Goal: Transaction & Acquisition: Purchase product/service

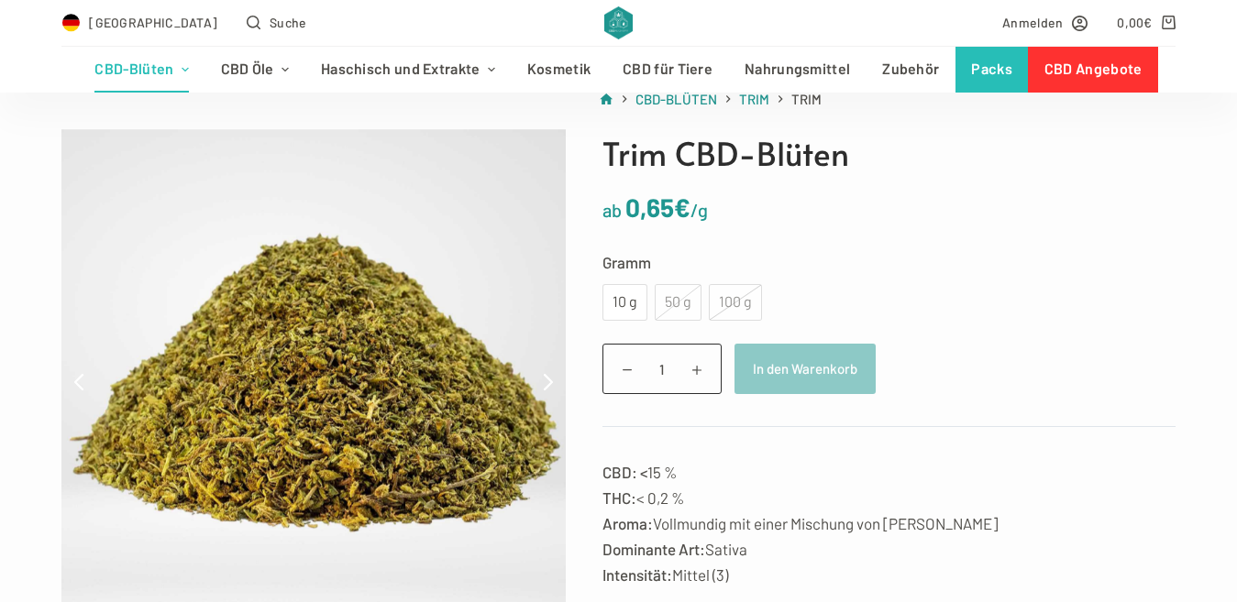
scroll to position [153, 0]
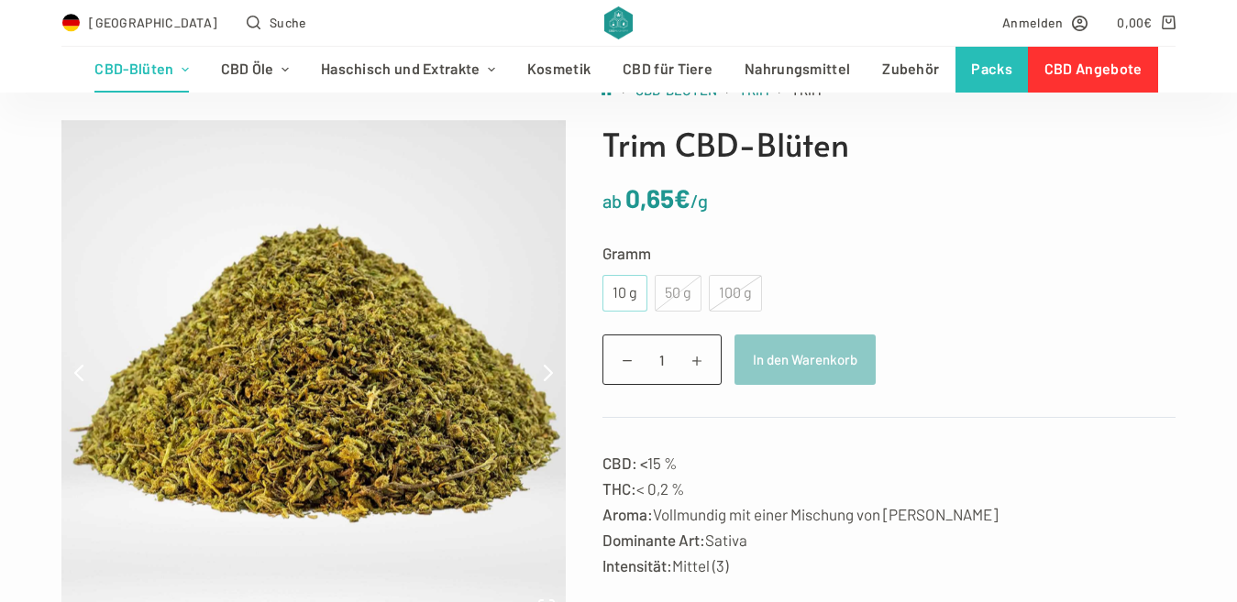
click at [613, 299] on div "10 g" at bounding box center [624, 293] width 23 height 24
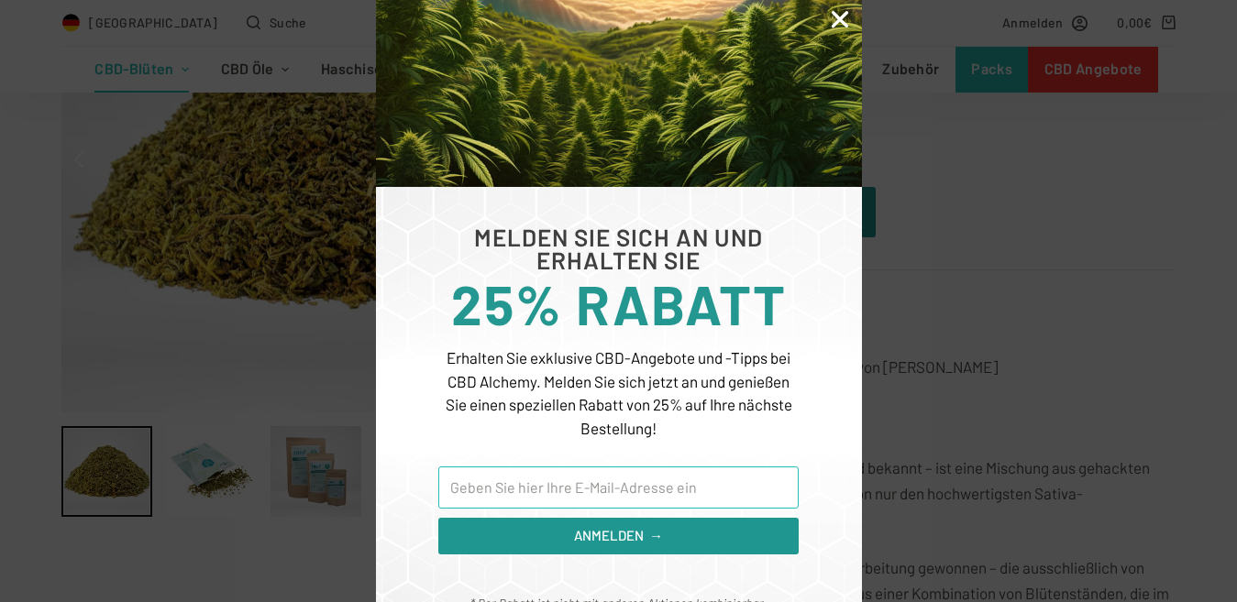
click at [668, 472] on input "Email" at bounding box center [617, 488] width 359 height 42
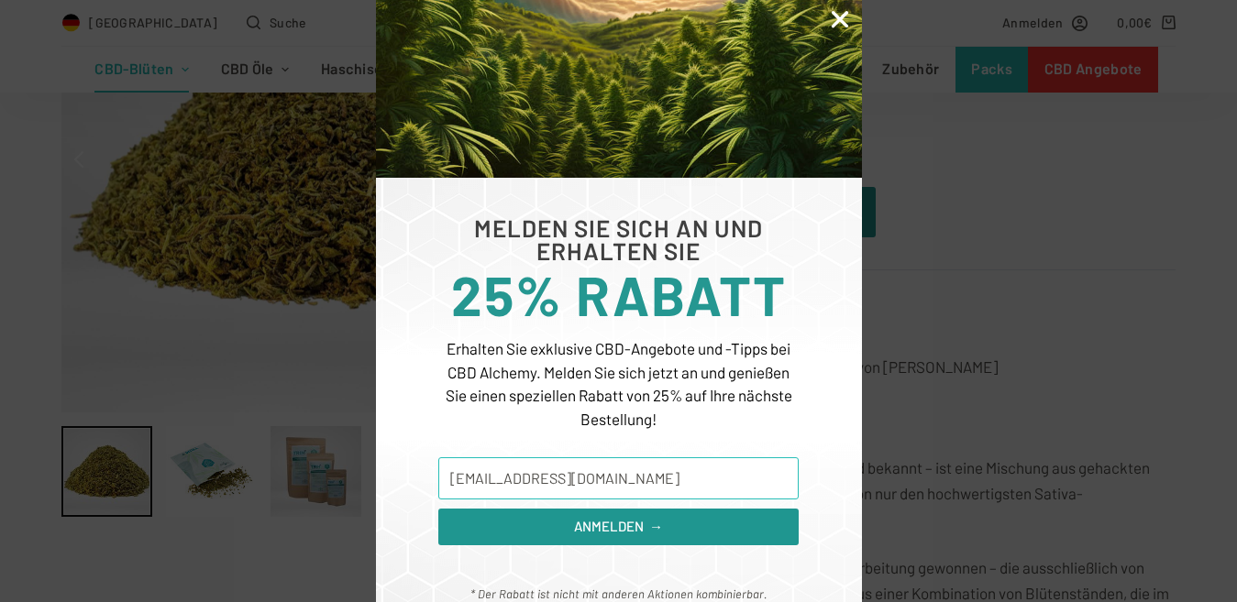
scroll to position [163, 0]
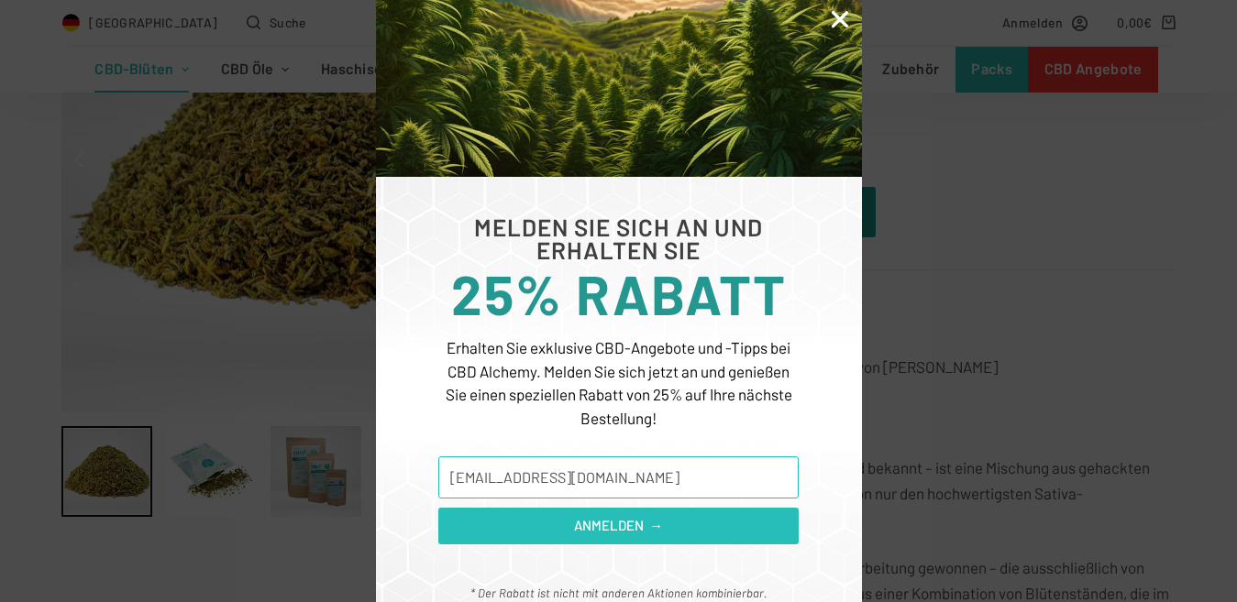
type input "[EMAIL_ADDRESS][DOMAIN_NAME]"
click at [686, 516] on button "ANMELDEN →" at bounding box center [617, 526] width 359 height 37
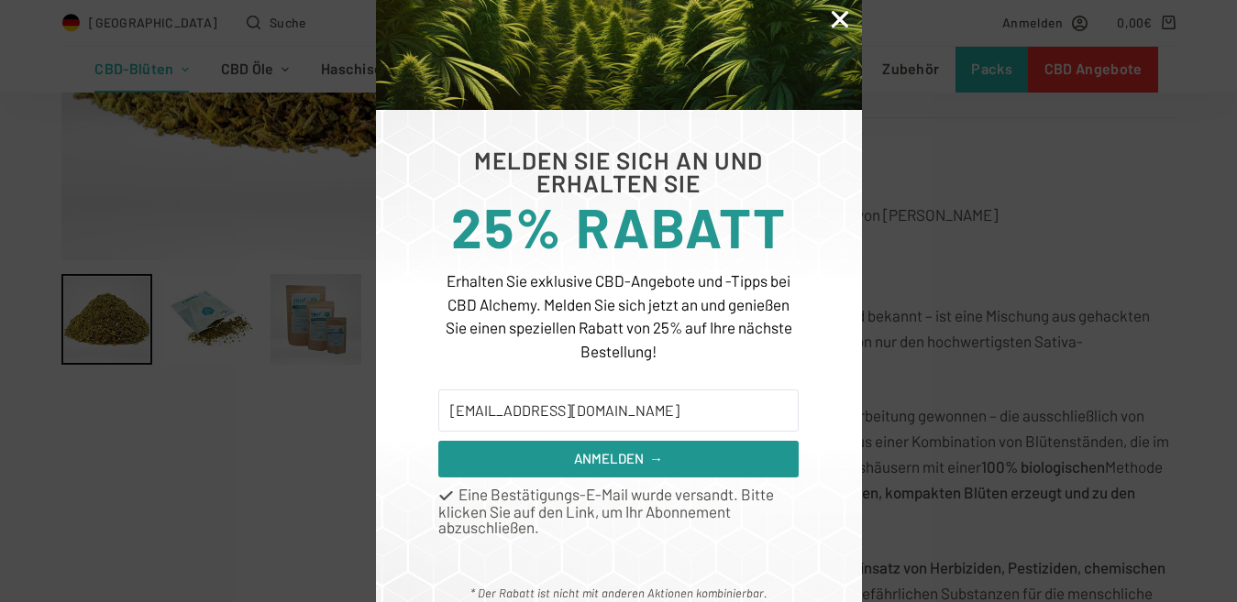
scroll to position [580, 0]
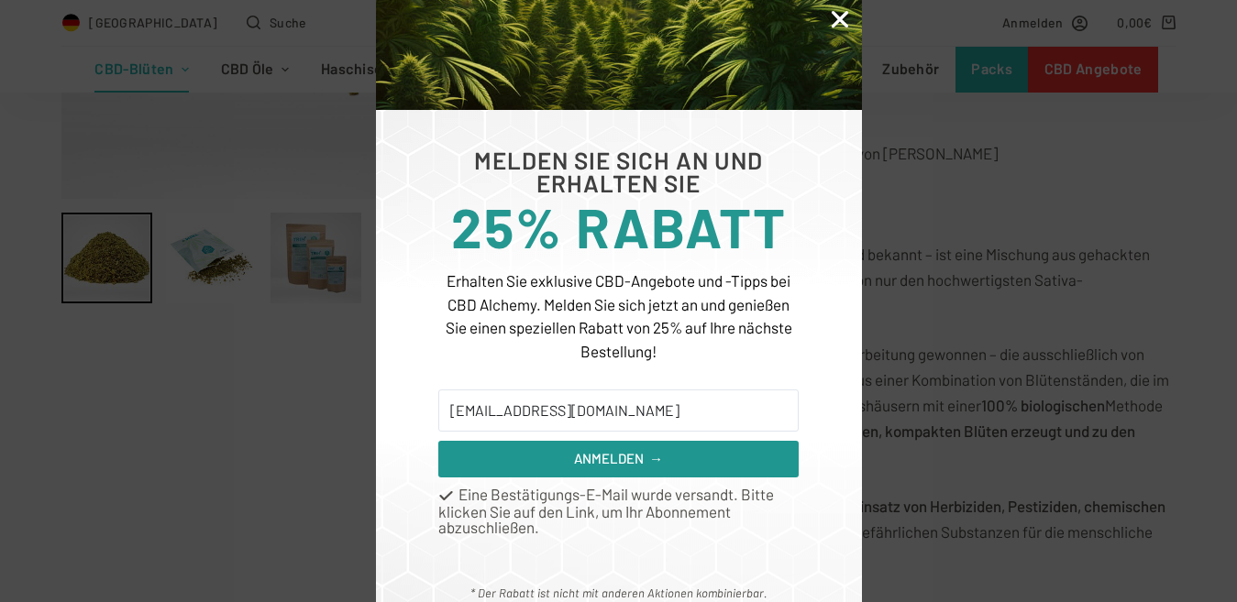
click at [831, 22] on icon "Close" at bounding box center [840, 19] width 24 height 24
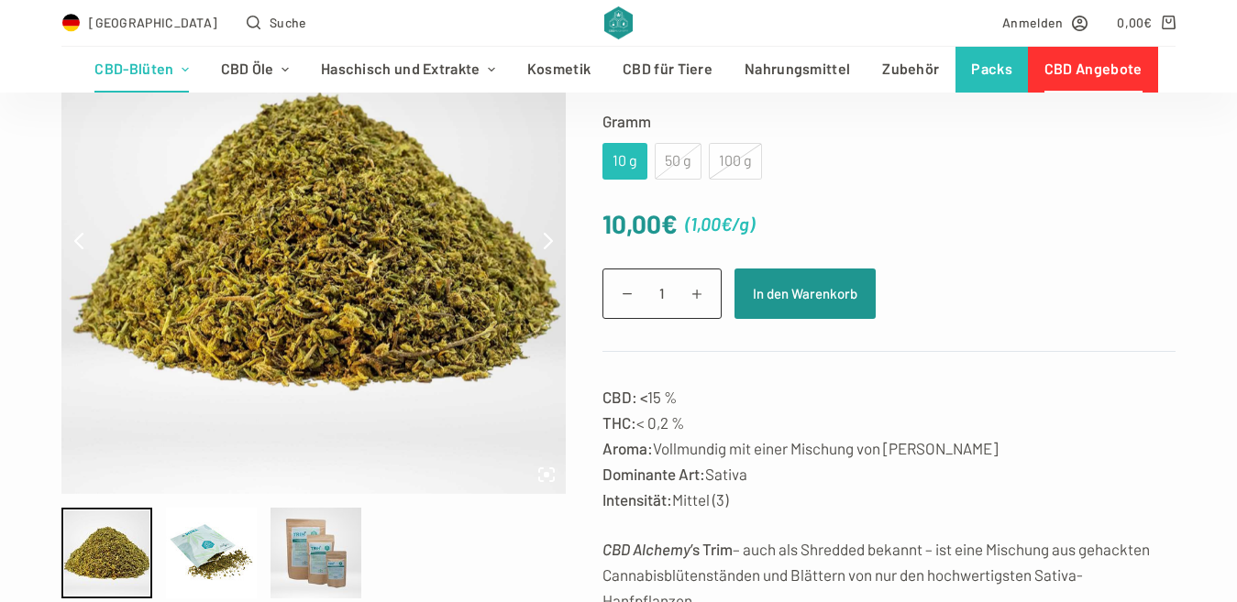
scroll to position [275, 0]
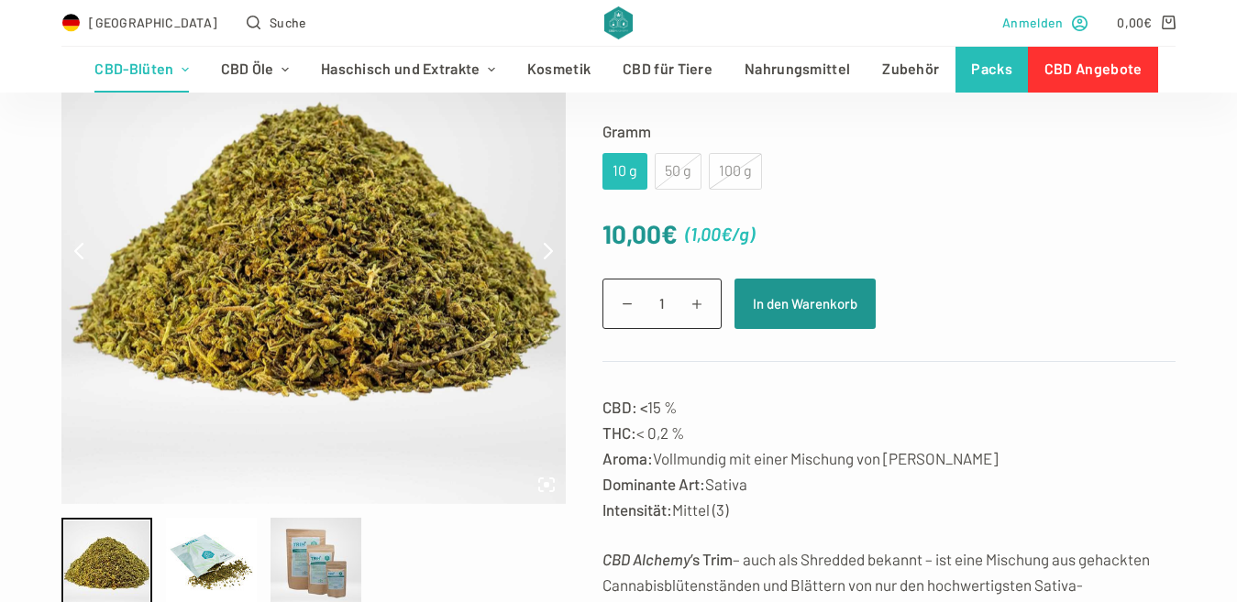
click at [1045, 26] on span "Anmelden" at bounding box center [1032, 22] width 61 height 21
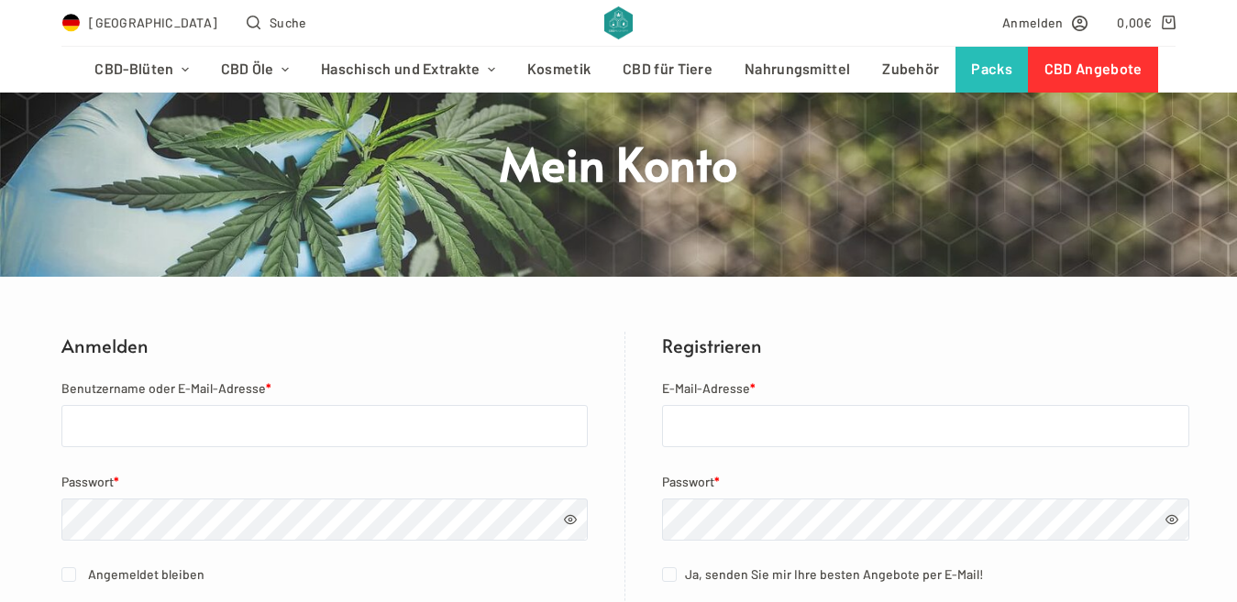
scroll to position [153, 0]
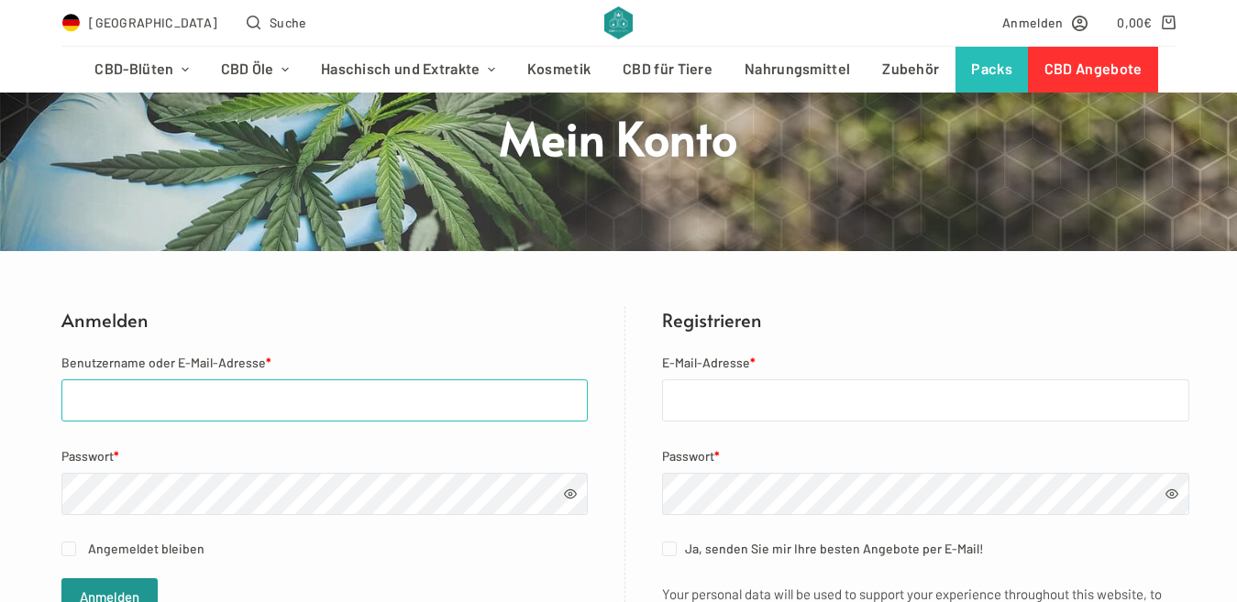
click at [156, 406] on input "Benutzername oder E-Mail-Adresse *" at bounding box center [324, 401] width 526 height 42
type input "leon740@protonmail.com"
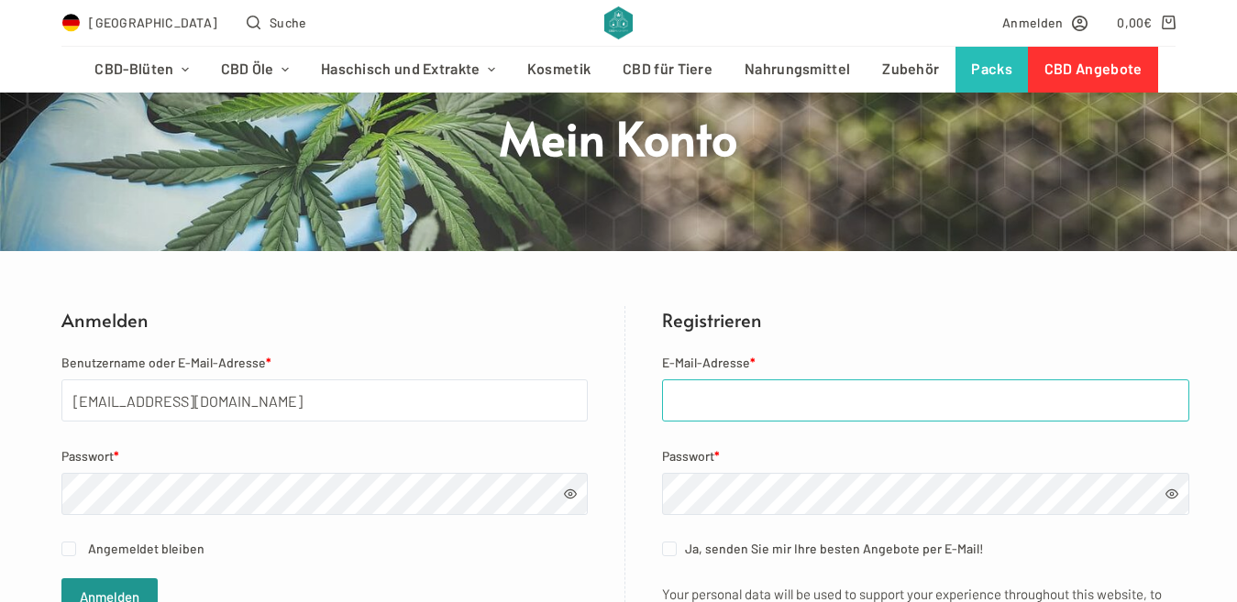
click at [707, 411] on input "E-Mail-Adresse *" at bounding box center [925, 401] width 527 height 42
type input "leon740@protonmail.com"
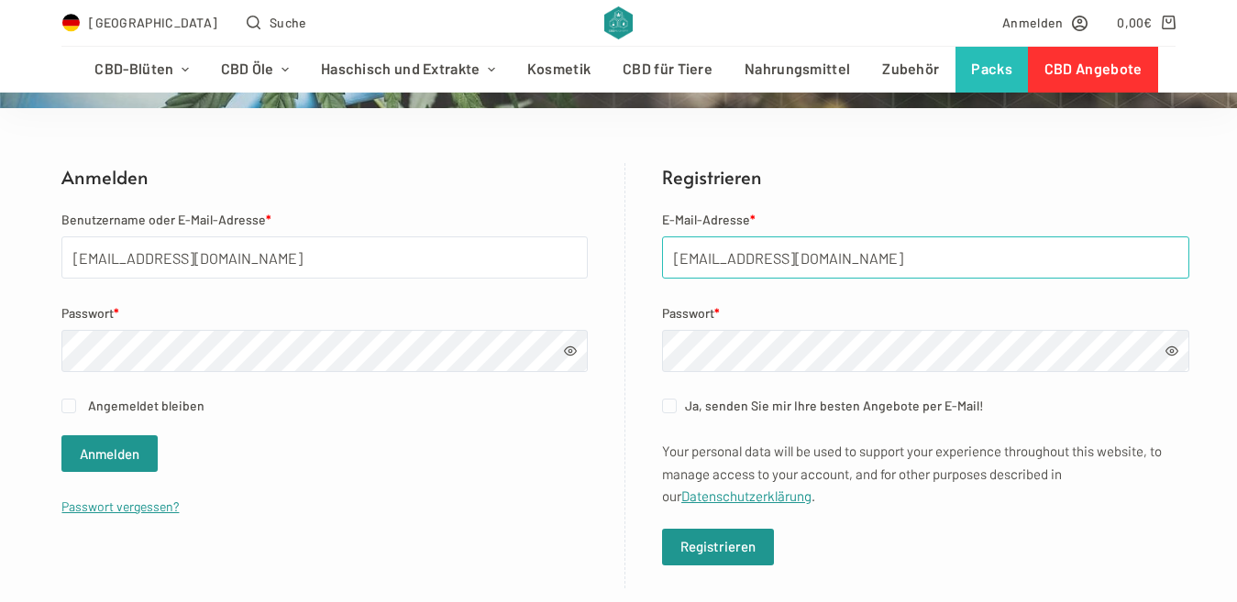
scroll to position [336, 0]
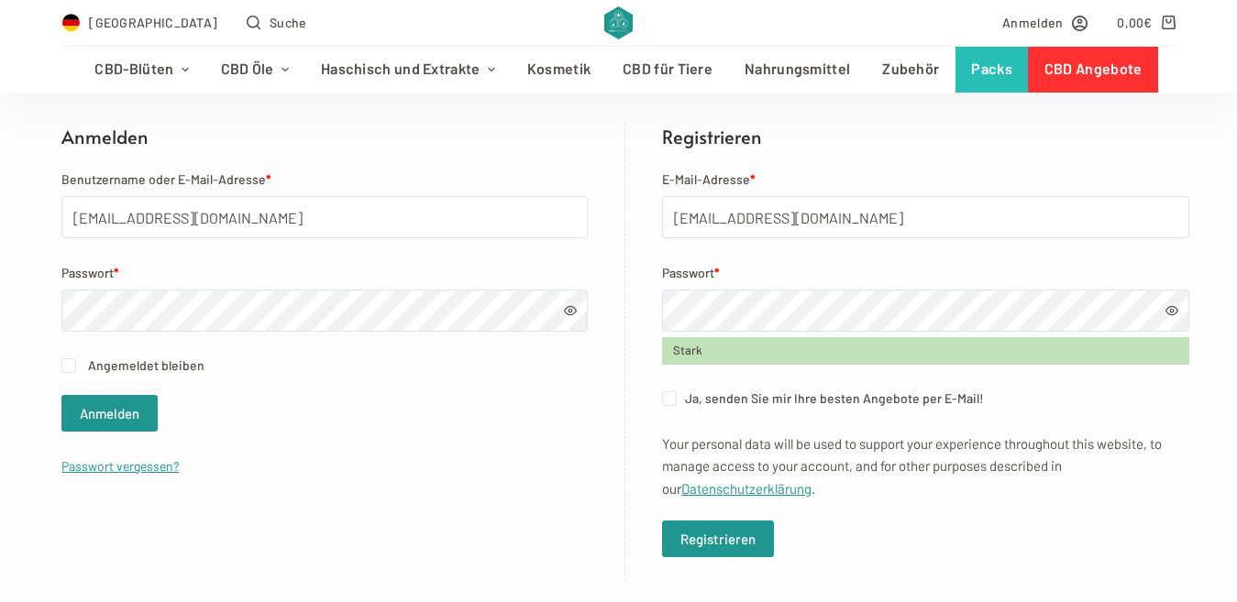
click at [1165, 316] on span at bounding box center [1171, 310] width 13 height 13
click at [710, 538] on button "Registrieren" at bounding box center [718, 539] width 112 height 37
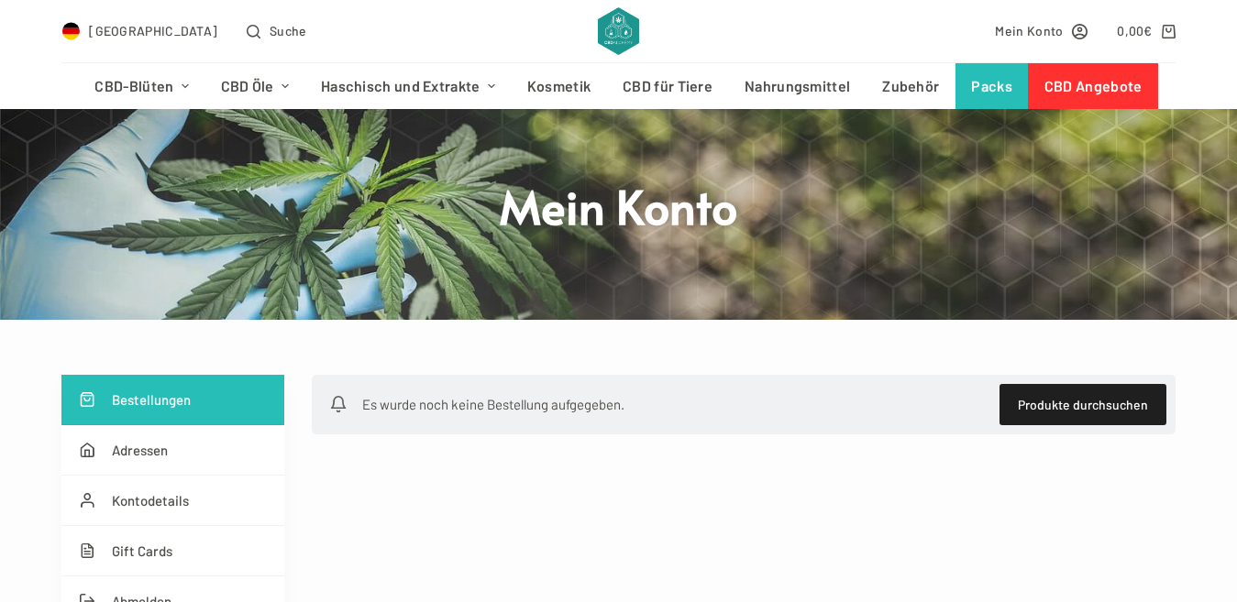
scroll to position [92, 0]
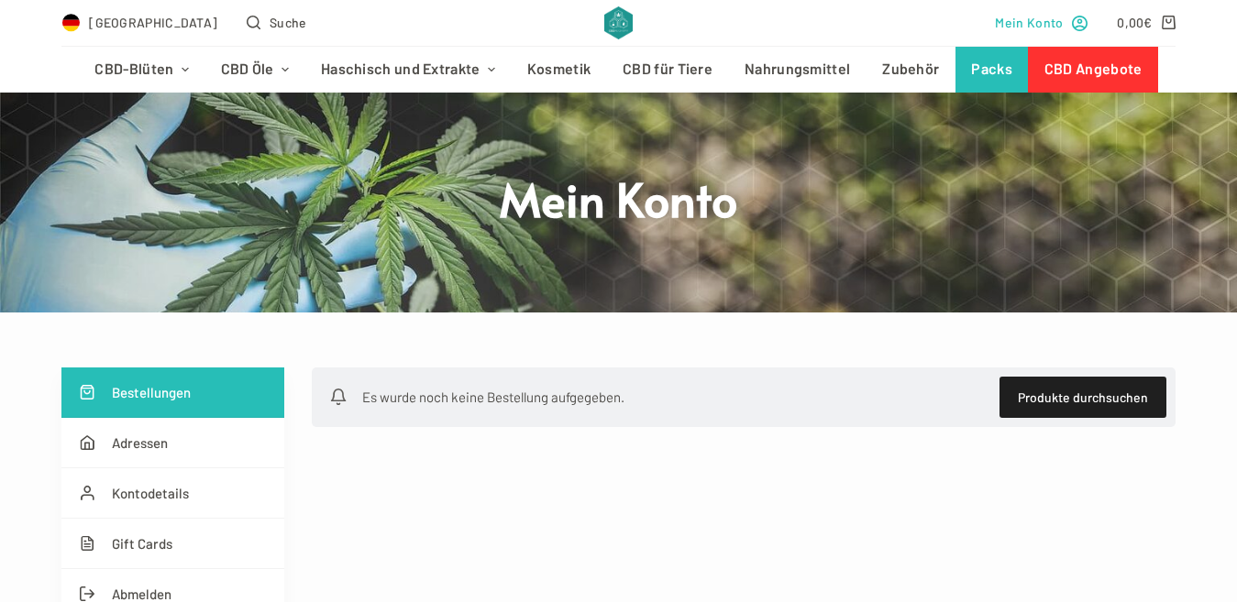
click at [1060, 22] on span "Mein Konto" at bounding box center [1029, 22] width 68 height 21
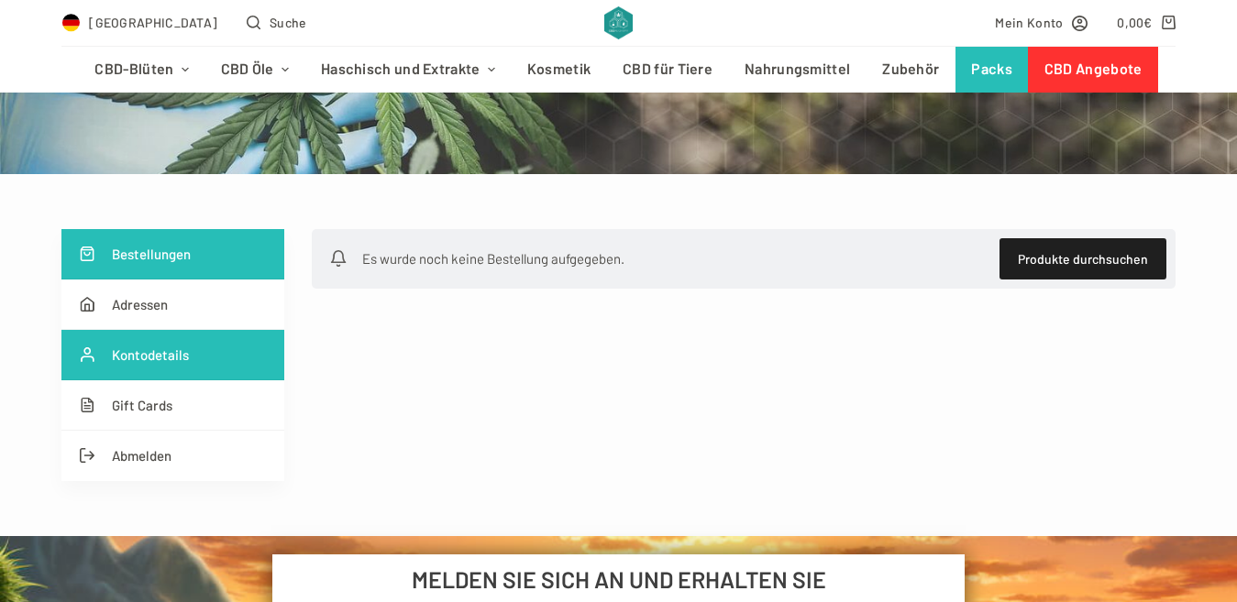
scroll to position [245, 0]
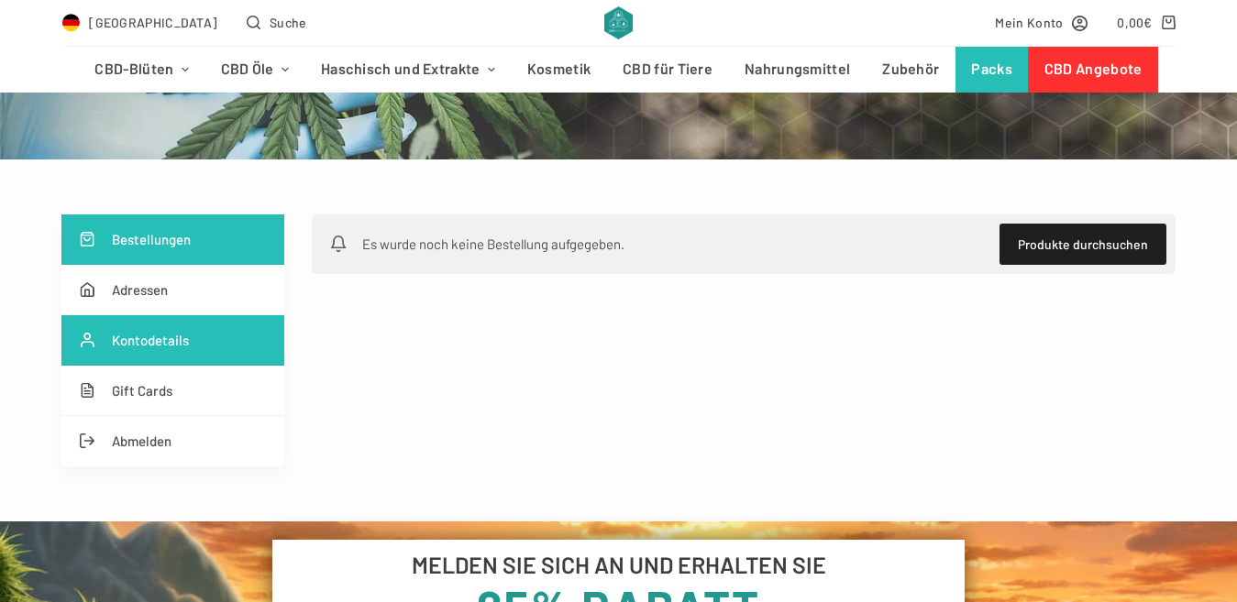
click at [183, 345] on link "Kontodetails" at bounding box center [172, 340] width 223 height 50
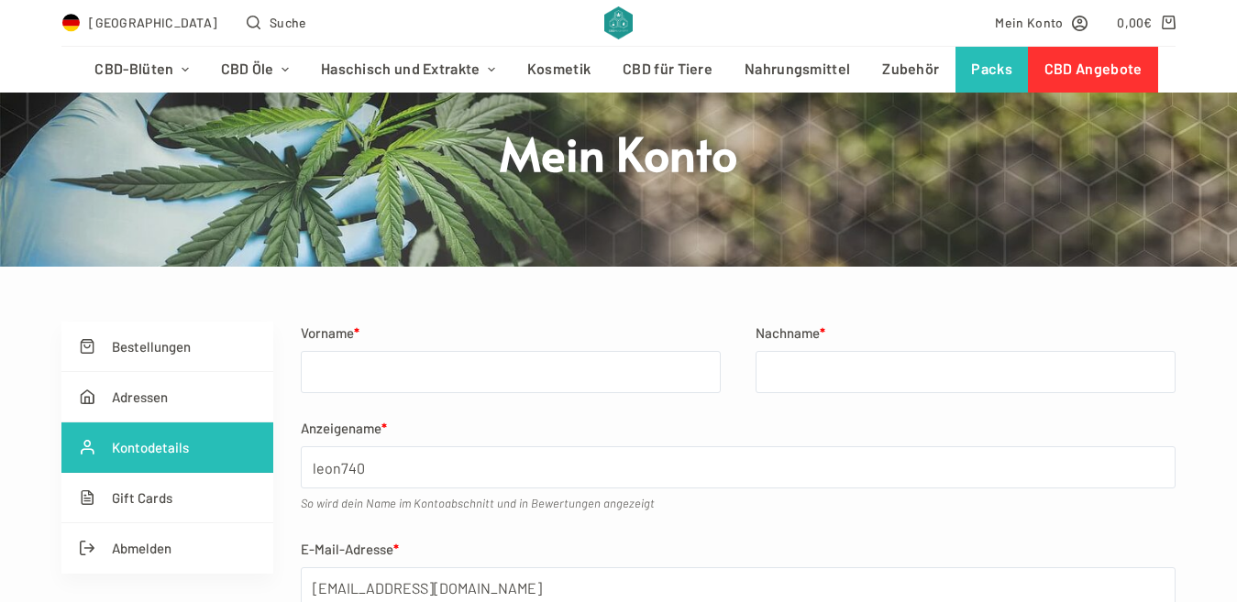
scroll to position [153, 0]
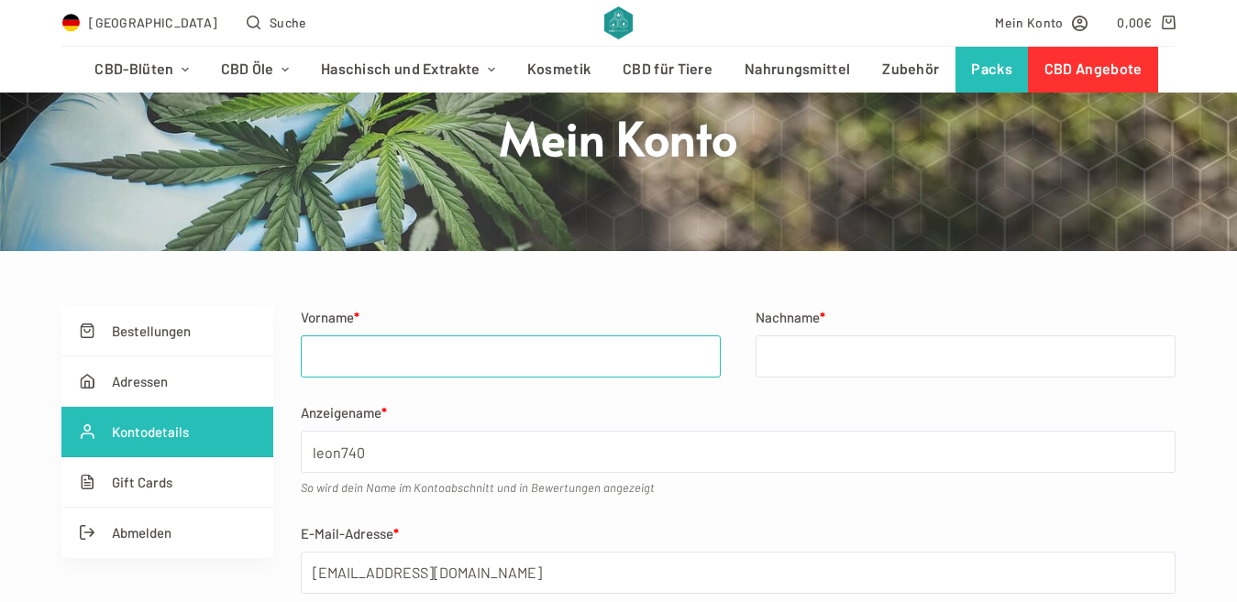
click at [358, 359] on input "Vorname *" at bounding box center [511, 357] width 420 height 42
type input "Lev"
type input "Khrakovskiy"
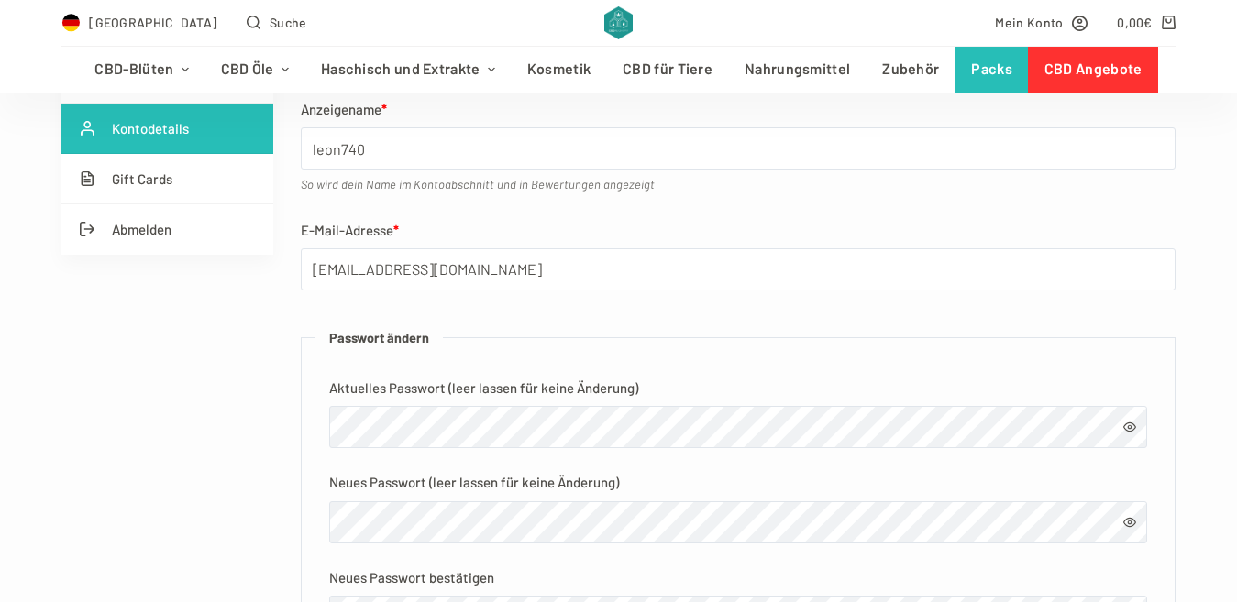
scroll to position [458, 0]
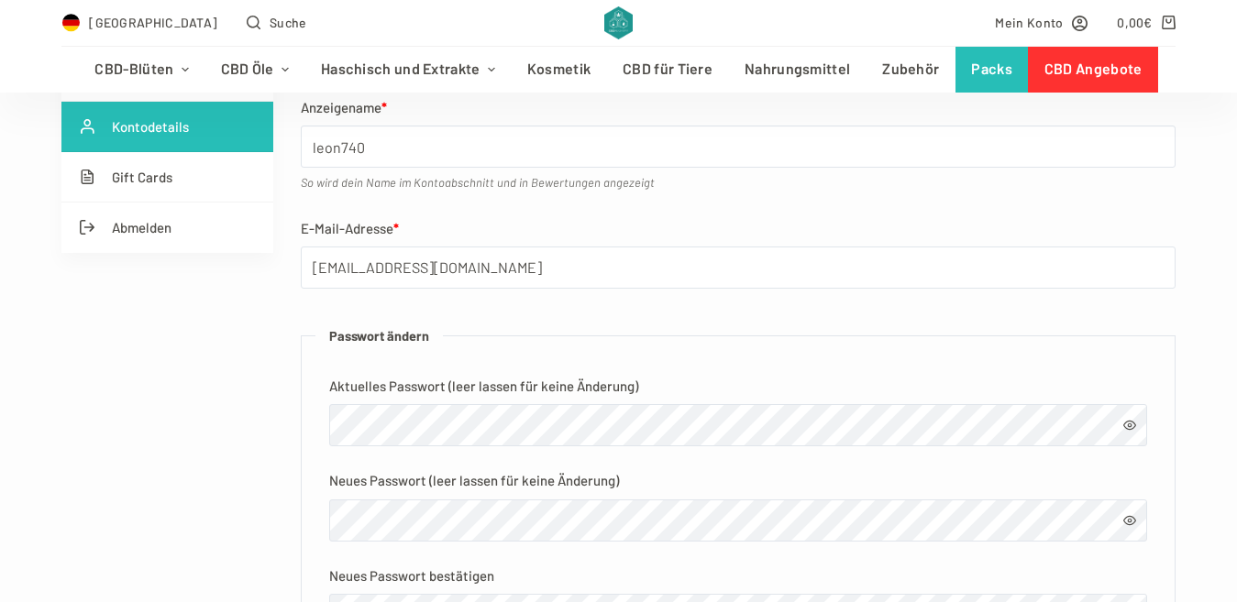
click at [1129, 426] on span at bounding box center [1129, 425] width 13 height 13
click at [197, 421] on div "Bestellungen Adressen Kontodetails Gift Cards Abmelden Vorname * Lev Nachname *…" at bounding box center [617, 383] width 1113 height 765
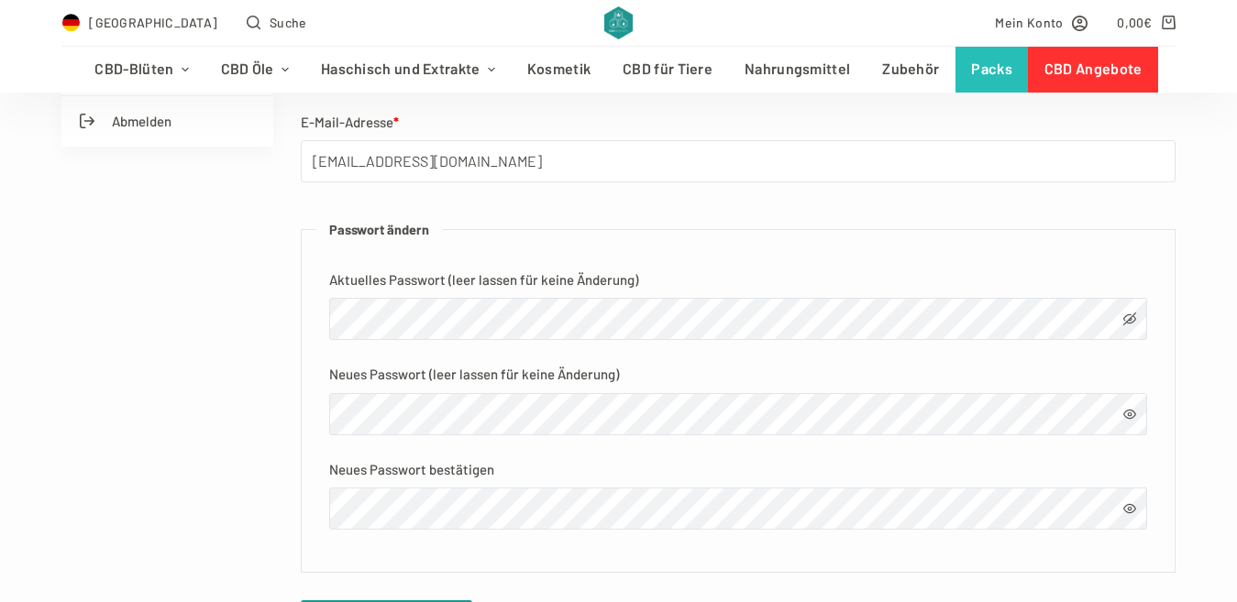
scroll to position [703, 0]
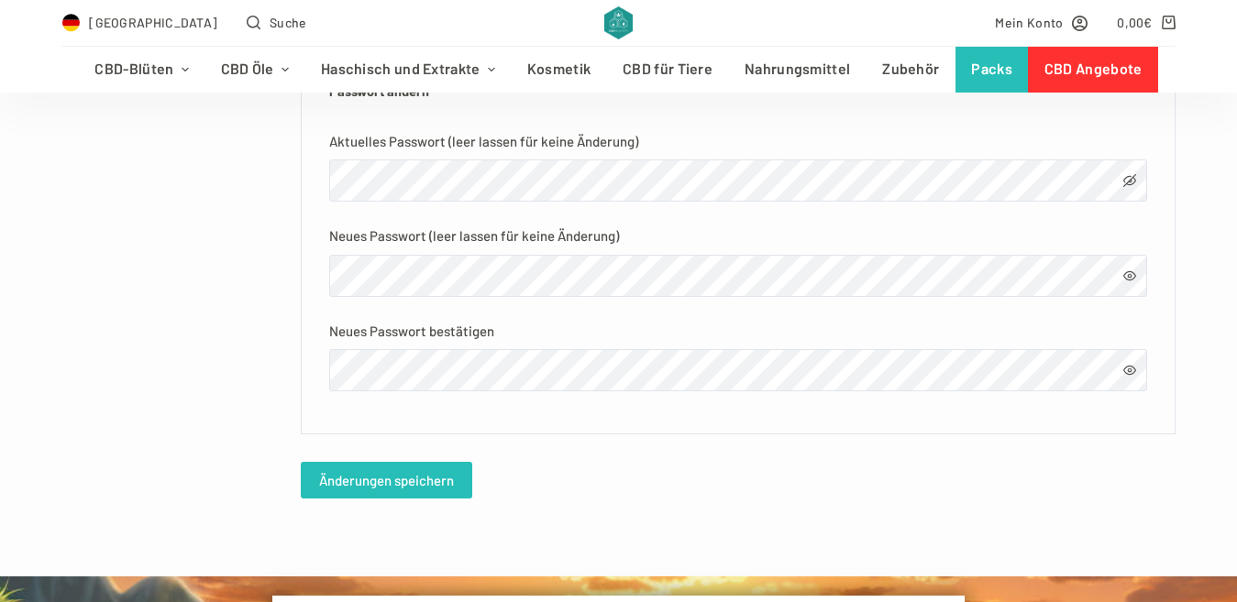
click at [391, 497] on button "Änderungen speichern" at bounding box center [386, 480] width 171 height 37
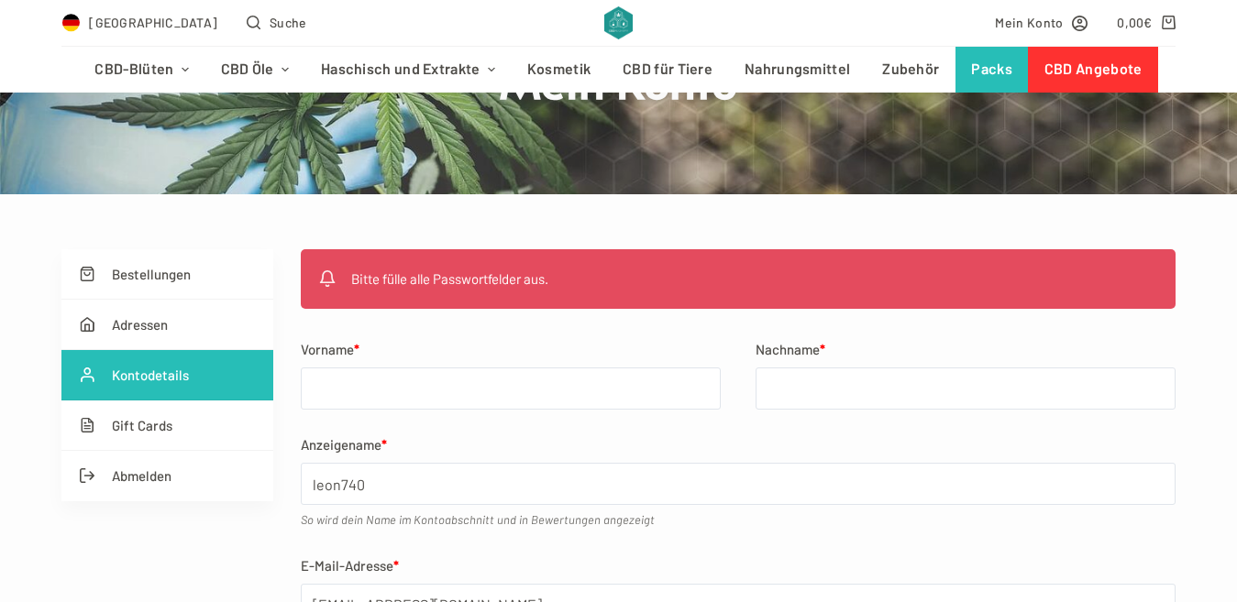
scroll to position [214, 0]
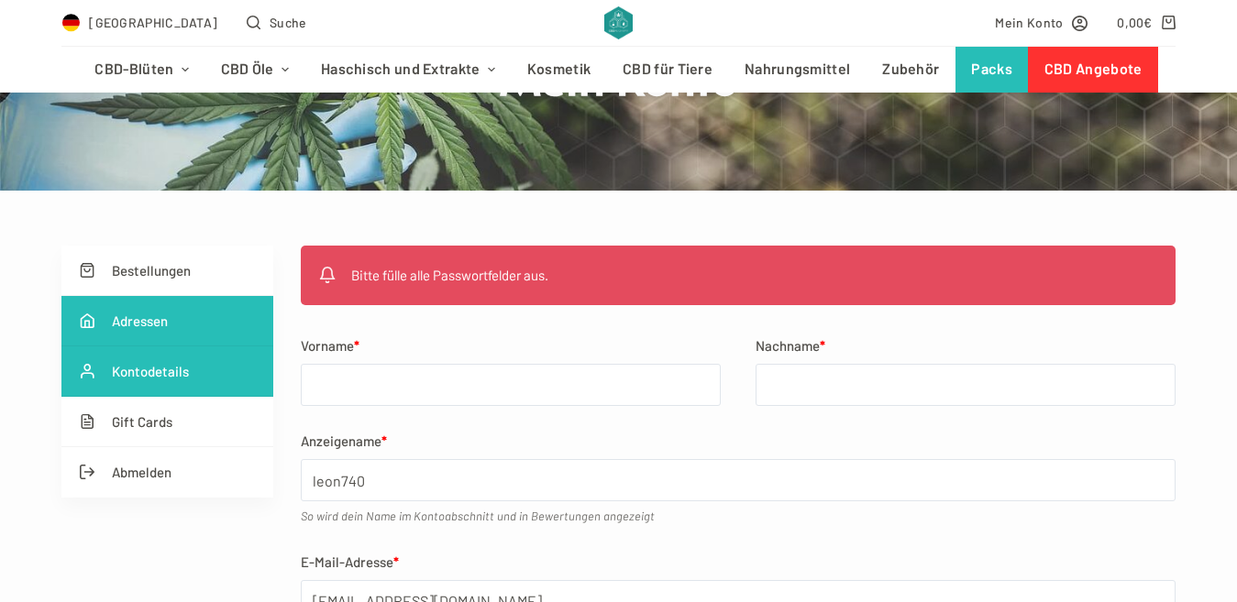
click at [134, 322] on link "Adressen" at bounding box center [167, 321] width 212 height 50
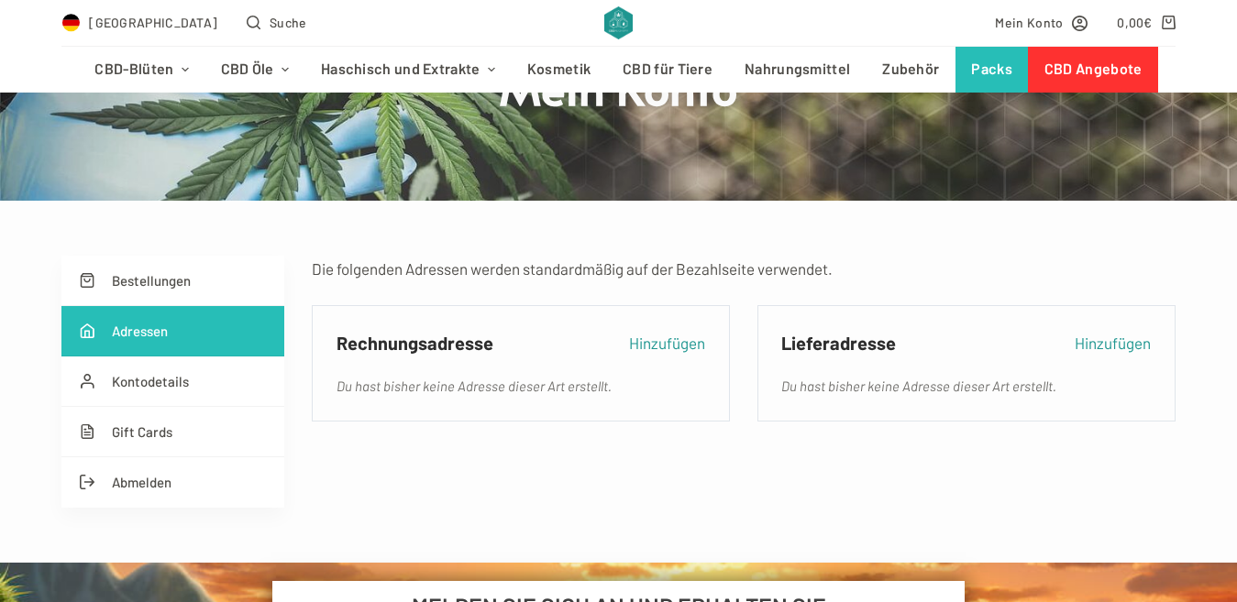
scroll to position [214, 0]
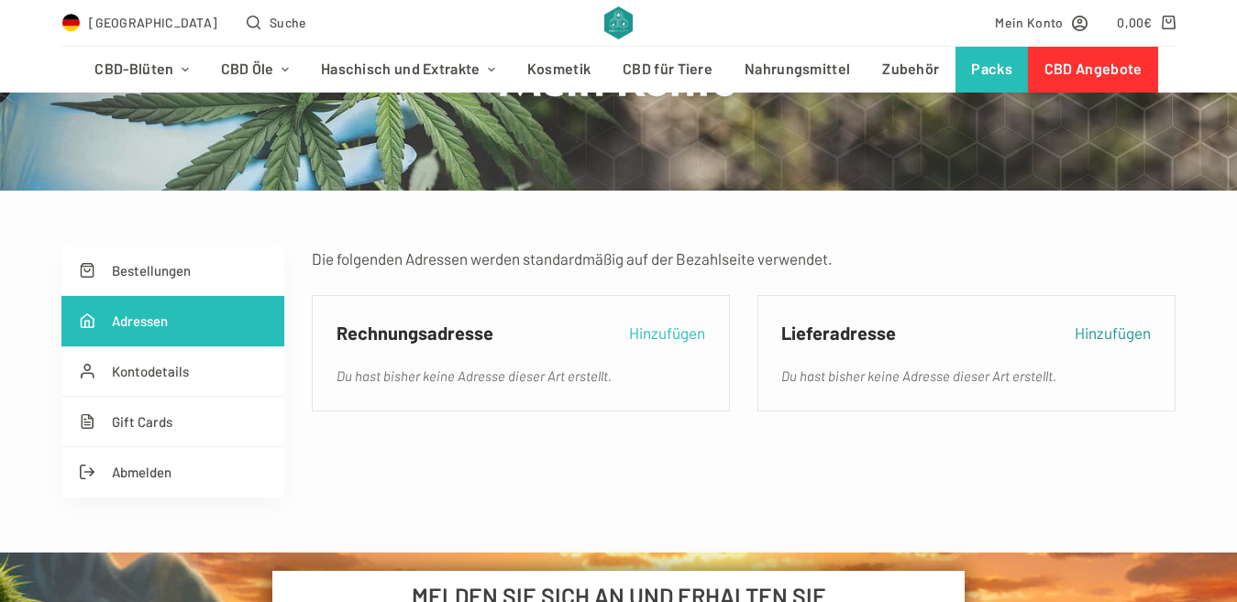
click at [690, 344] on link "Hinzufügen" at bounding box center [667, 333] width 76 height 26
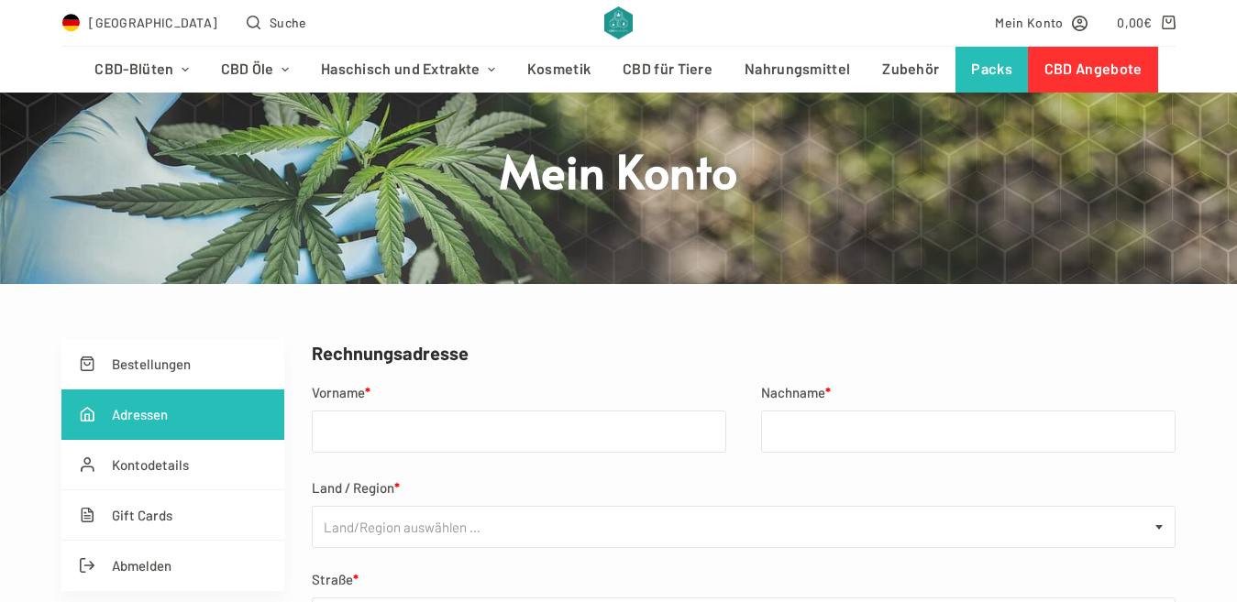
scroll to position [122, 0]
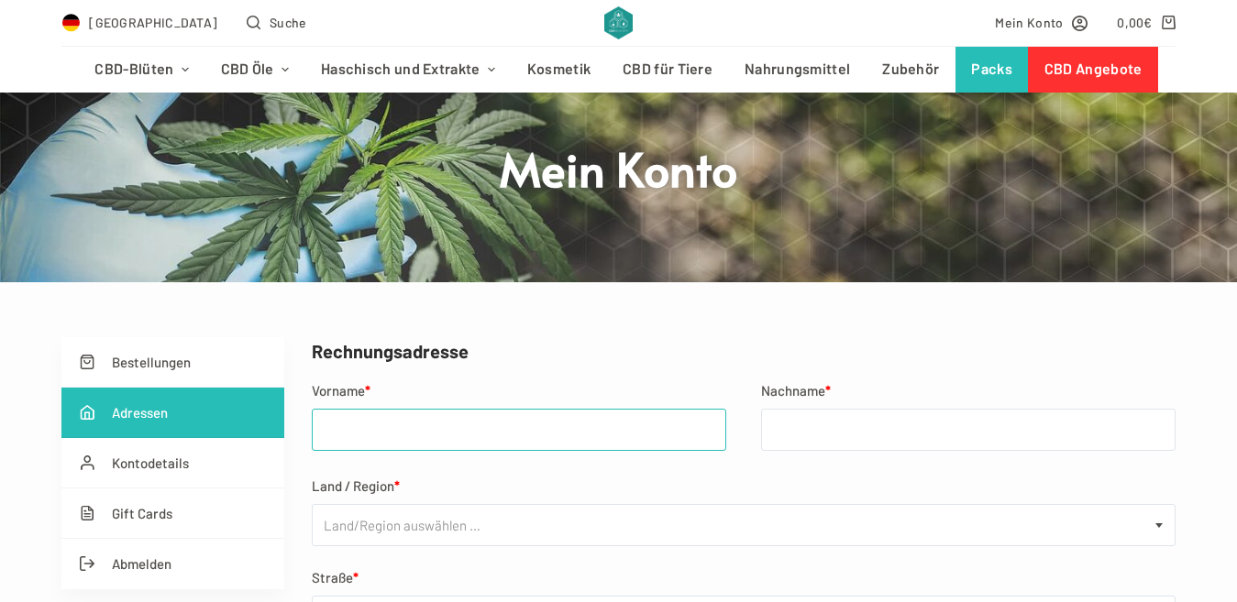
click at [446, 416] on input "Vorname *" at bounding box center [519, 430] width 414 height 42
type input "Lev"
type input "[PERSON_NAME]"
select select "DE"
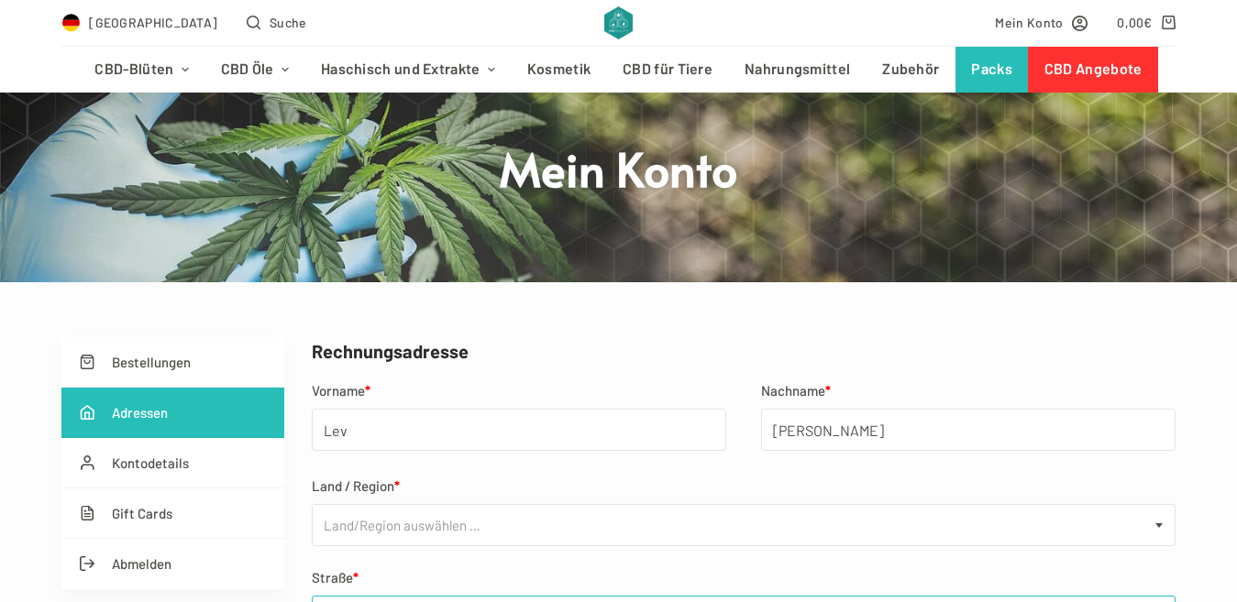
type input "Am Rain 8"
type input "35039"
type input "Marburg"
type input "017639686587"
select select "DE"
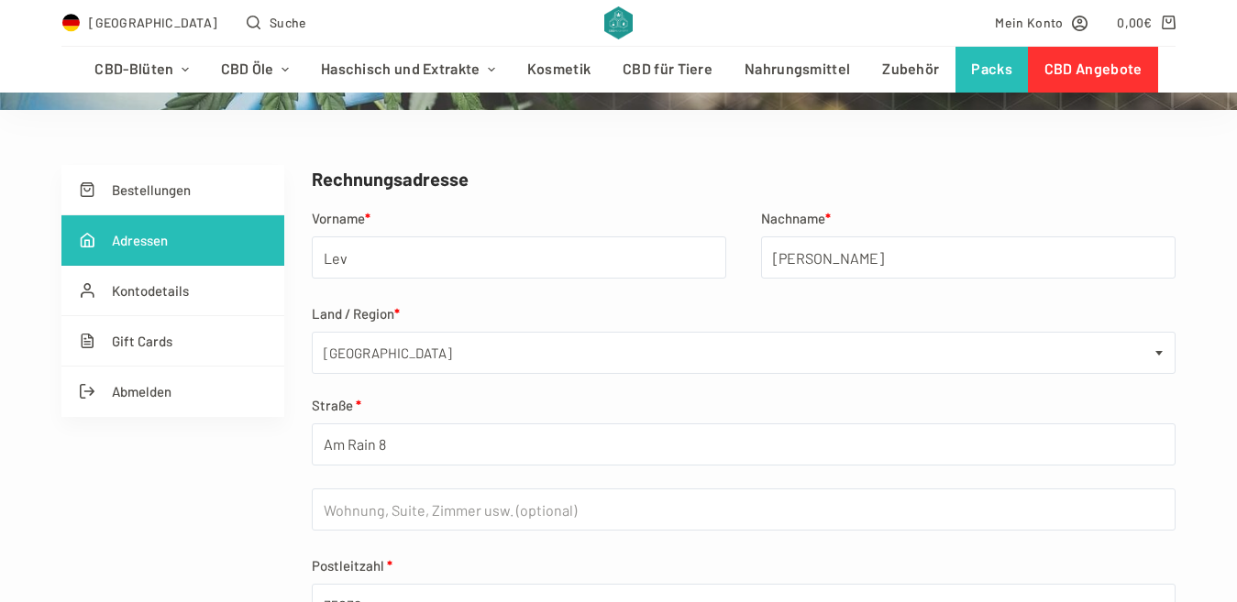
scroll to position [305, 0]
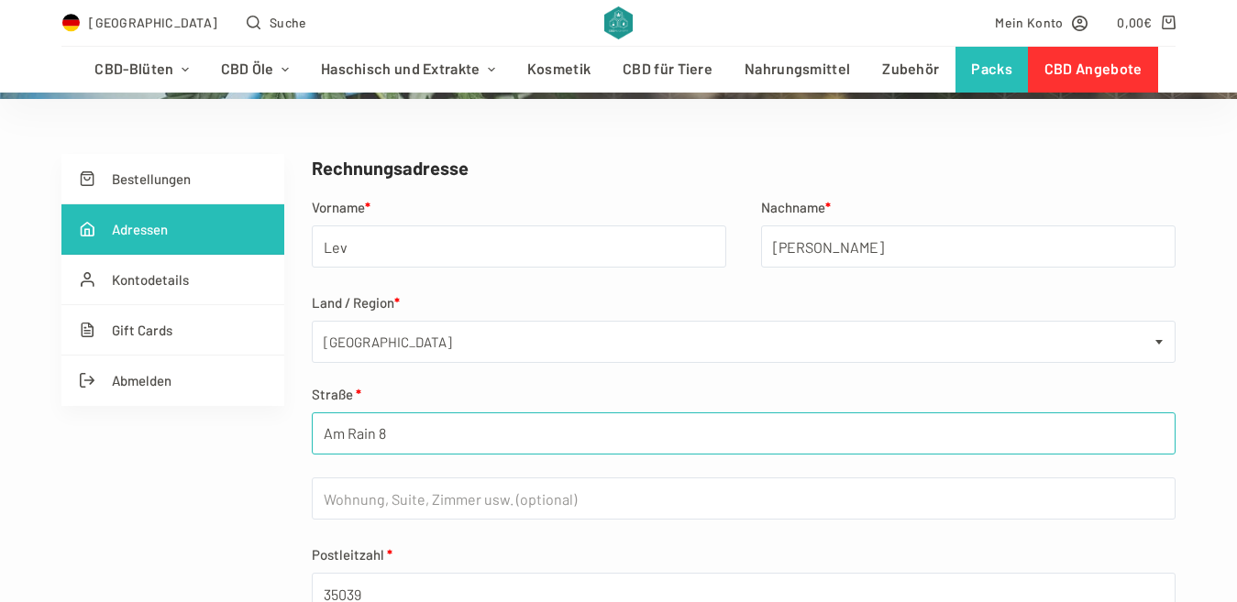
click at [402, 445] on input "Am Rain 8" at bounding box center [743, 434] width 863 height 42
type input "Am Rain"
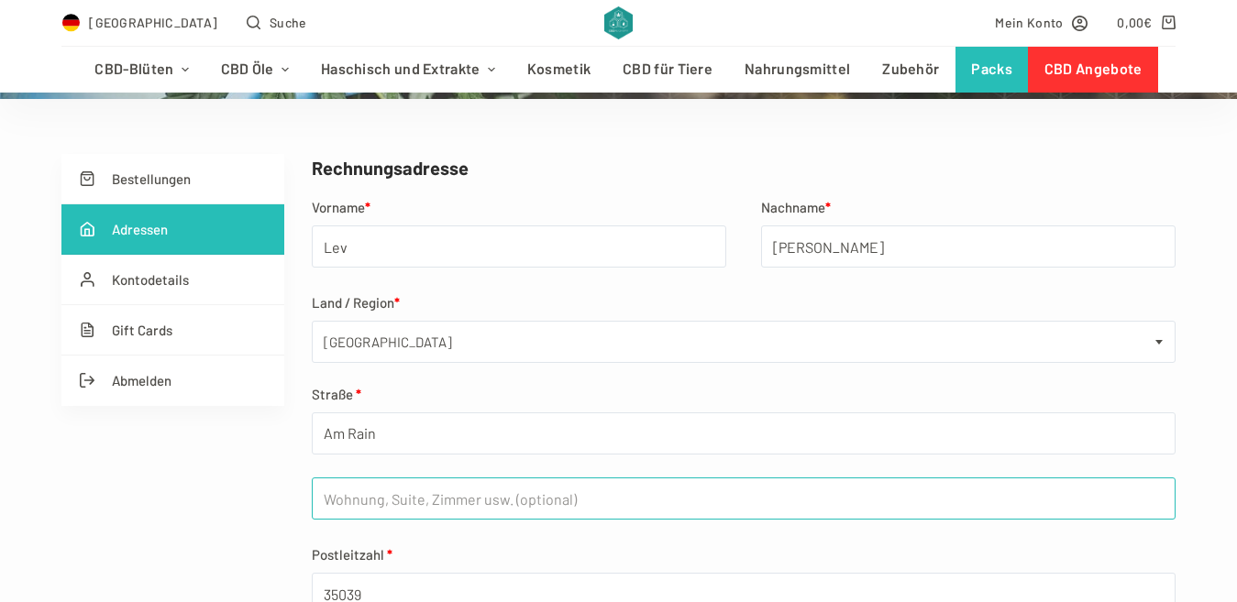
click at [363, 501] on input "Wohnung, Suite, Zimmer usw. (optional)" at bounding box center [743, 499] width 863 height 42
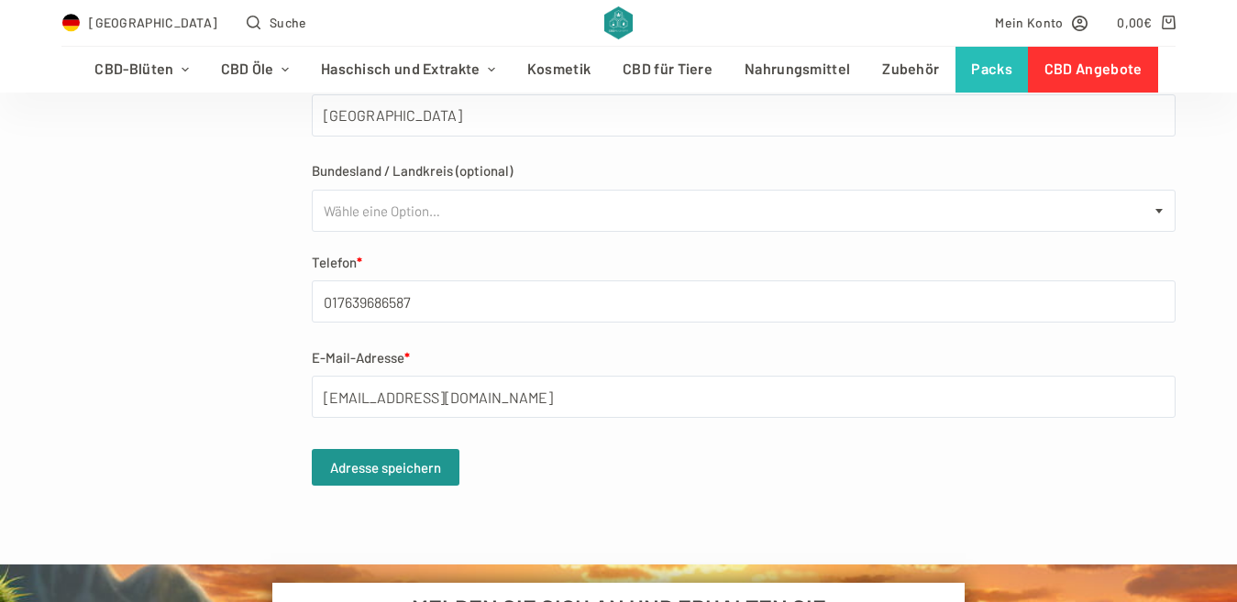
scroll to position [886, 0]
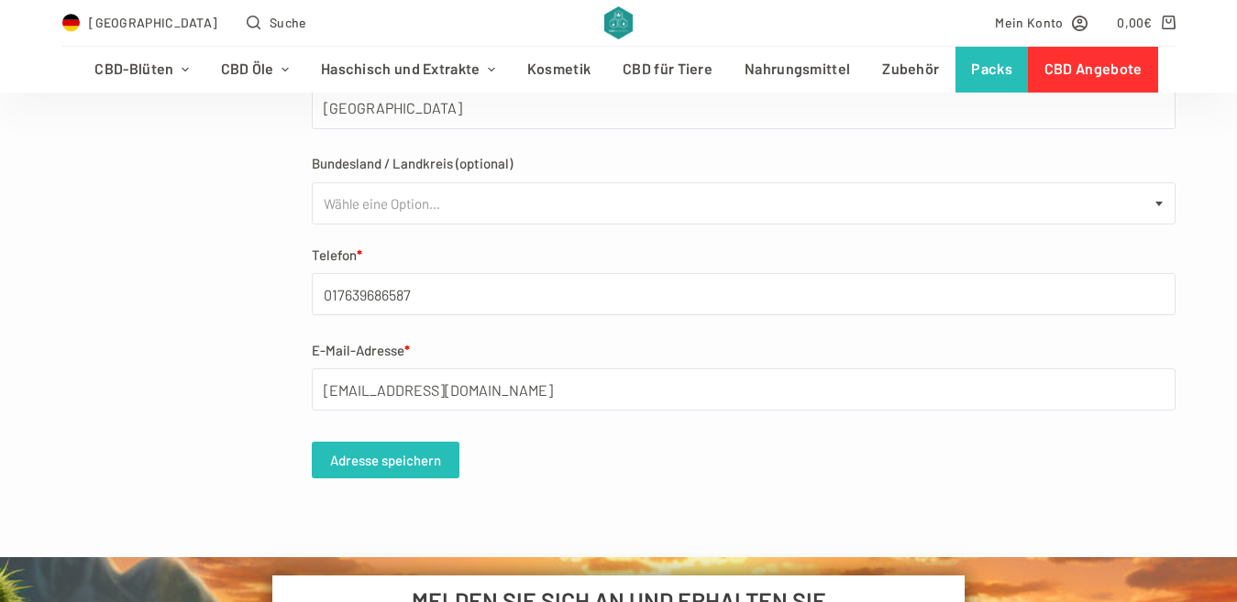
type input "8"
click at [391, 464] on button "Adresse speichern" at bounding box center [386, 460] width 148 height 37
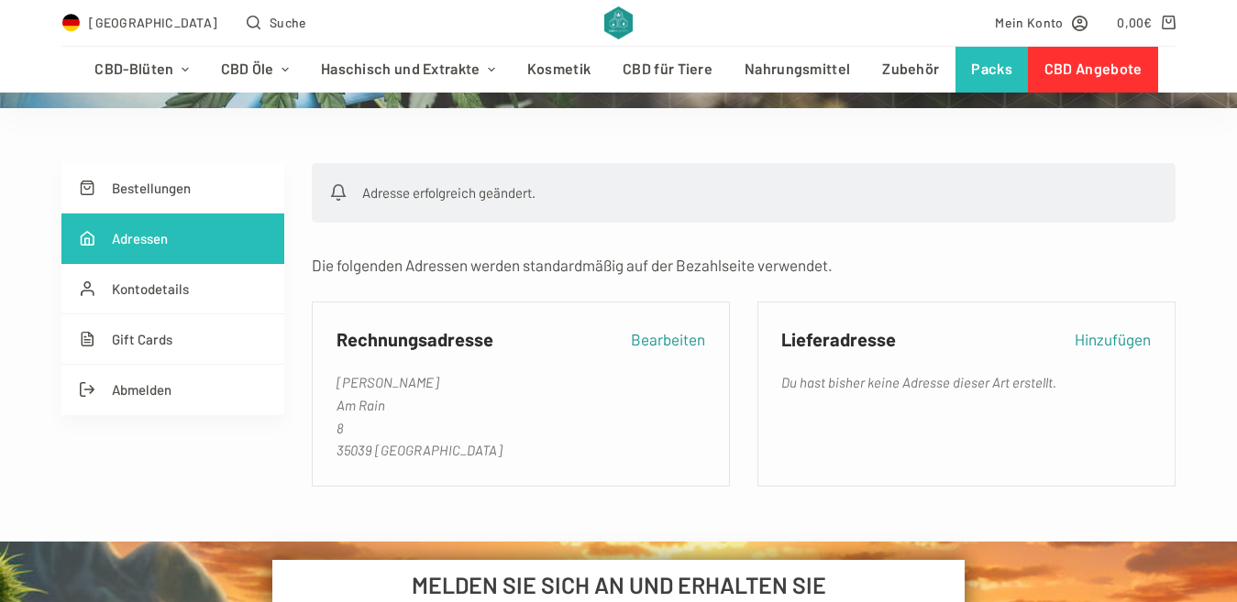
scroll to position [336, 0]
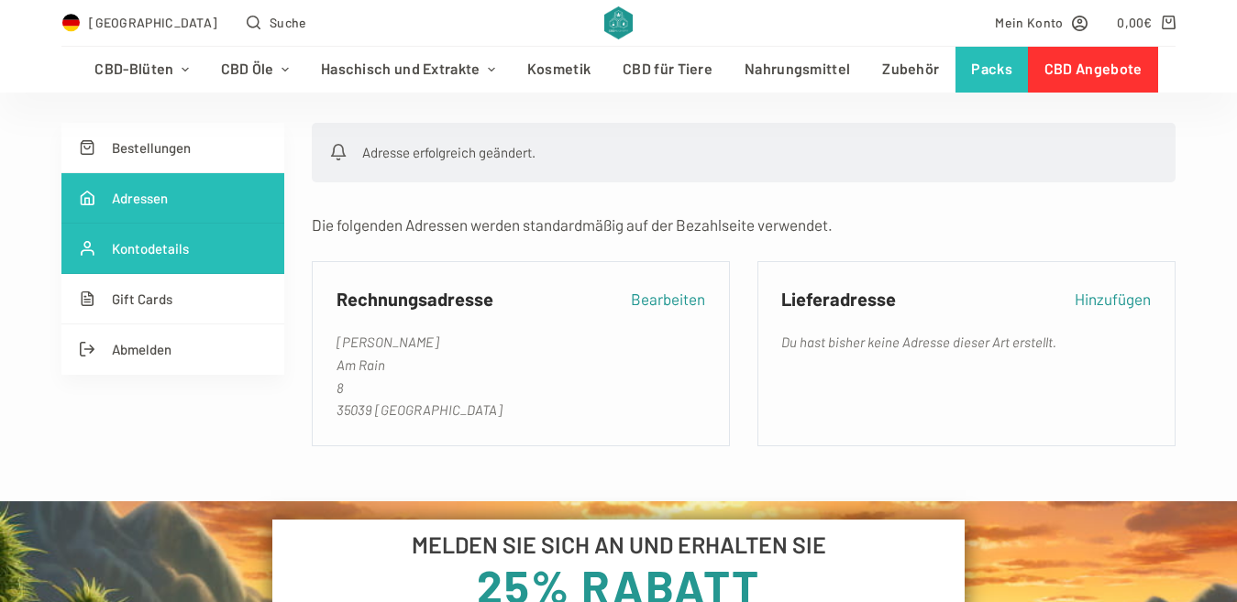
click at [169, 255] on link "Kontodetails" at bounding box center [172, 249] width 223 height 50
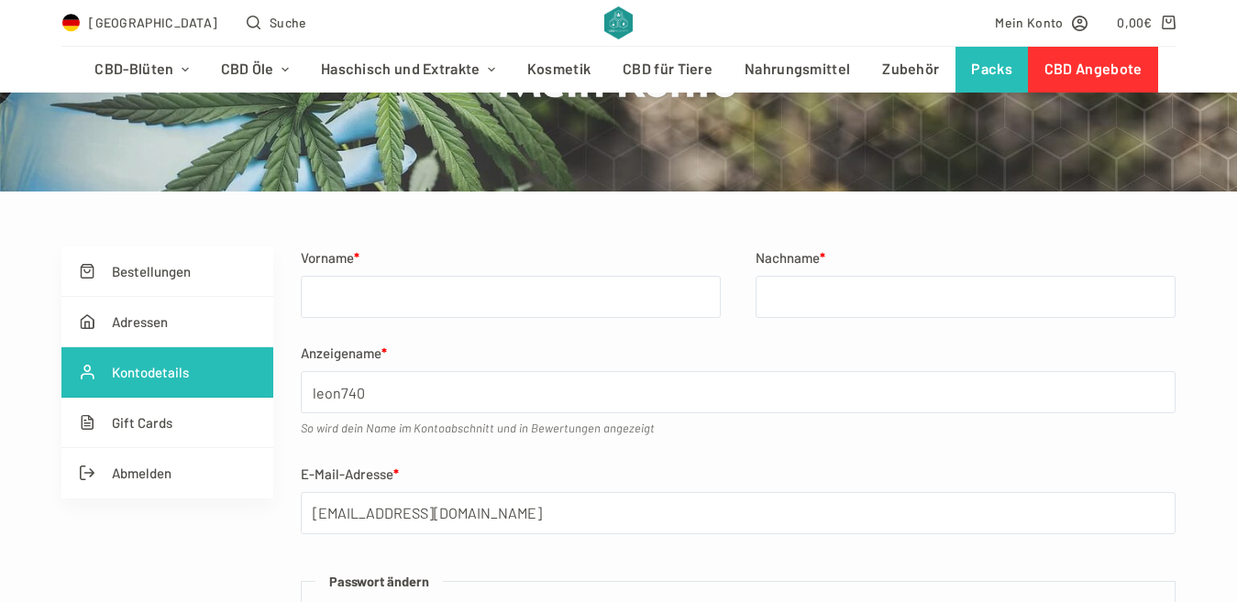
scroll to position [214, 0]
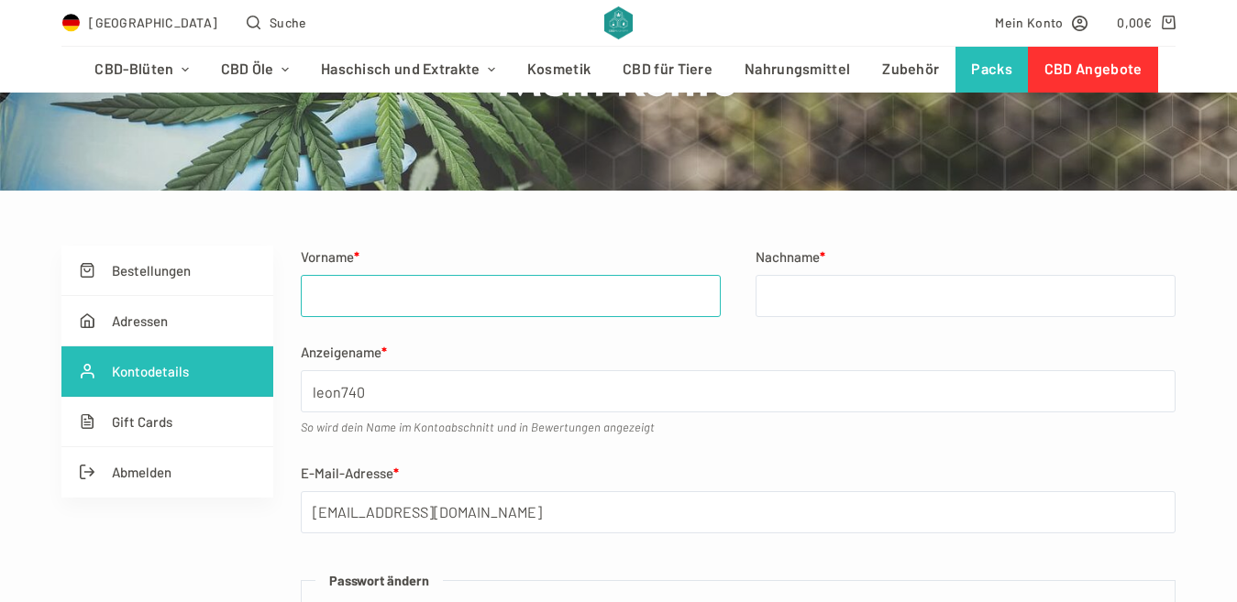
click at [399, 288] on input "Vorname *" at bounding box center [511, 296] width 420 height 42
type input "Lev"
type input "[PERSON_NAME]"
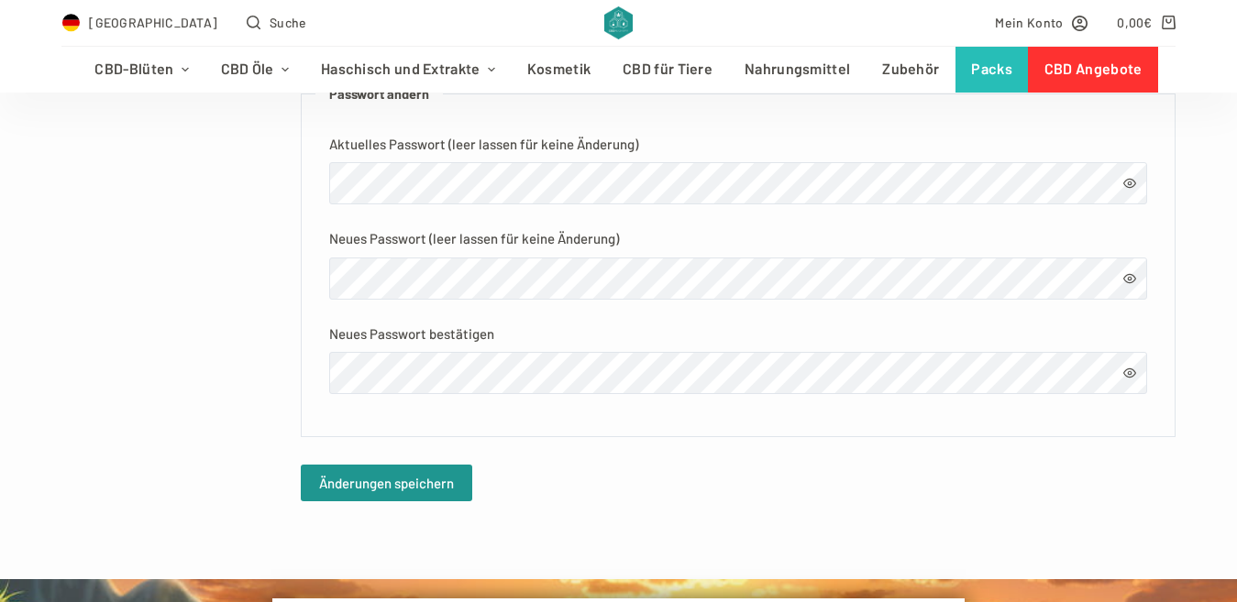
scroll to position [703, 0]
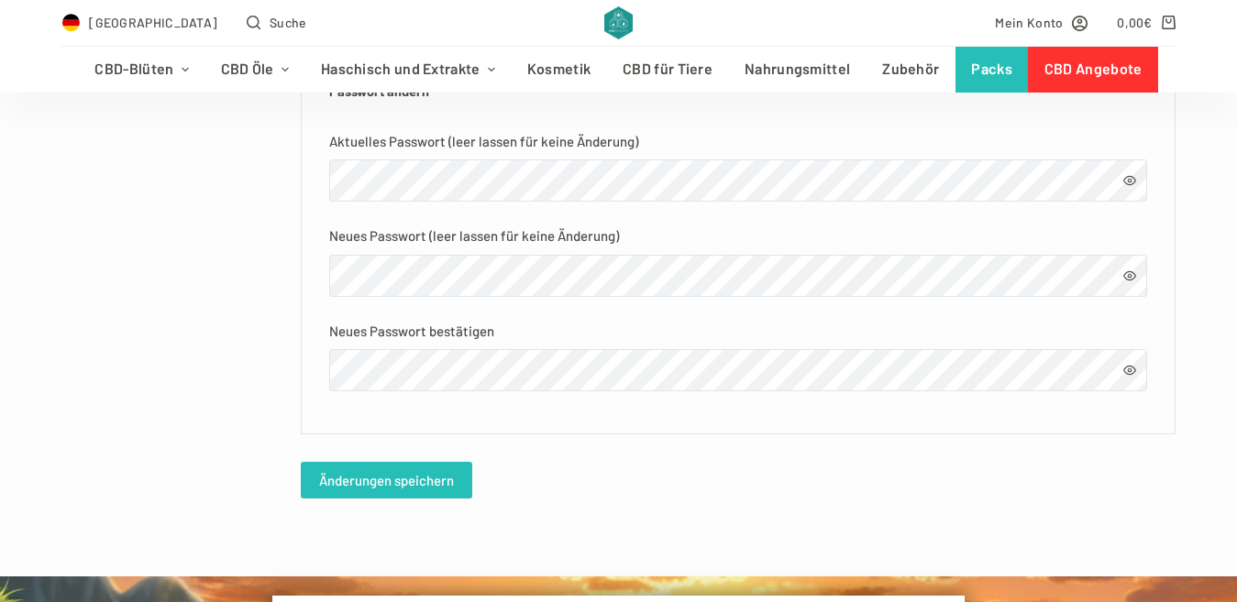
click at [356, 495] on button "Änderungen speichern" at bounding box center [386, 480] width 171 height 37
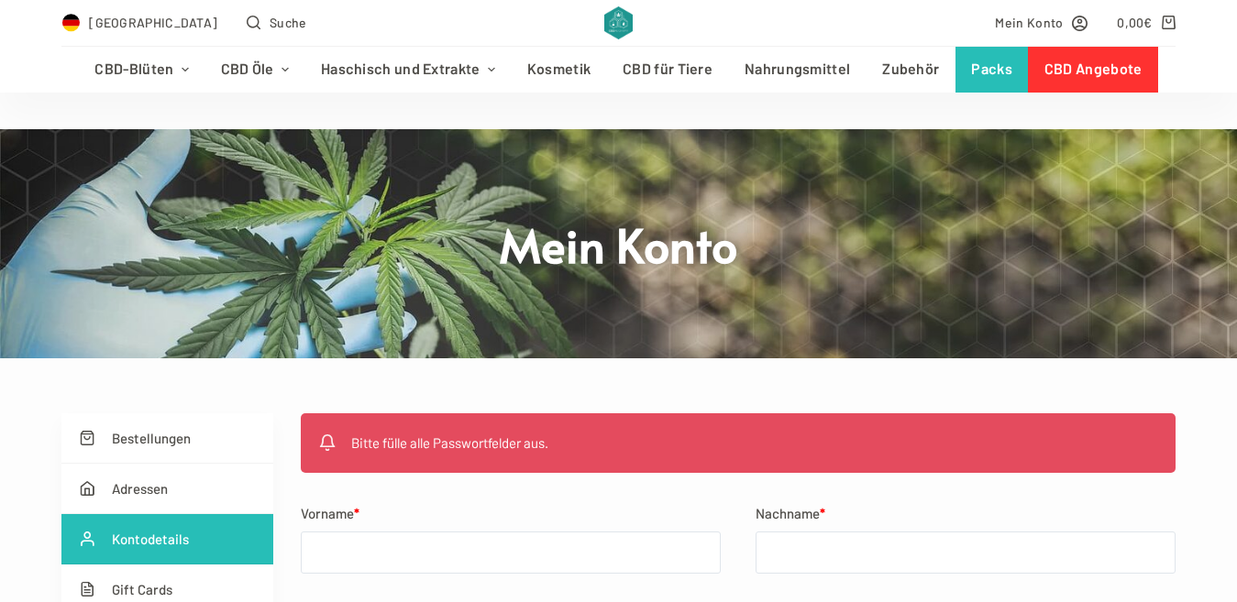
scroll to position [214, 0]
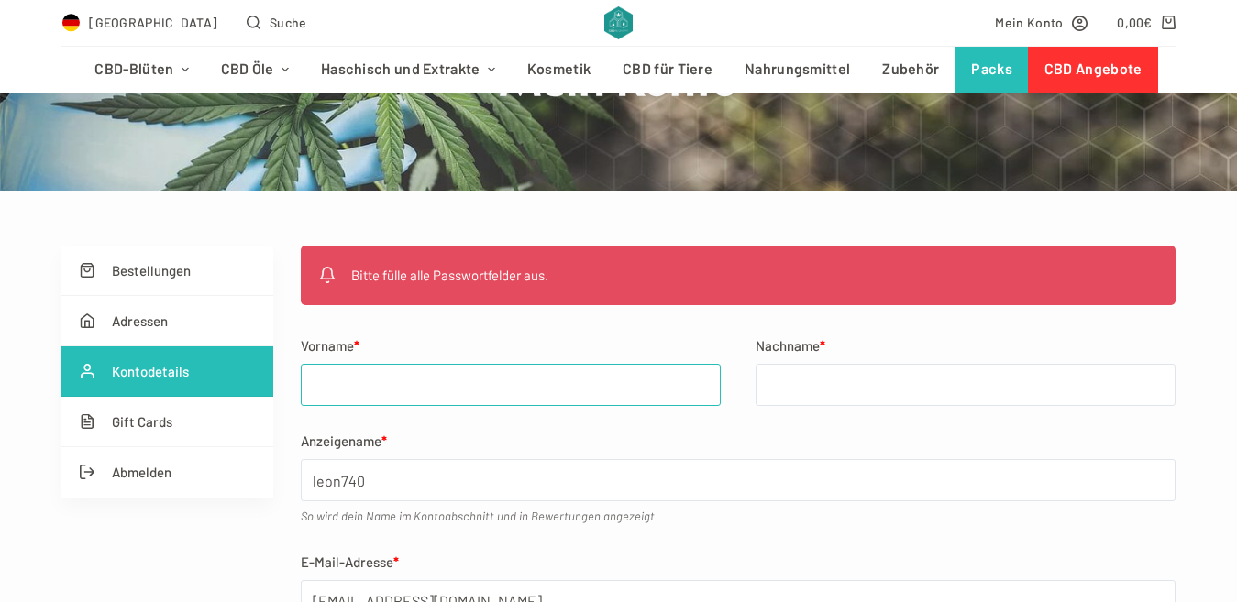
click at [343, 389] on input "Vorname *" at bounding box center [511, 385] width 420 height 42
type input "Lev"
type input "Khrakovskiy"
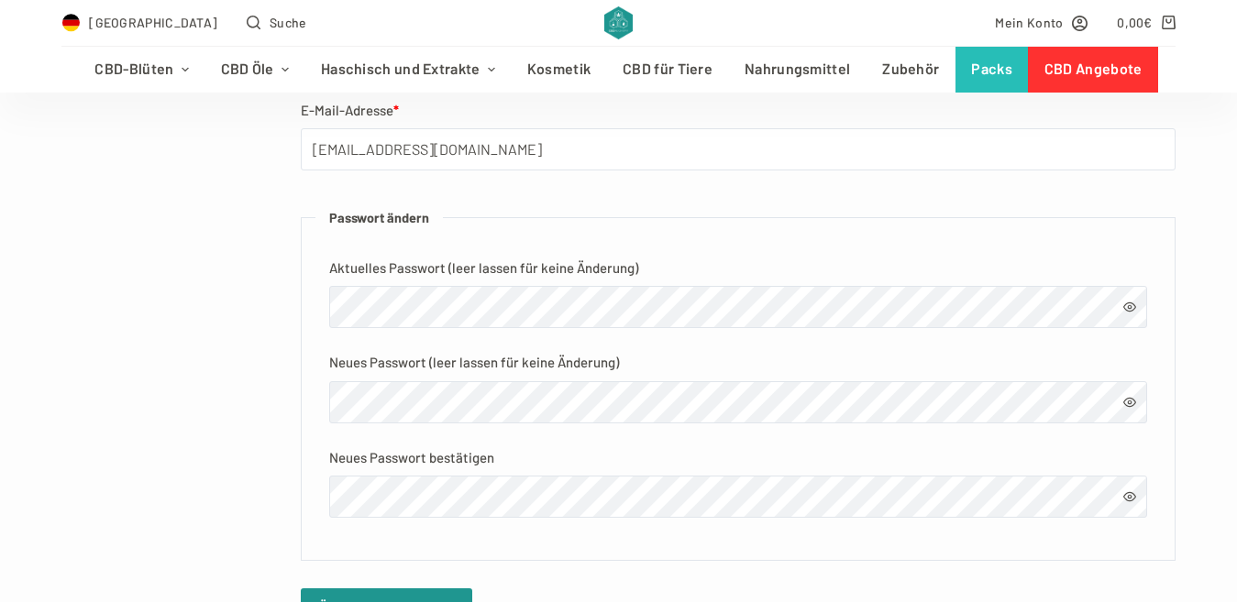
scroll to position [672, 0]
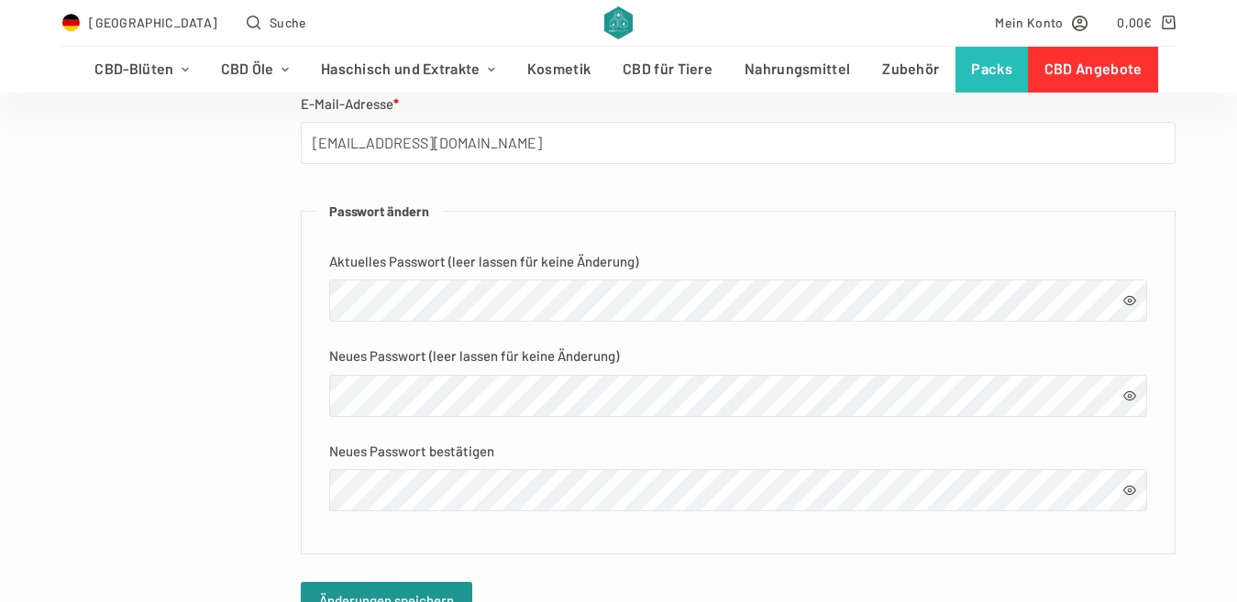
click at [1133, 306] on span at bounding box center [1129, 300] width 13 height 13
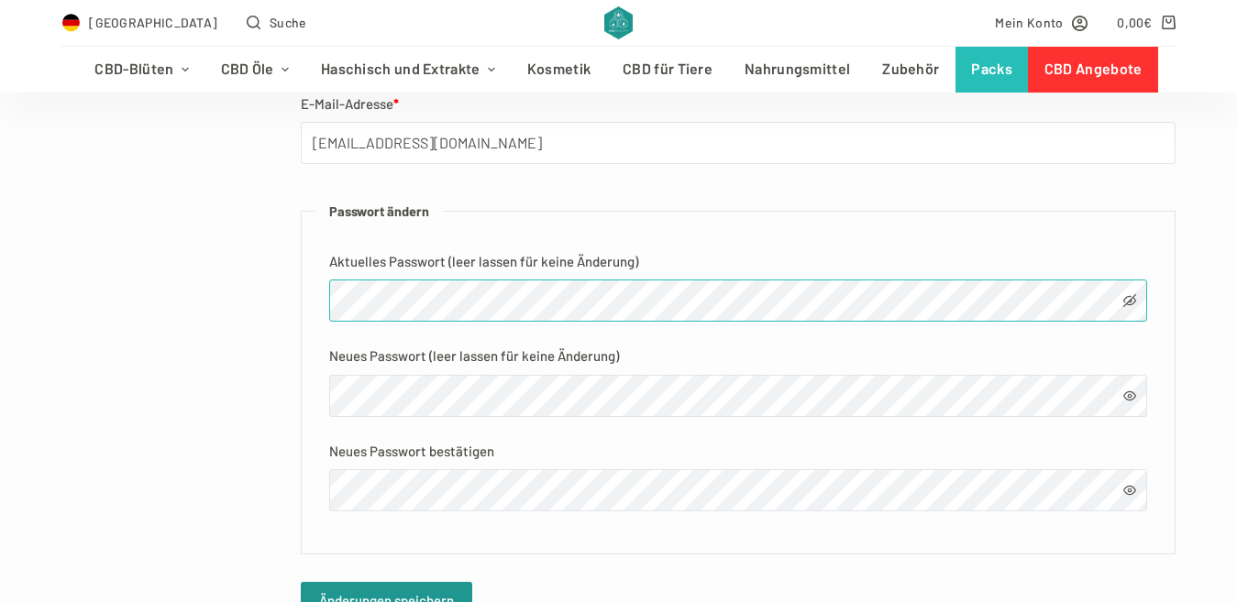
click at [333, 294] on fieldset "Passwort ändern Aktuelles Passwort (leer lassen für keine Änderung) Neues Passw…" at bounding box center [738, 378] width 875 height 354
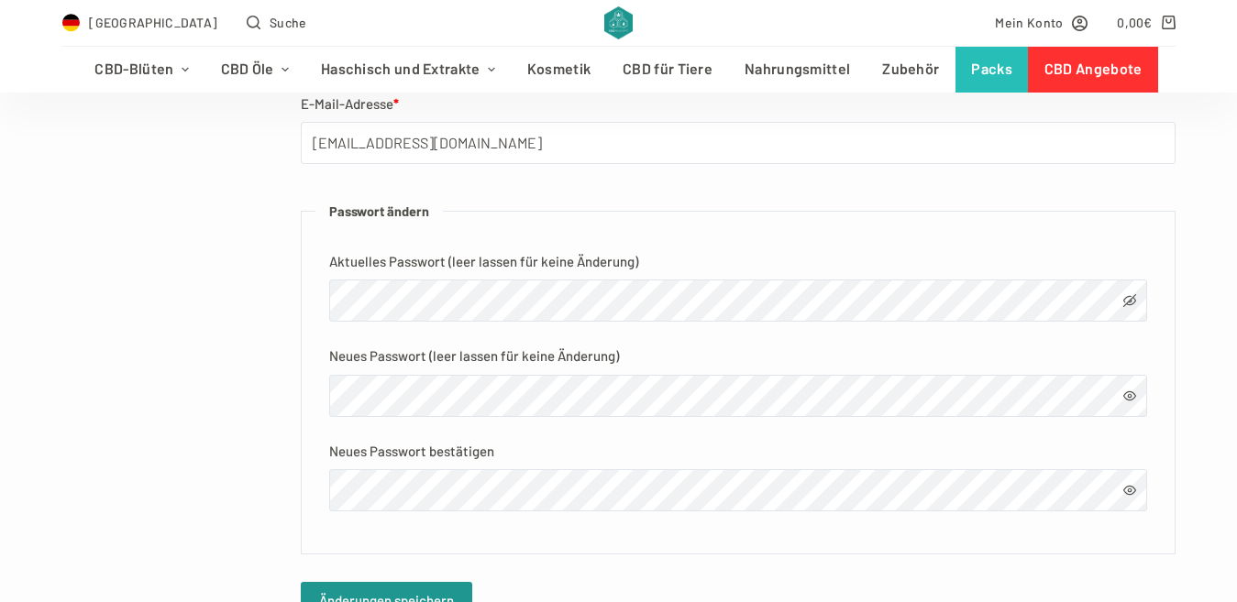
click at [272, 405] on div "Bestellungen Adressen Kontodetails Gift Cards Abmelden Bitte fülle alle Passwor…" at bounding box center [617, 214] width 1113 height 854
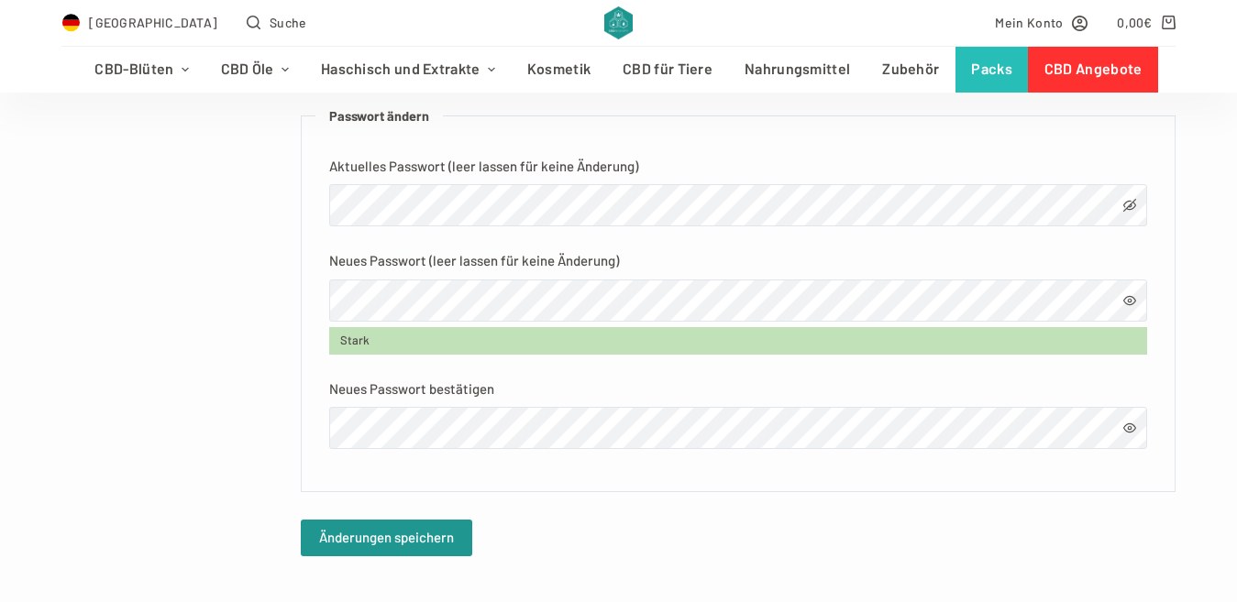
scroll to position [855, 0]
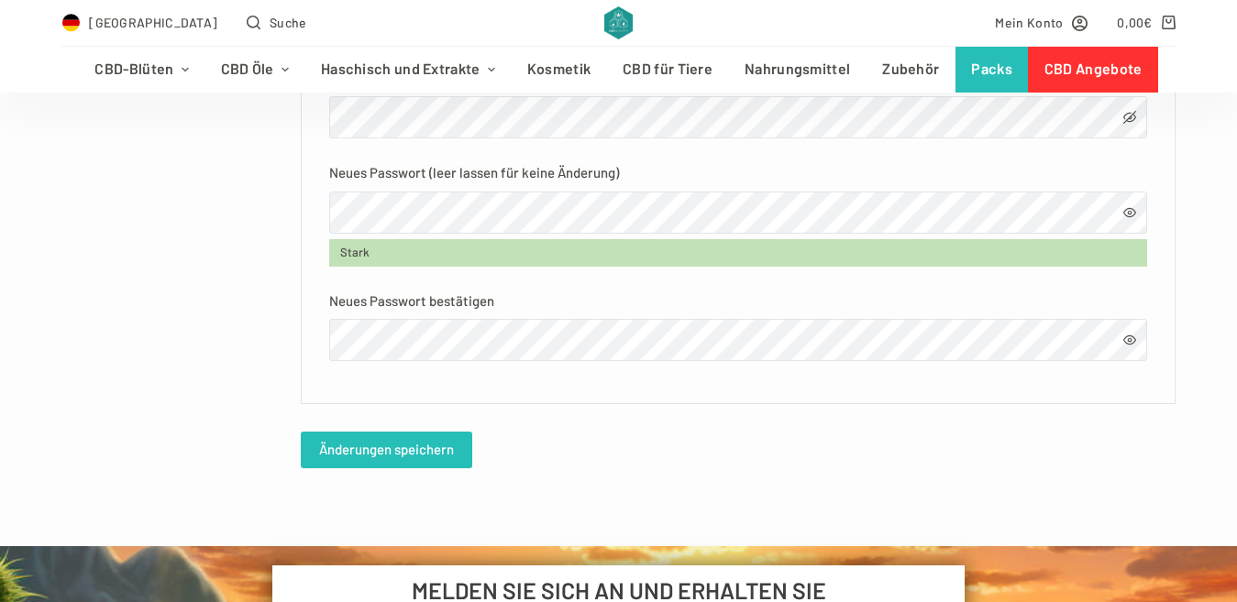
click at [427, 455] on button "Änderungen speichern" at bounding box center [386, 450] width 171 height 37
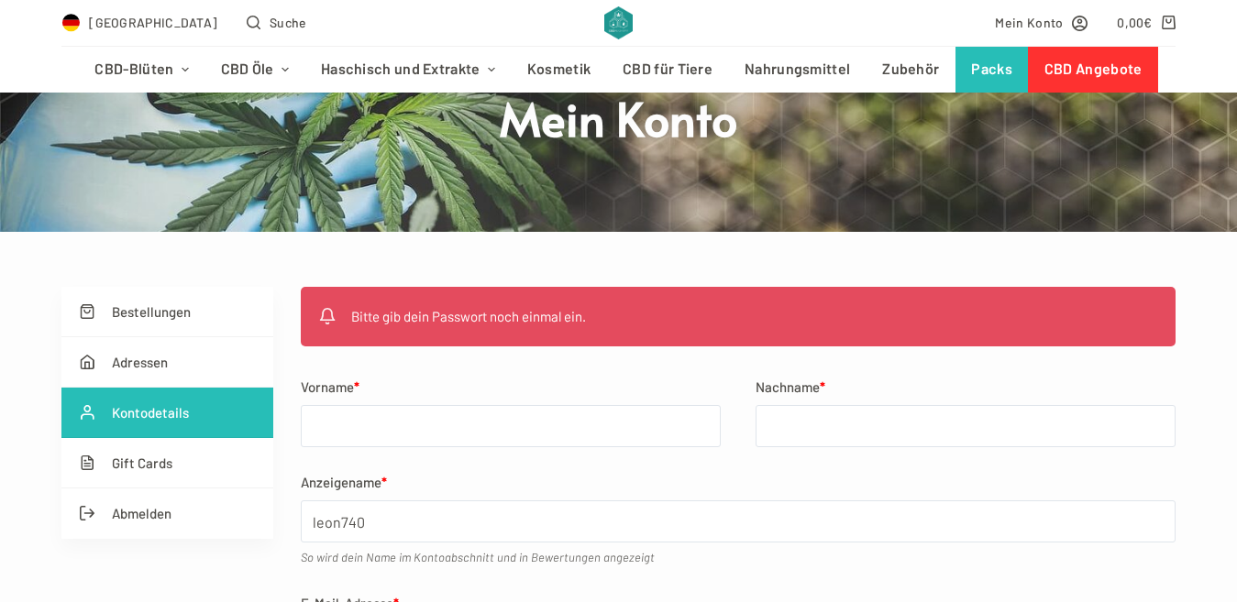
scroll to position [245, 0]
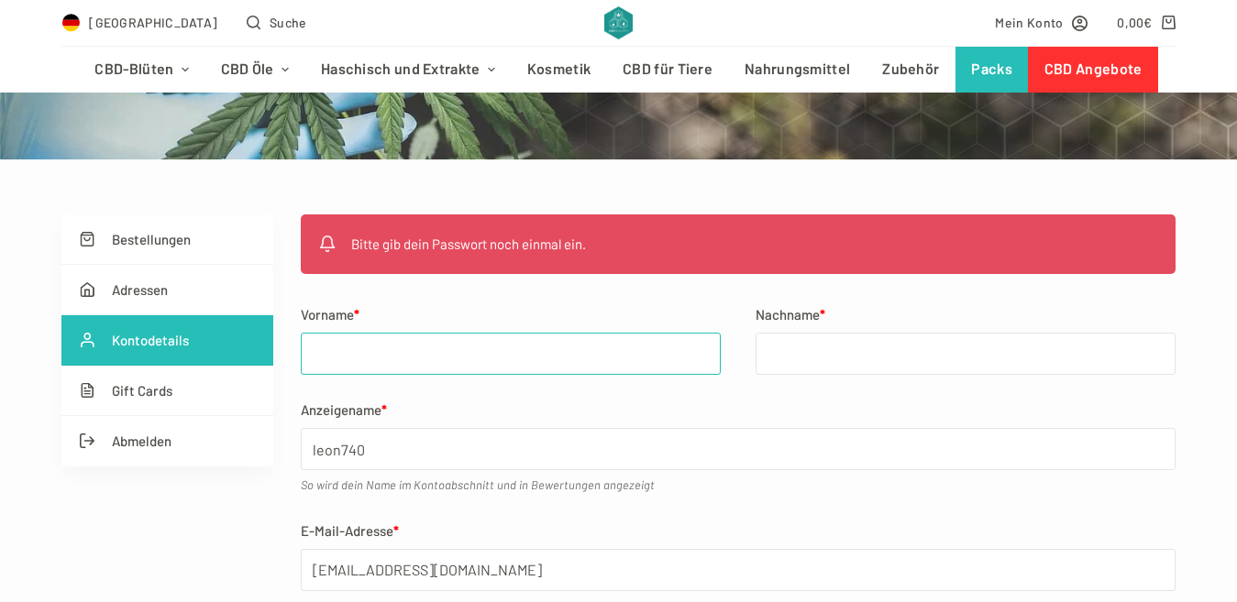
click at [402, 337] on input "Vorname *" at bounding box center [511, 354] width 420 height 42
type input "Lev"
type input "Khrakovskiy"
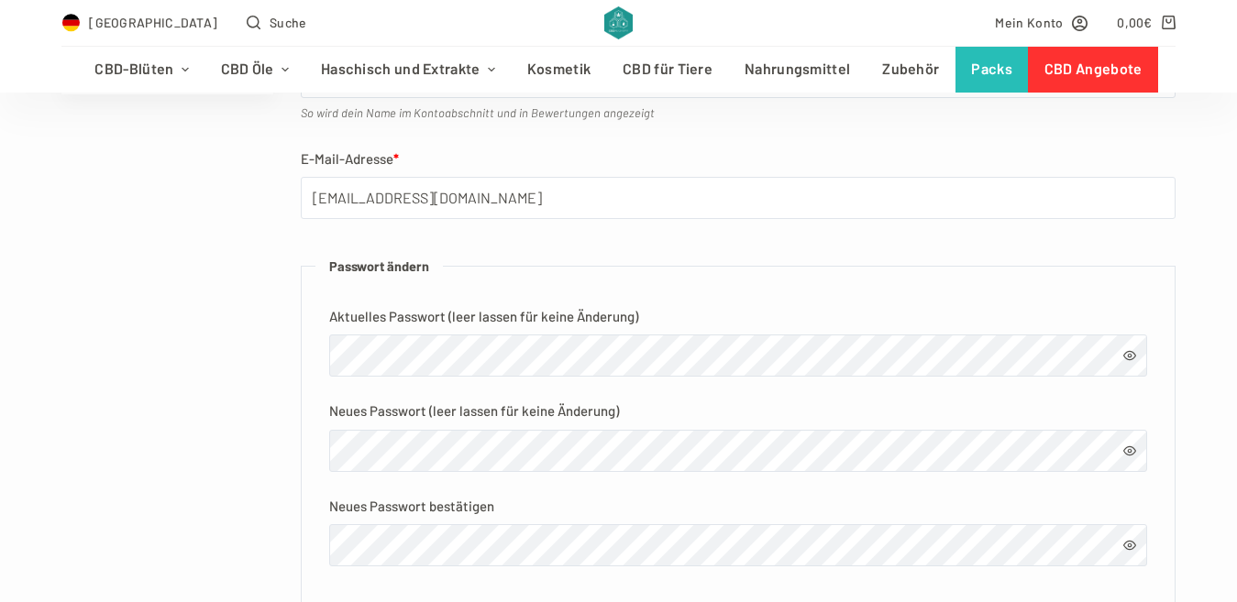
scroll to position [642, 0]
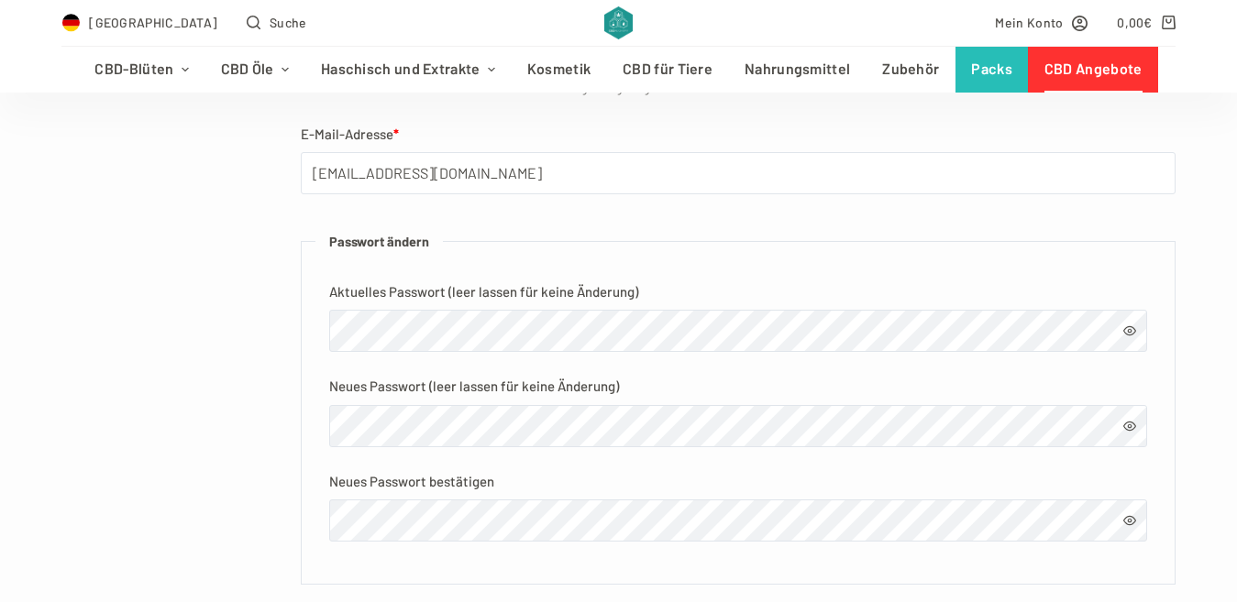
click at [1092, 70] on link "CBD Angebote" at bounding box center [1093, 70] width 130 height 46
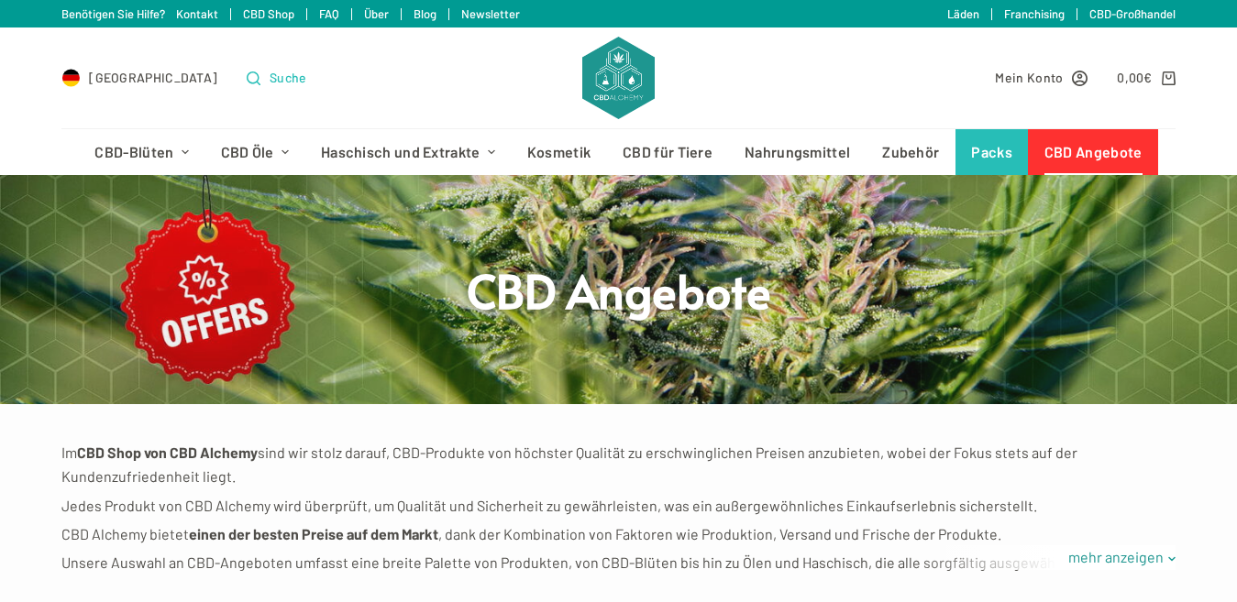
click at [270, 82] on span "Suche" at bounding box center [289, 77] width 38 height 21
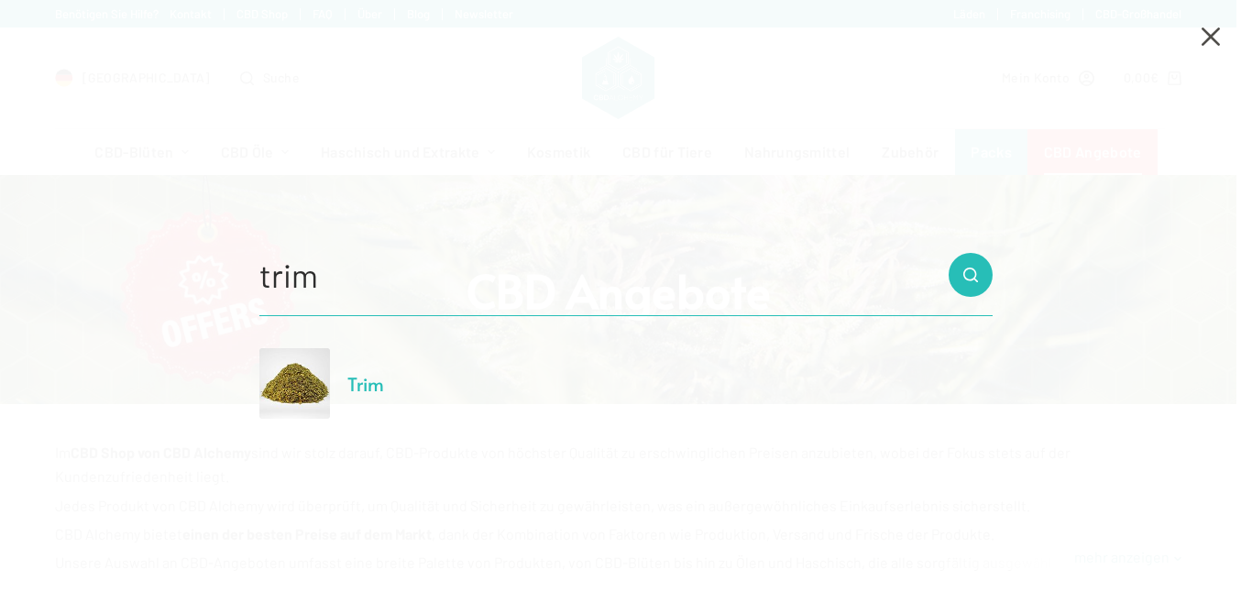
type input "trim"
click at [425, 392] on link "Trim" at bounding box center [435, 383] width 353 height 71
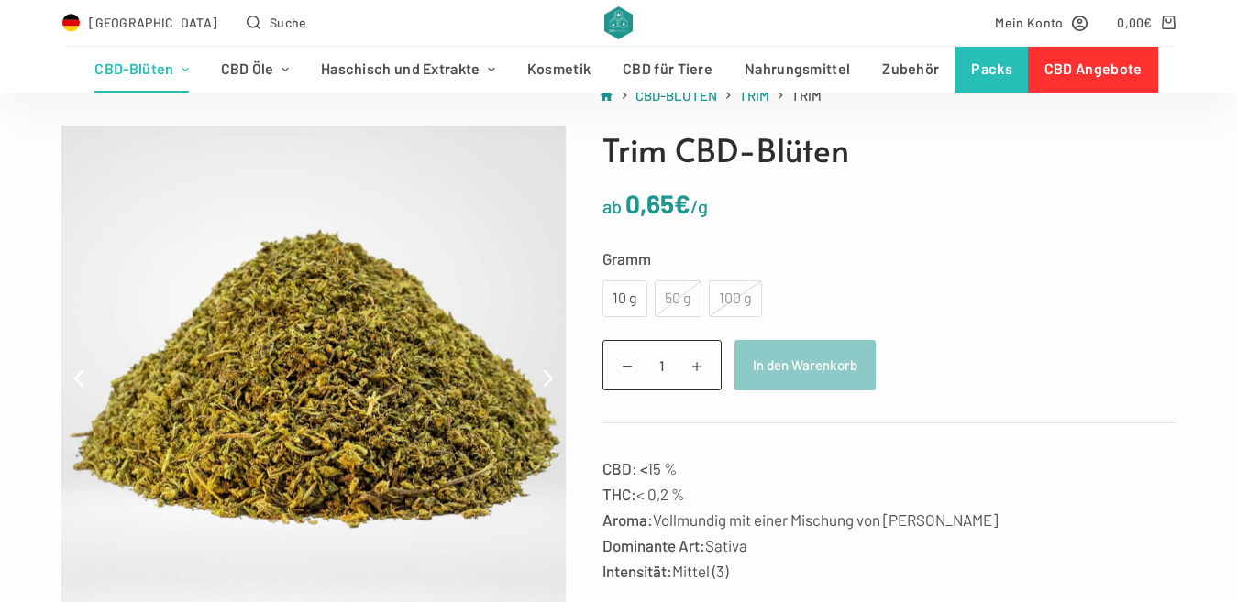
scroll to position [183, 0]
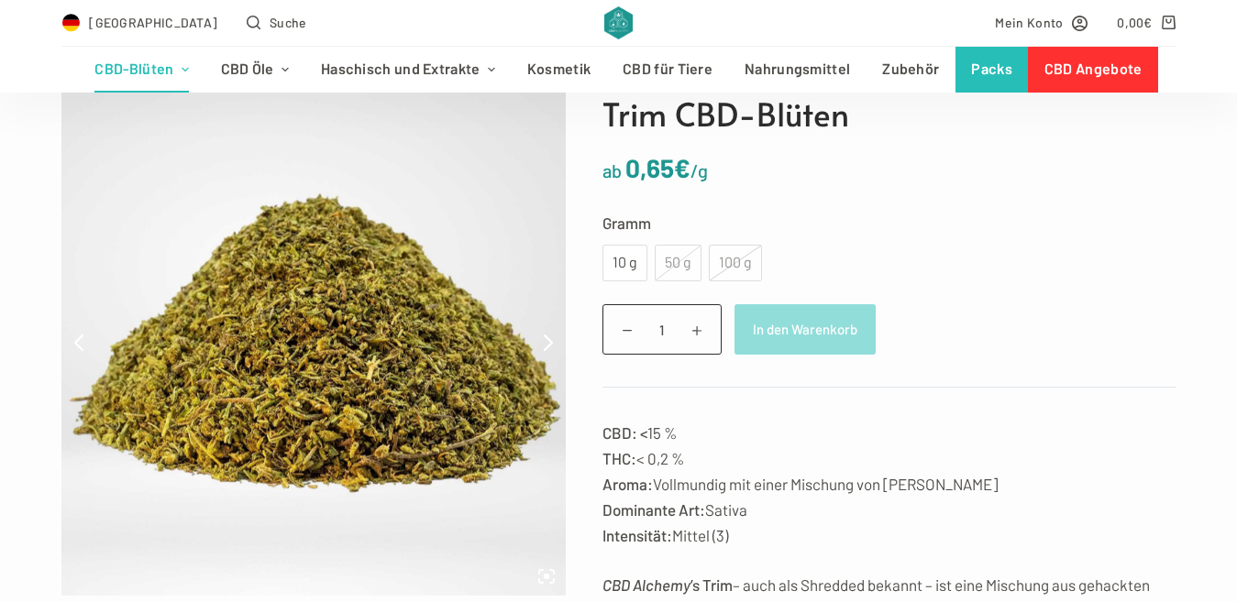
click at [807, 336] on button "In den Warenkorb" at bounding box center [804, 329] width 141 height 50
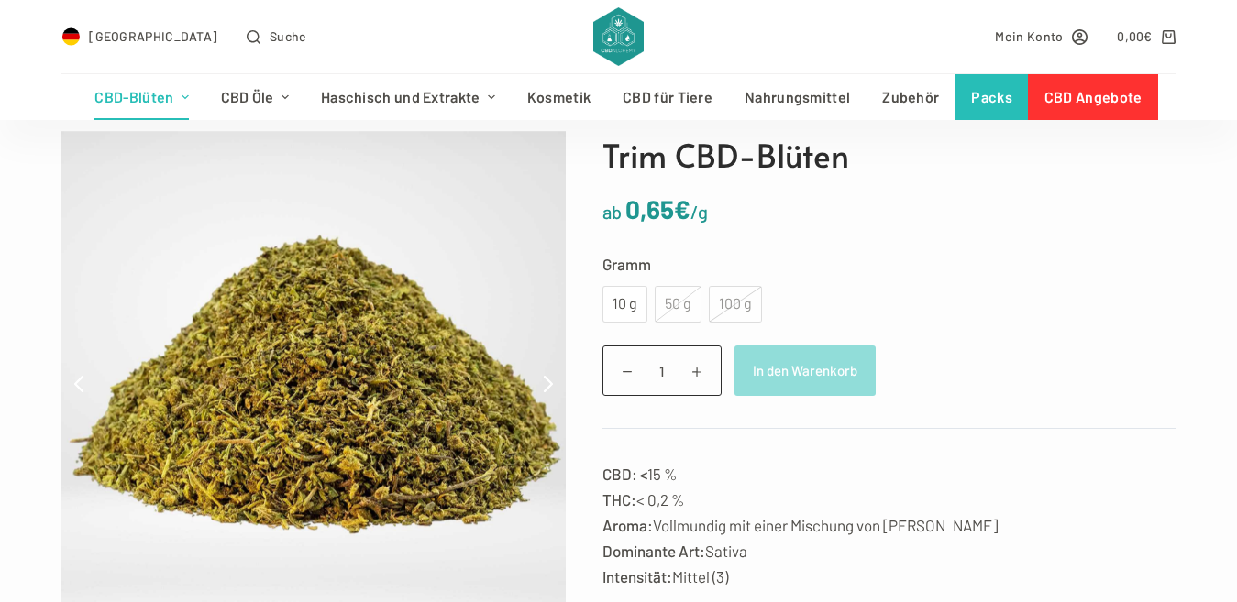
scroll to position [30, 0]
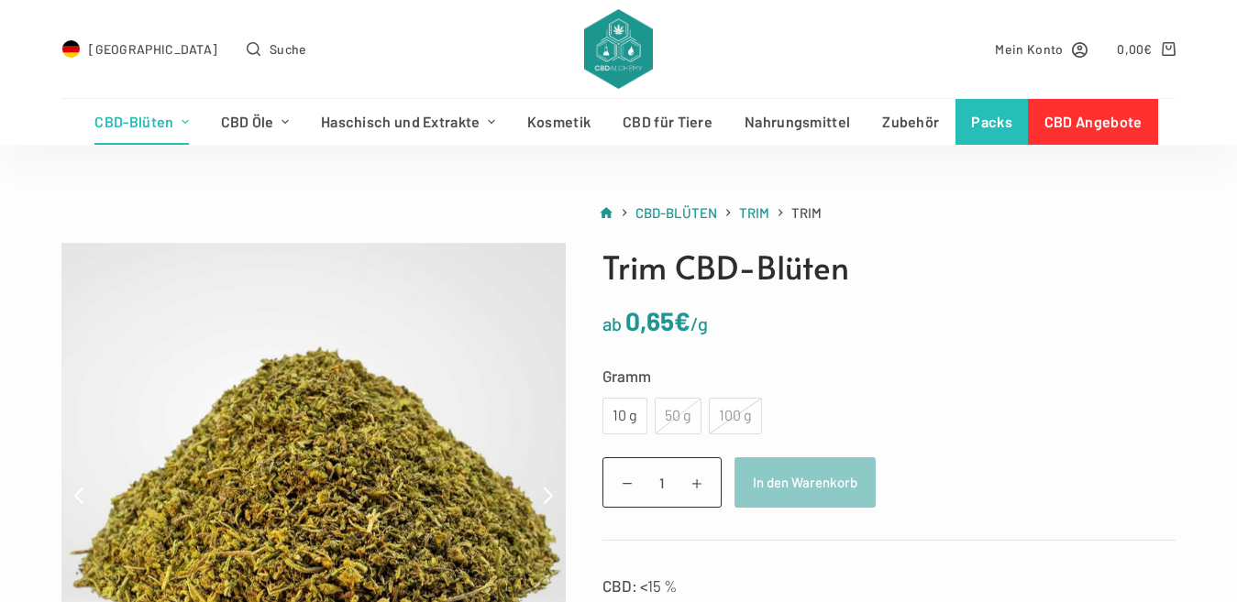
click at [358, 460] on img at bounding box center [314, 496] width 506 height 506
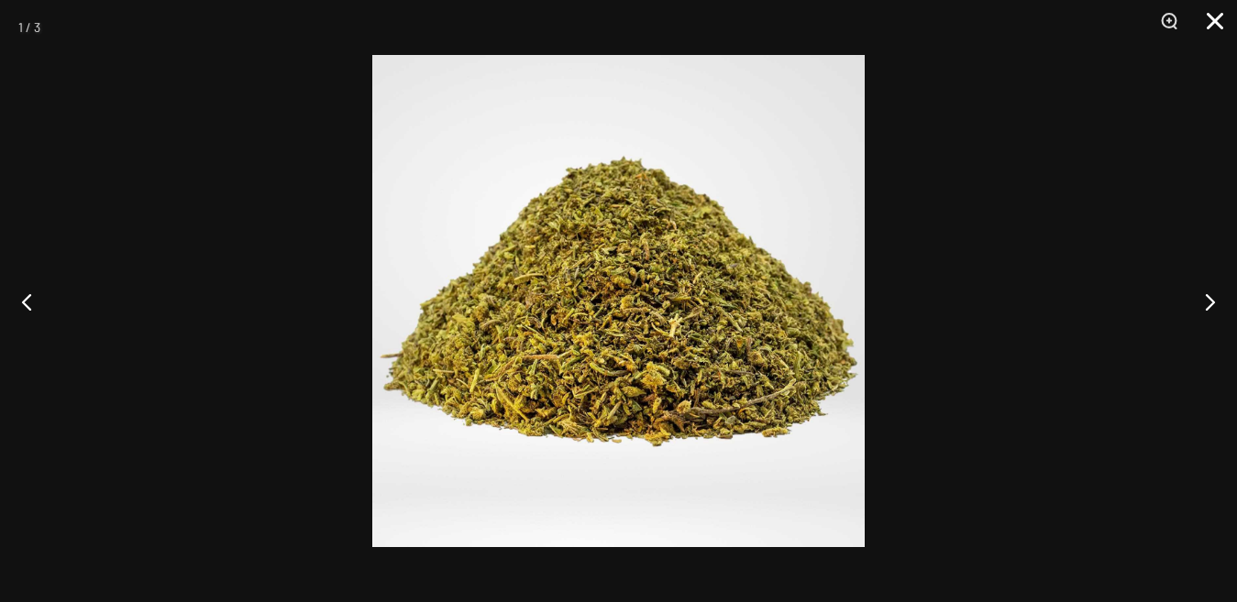
click at [1220, 16] on button "Close" at bounding box center [1208, 27] width 46 height 55
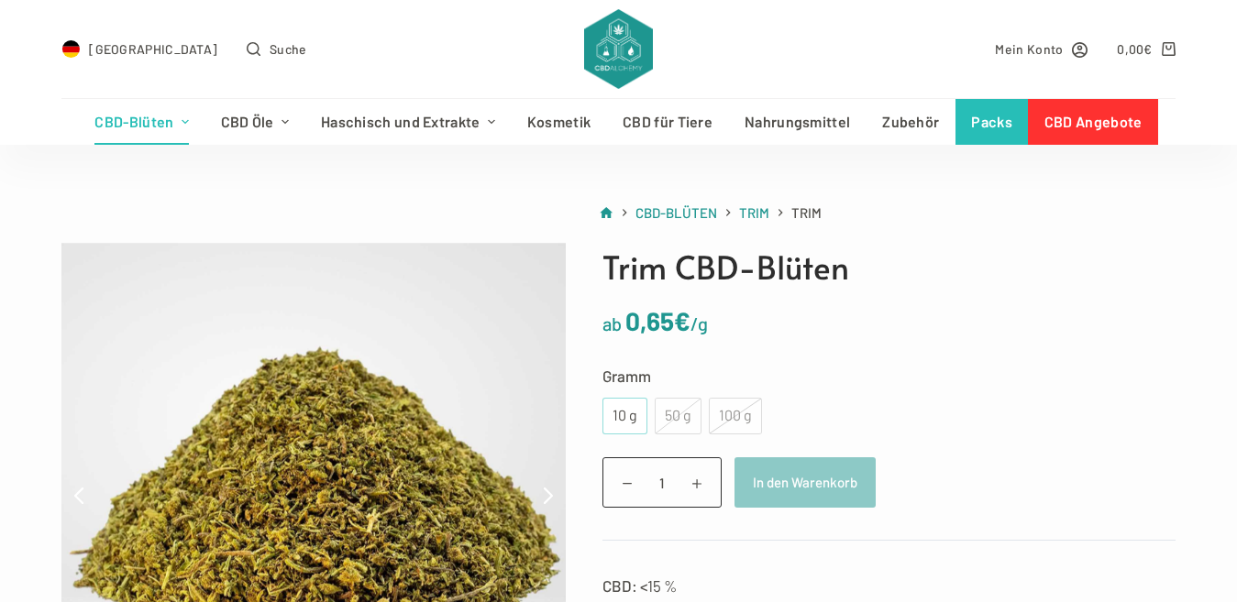
click at [617, 414] on div "10 g" at bounding box center [624, 416] width 23 height 24
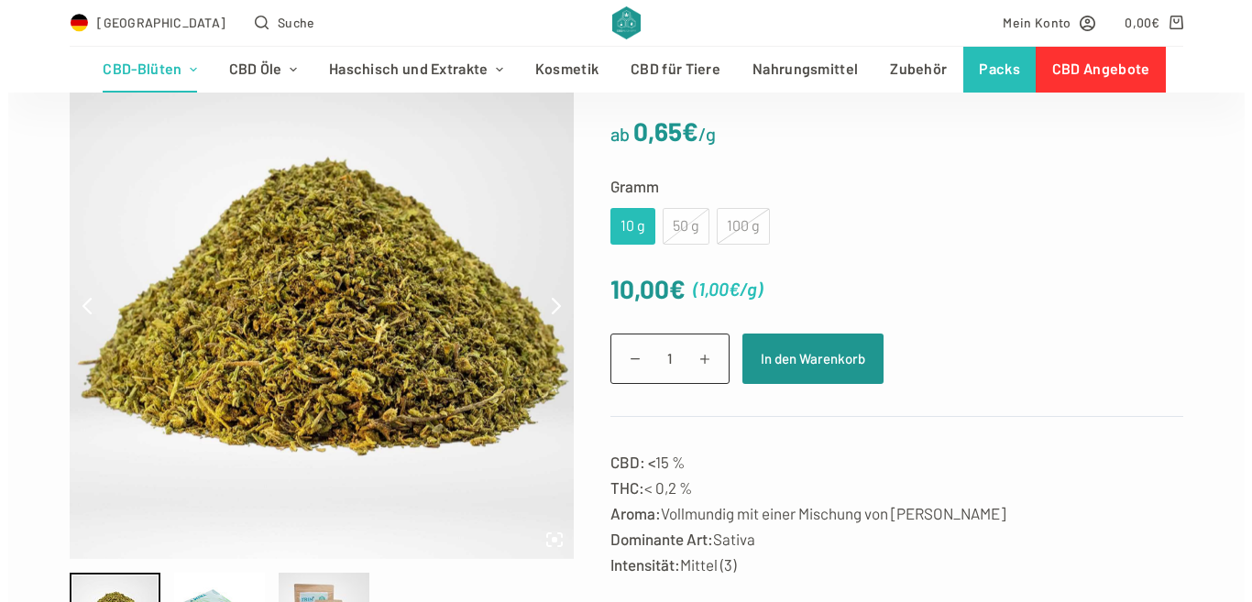
scroll to position [245, 0]
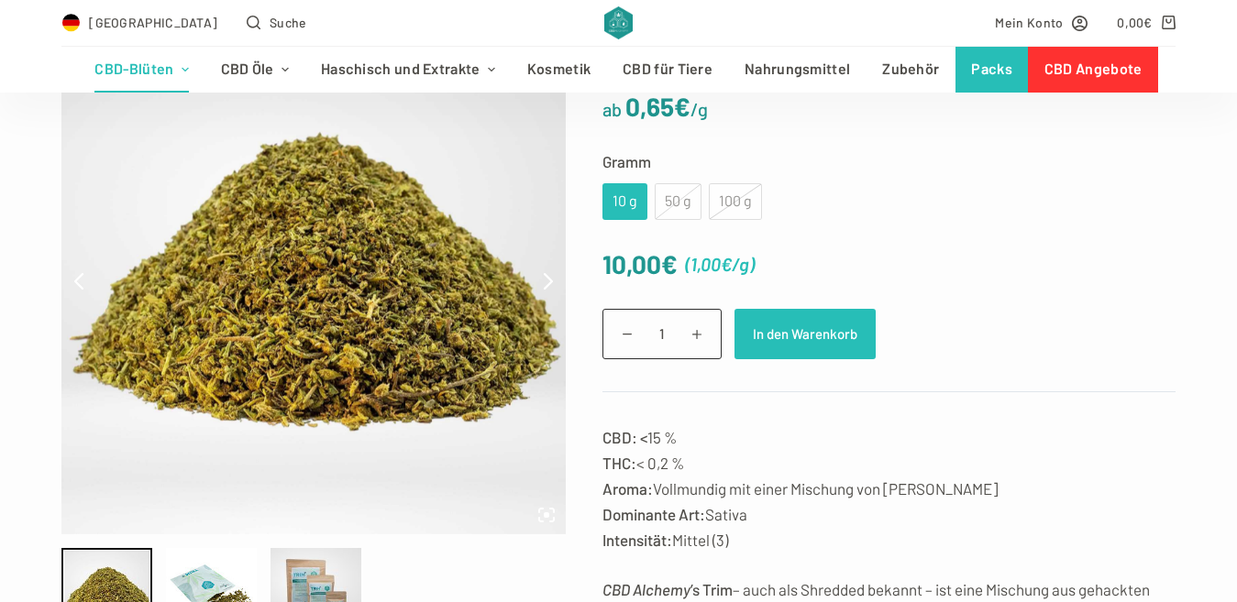
click at [828, 345] on button "In den Warenkorb" at bounding box center [804, 334] width 141 height 50
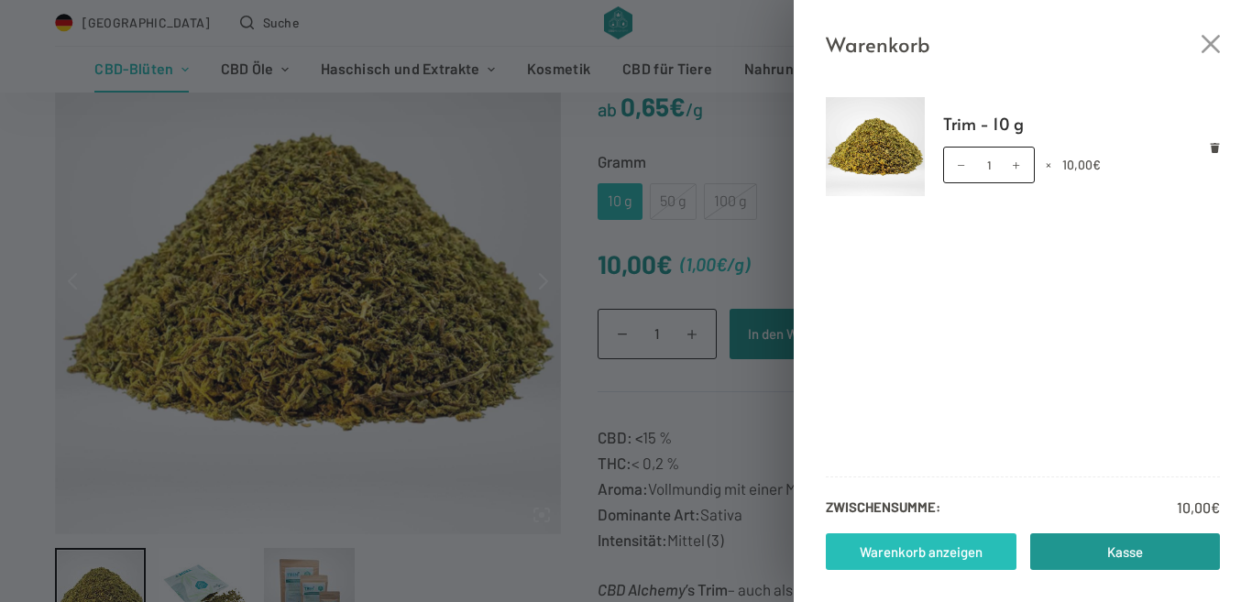
click at [937, 539] on link "Warenkorb anzeigen" at bounding box center [921, 552] width 191 height 37
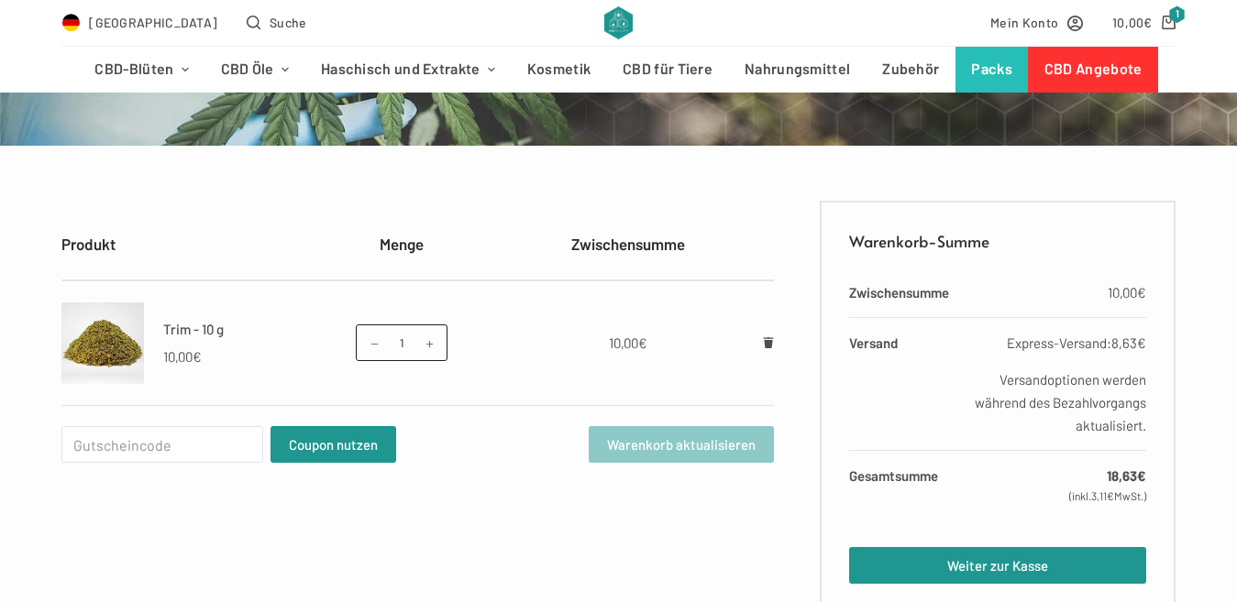
scroll to position [336, 0]
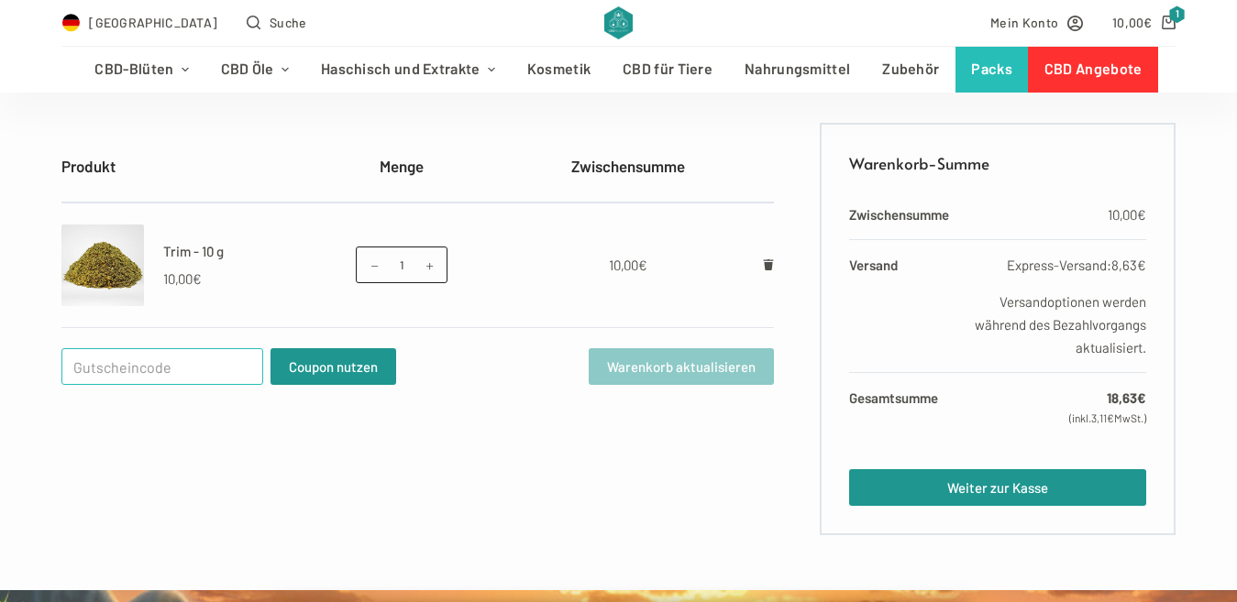
click at [104, 365] on input "Gutschein:" at bounding box center [162, 366] width 202 height 37
paste input "Dingshine5771!"
type input "Dingshine5771!"
drag, startPoint x: 150, startPoint y: 368, endPoint x: 40, endPoint y: 374, distance: 110.2
click at [40, 374] on div "Produkt Menge Zwischensumme Trim - 10 g 10,00 € Trim - 10 g Menge 1 × 10,00 € T…" at bounding box center [618, 329] width 1237 height 413
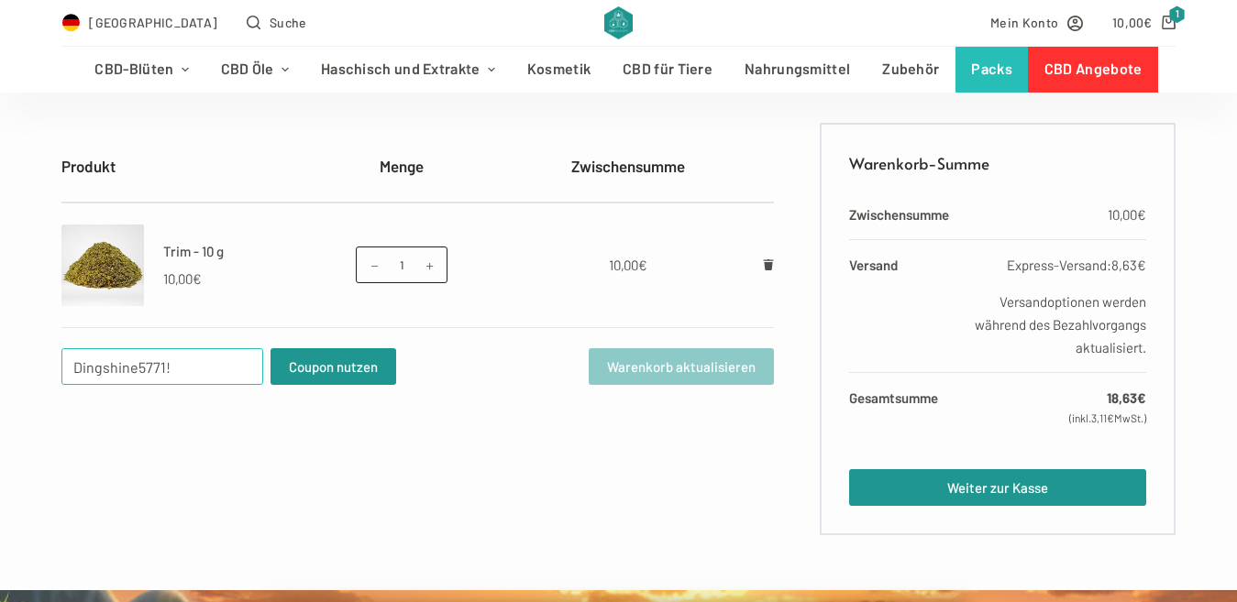
drag, startPoint x: 197, startPoint y: 373, endPoint x: 35, endPoint y: 373, distance: 162.3
click at [35, 373] on div "Produkt Menge Zwischensumme Trim - 10 g 10,00 € Trim - 10 g Menge 1 × 10,00 € T…" at bounding box center [618, 329] width 1237 height 413
click at [87, 358] on input "Gutschein:" at bounding box center [162, 366] width 202 height 37
paste input "WELCOME25"
type input "WELCOME25"
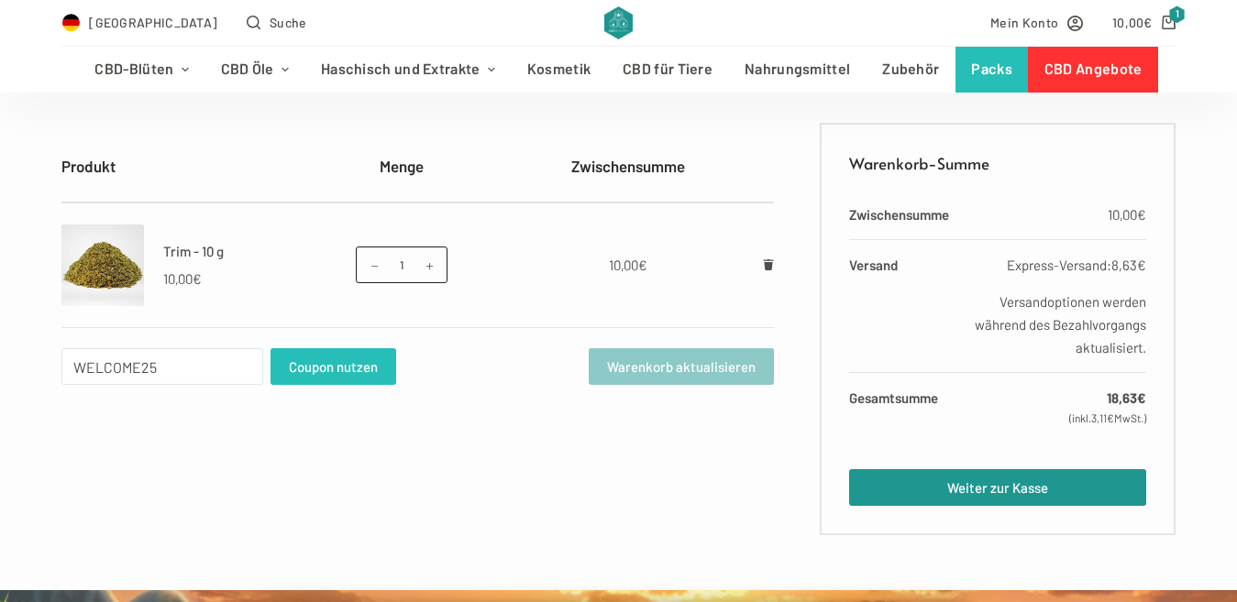
click at [342, 362] on button "Coupon nutzen" at bounding box center [333, 366] width 126 height 37
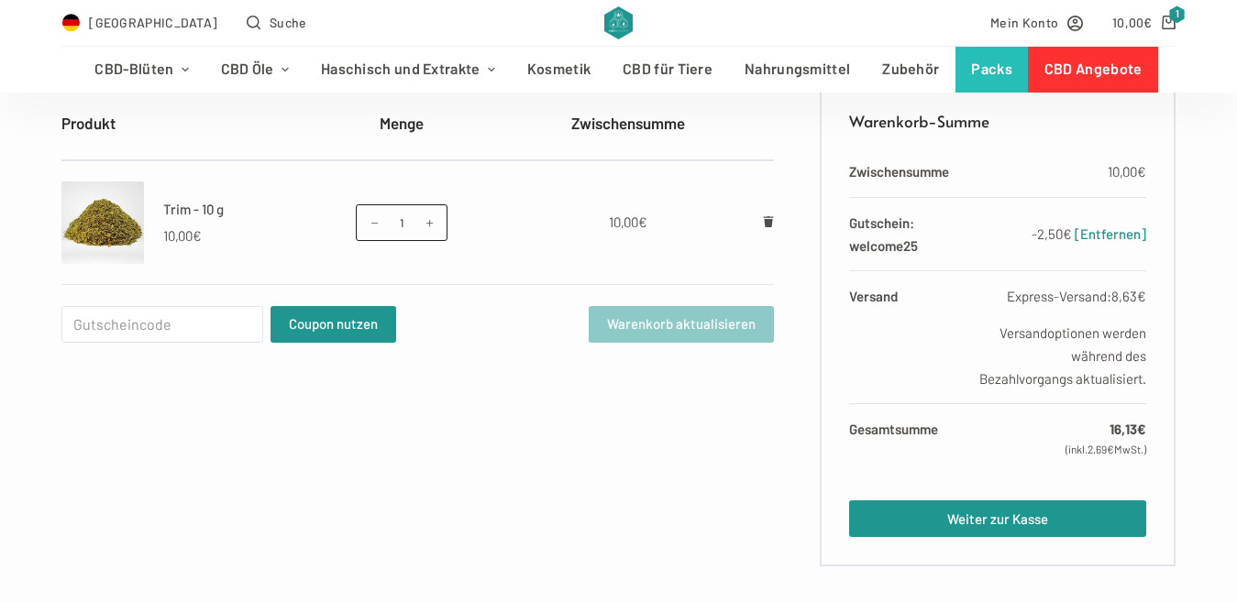
scroll to position [490, 0]
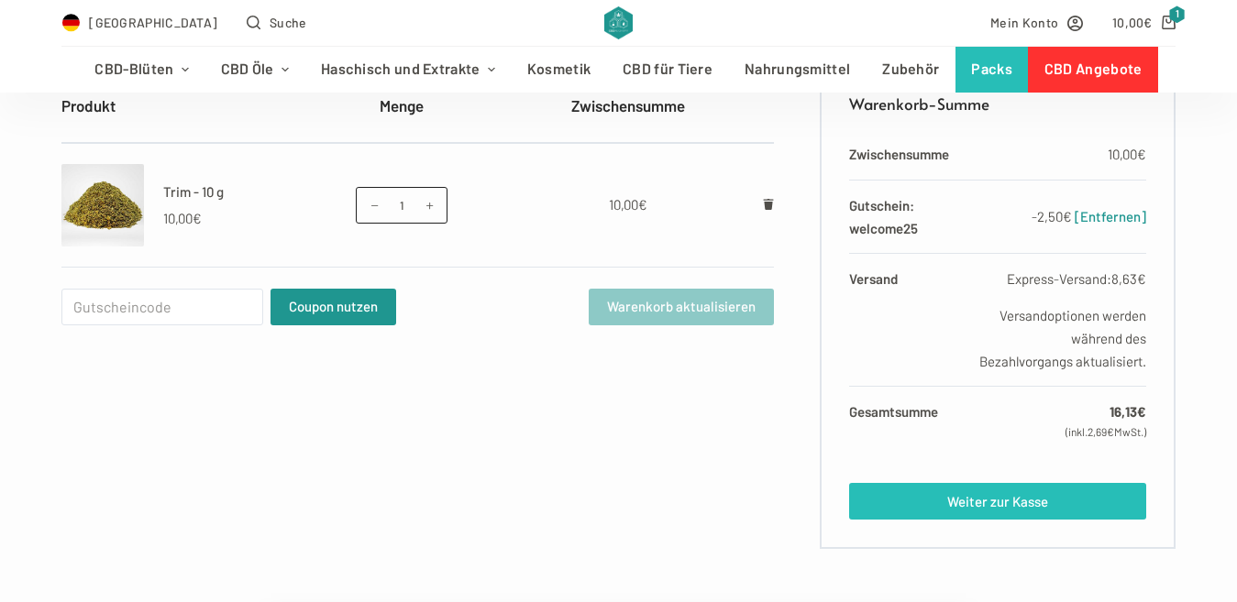
click at [1007, 505] on link "Weiter zur Kasse" at bounding box center [997, 501] width 297 height 37
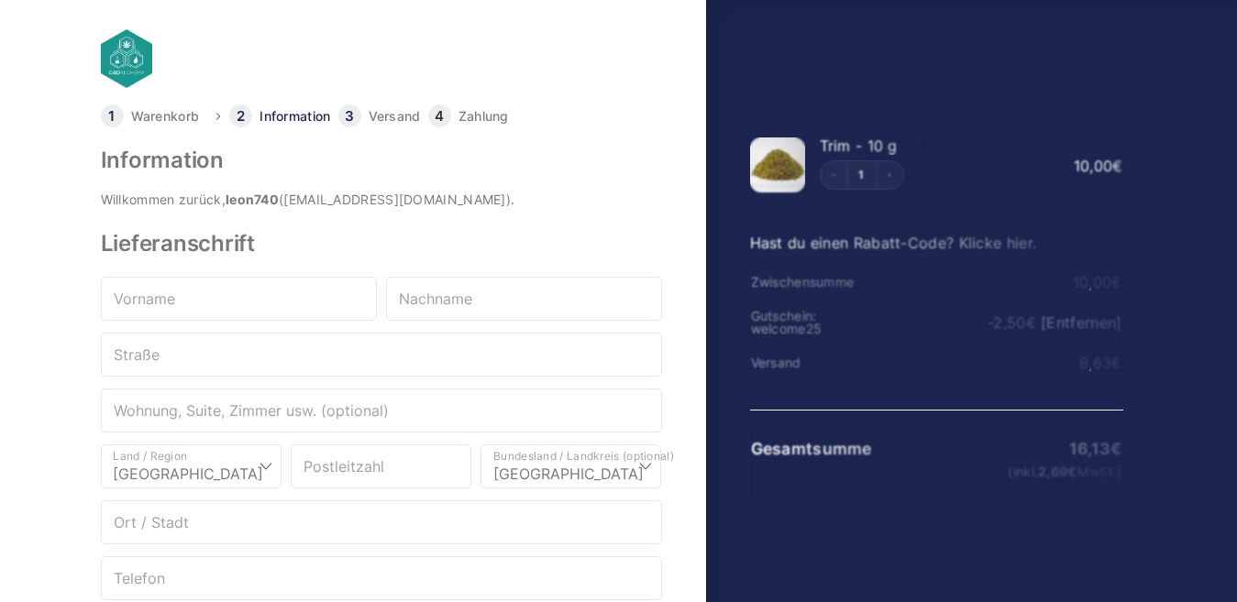
select select "DE-BE"
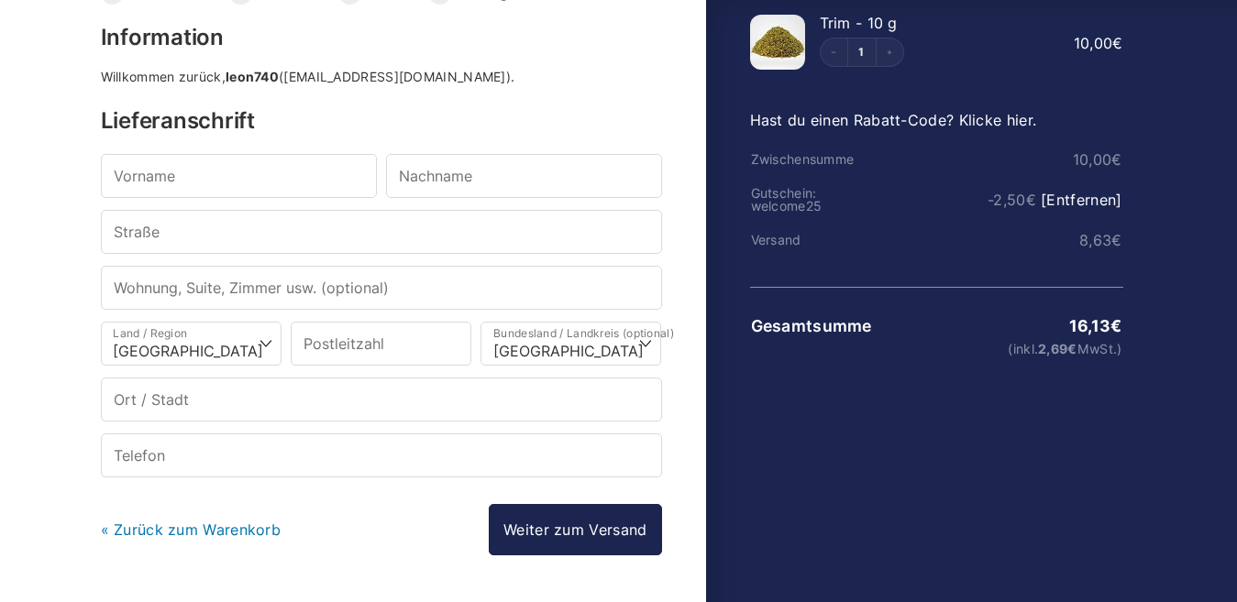
scroll to position [122, 0]
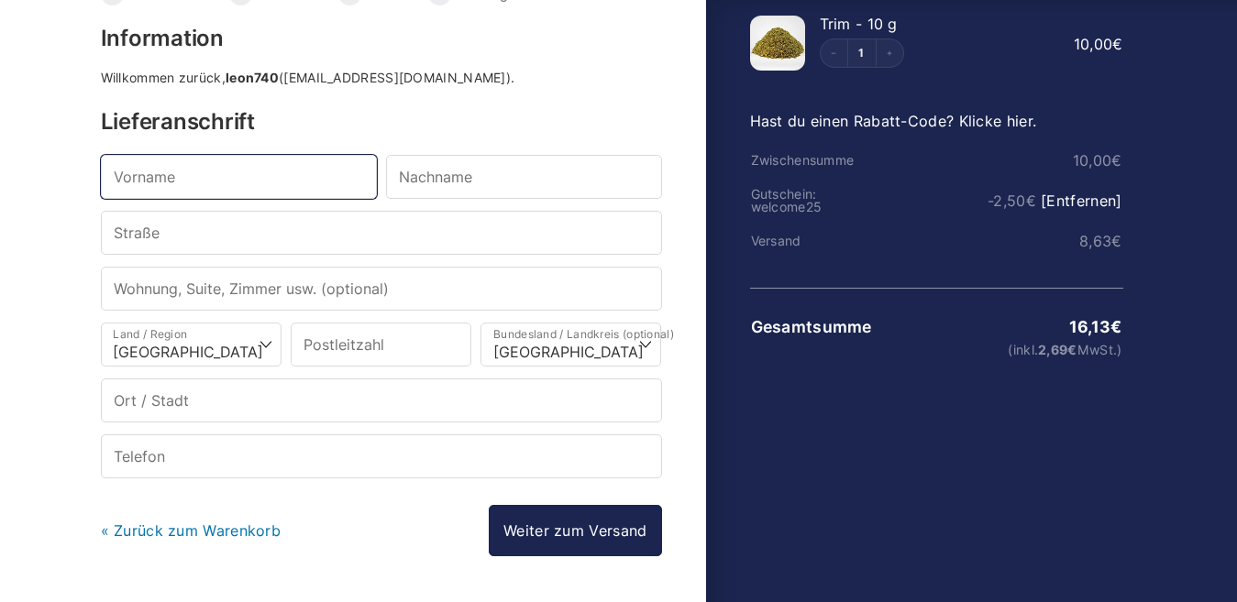
click at [302, 182] on input "Vorname *" at bounding box center [239, 177] width 276 height 44
type input "Lev"
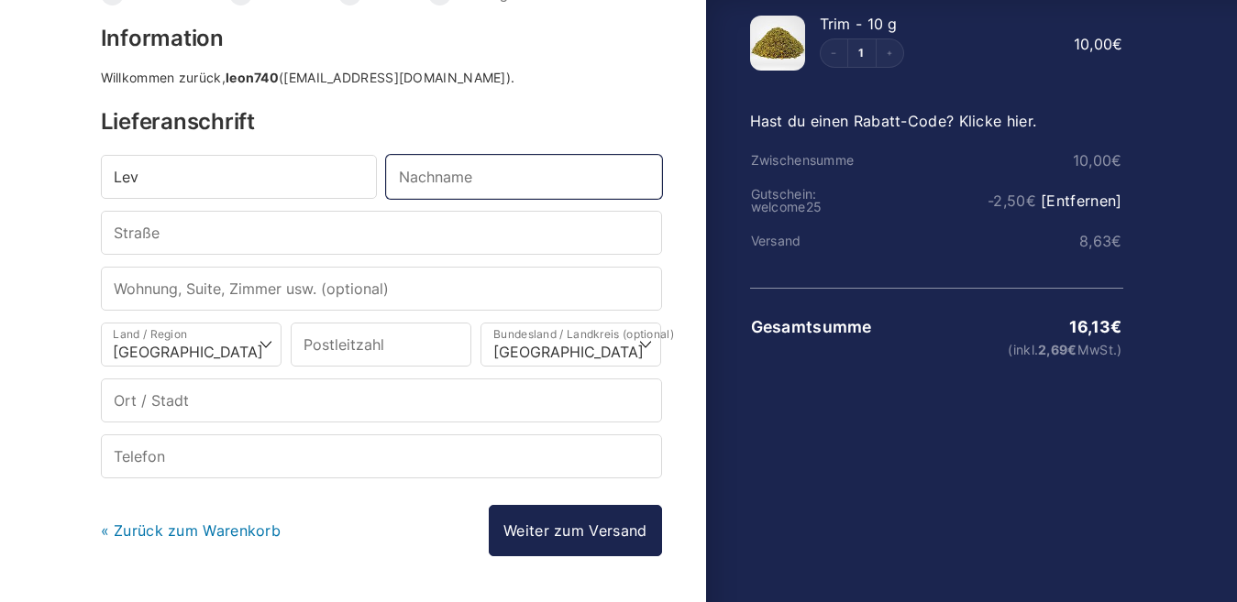
type input "[PERSON_NAME]"
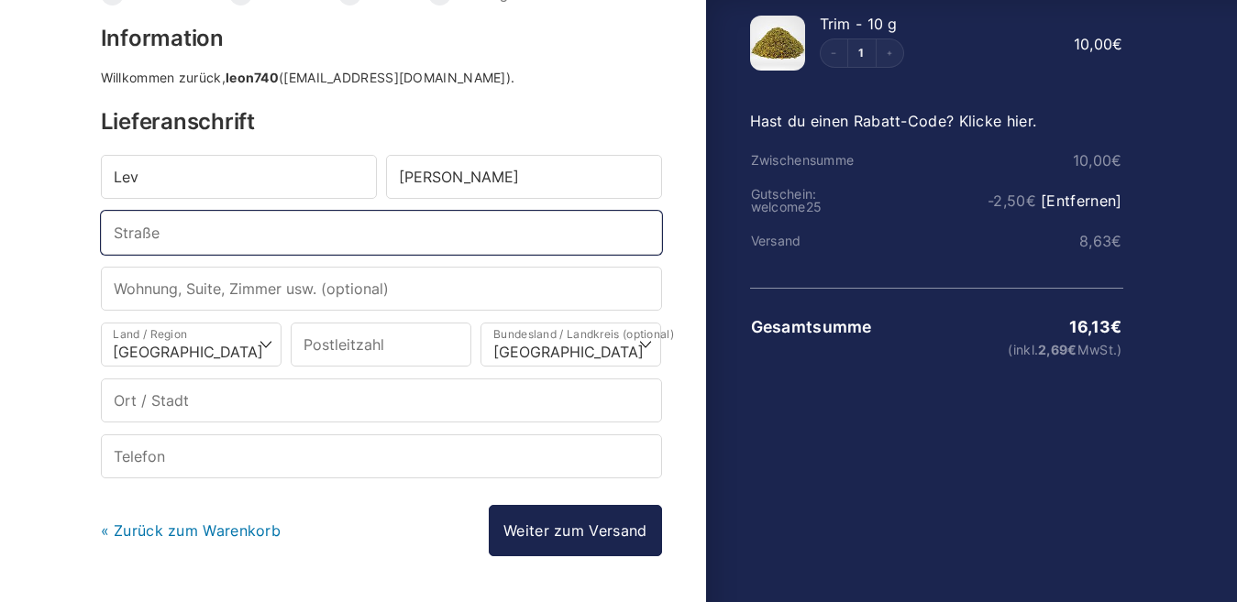
type input "Am Rain 8"
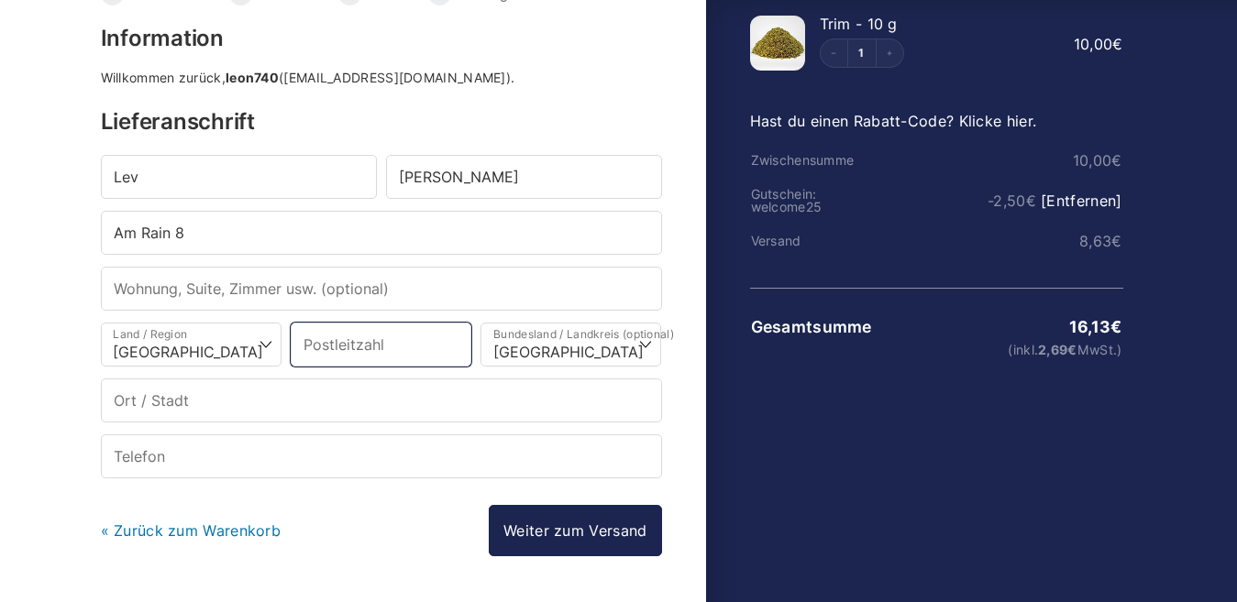
type input "35039"
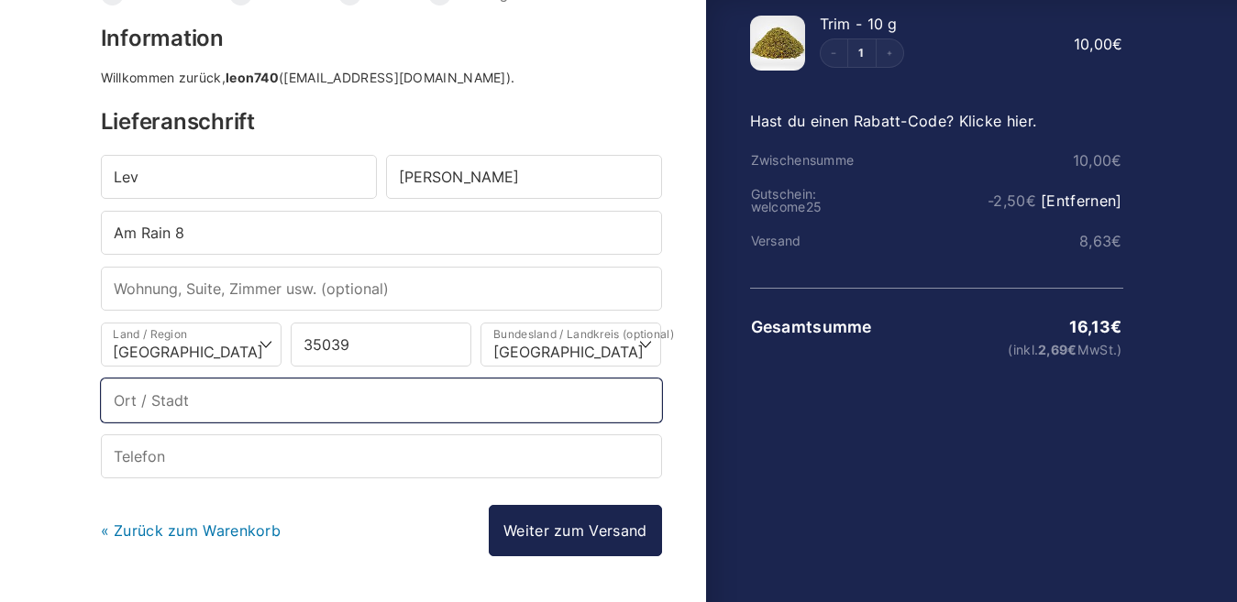
type input "[GEOGRAPHIC_DATA]"
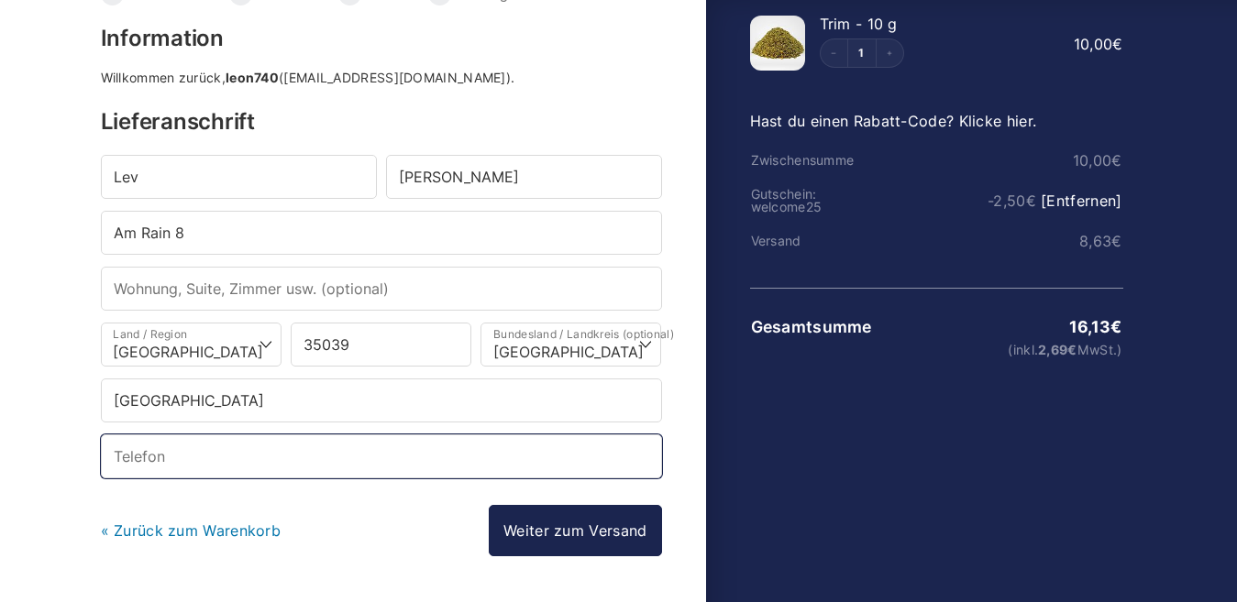
type input "017639686587"
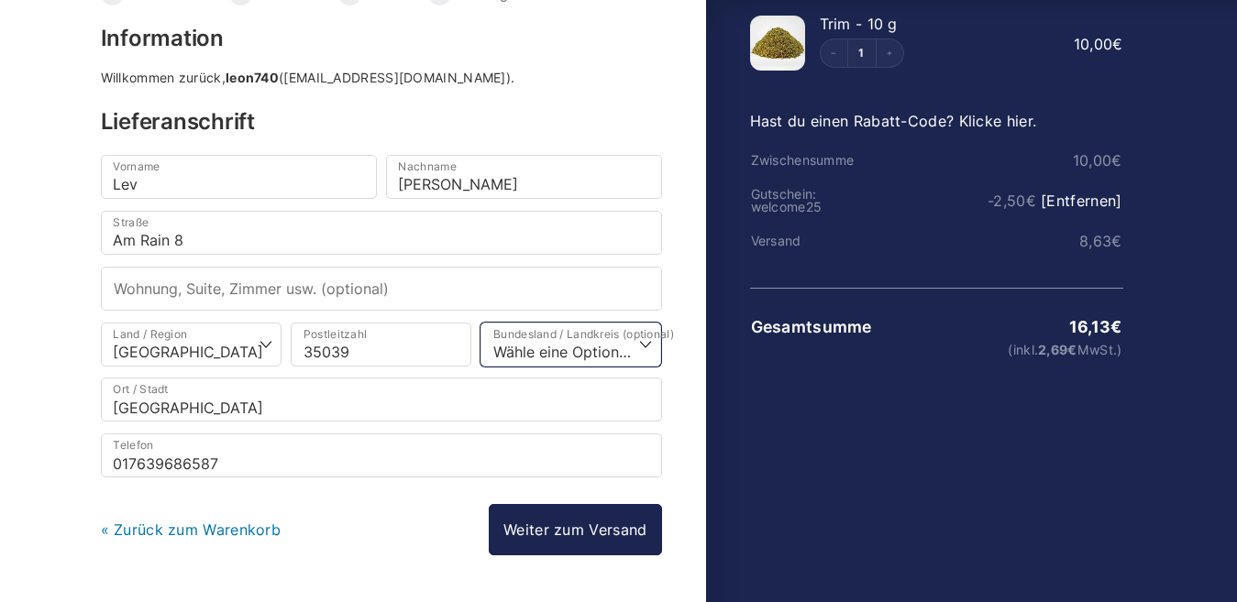
click at [643, 346] on select "Wähle eine Option… Baden-Württemberg Bayern Berlin Brandenburg Bremen Hamburg H…" at bounding box center [570, 345] width 181 height 44
select select "DE-HE"
click at [480, 323] on select "Wähle eine Option… Baden-Württemberg Bayern Berlin Brandenburg Bremen Hamburg H…" at bounding box center [570, 345] width 181 height 44
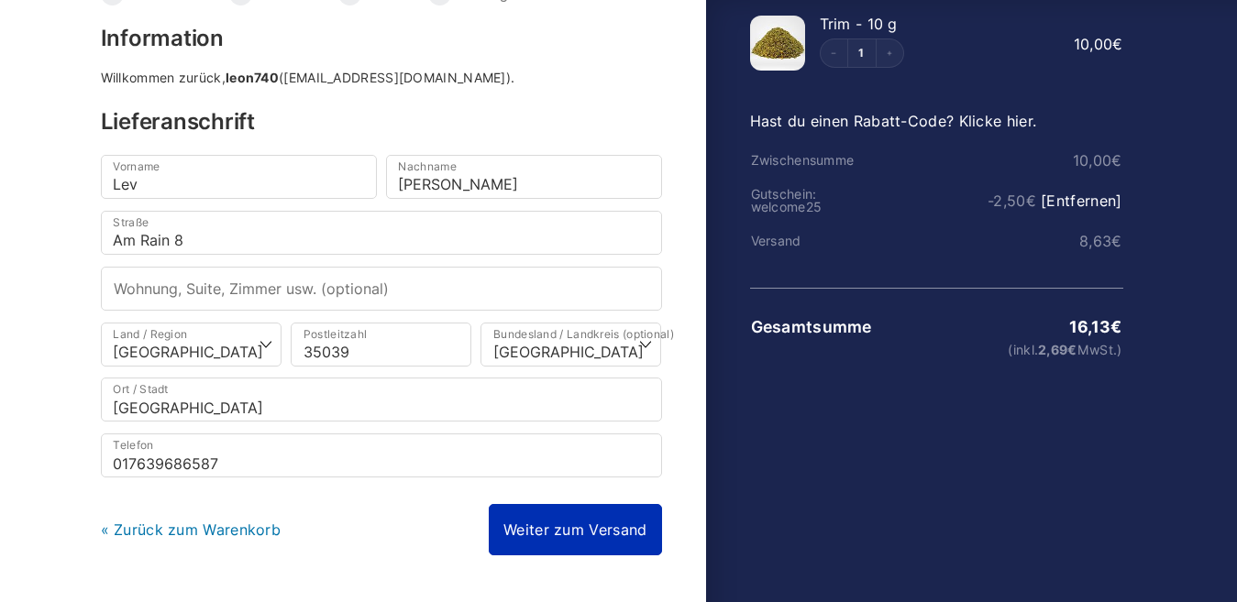
click at [554, 527] on link "Weiter zum Versand" at bounding box center [575, 529] width 172 height 51
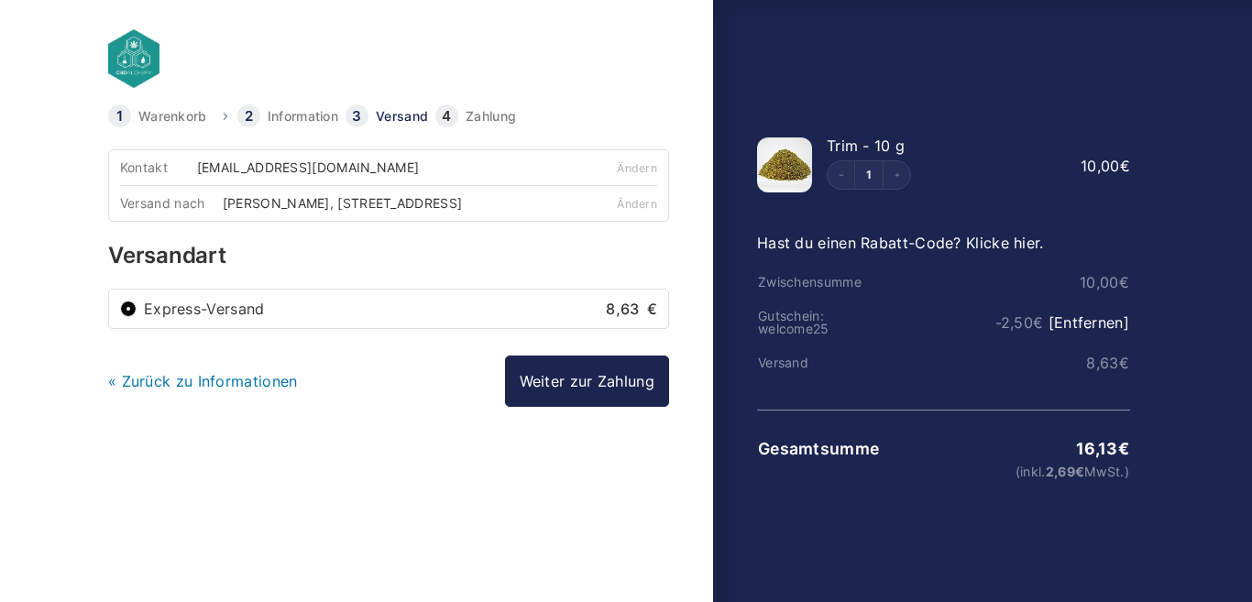
click at [515, 306] on label "Express-Versand 8,63 €" at bounding box center [400, 309] width 513 height 15
click at [137, 306] on input "Express-Versand 8,63 €" at bounding box center [128, 309] width 17 height 17
click at [391, 311] on label "Express-Versand 8,63 €" at bounding box center [400, 309] width 513 height 15
click at [137, 311] on input "Express-Versand 8,63 €" at bounding box center [128, 309] width 17 height 17
click at [127, 309] on input "Express-Versand 8,63 €" at bounding box center [128, 309] width 17 height 17
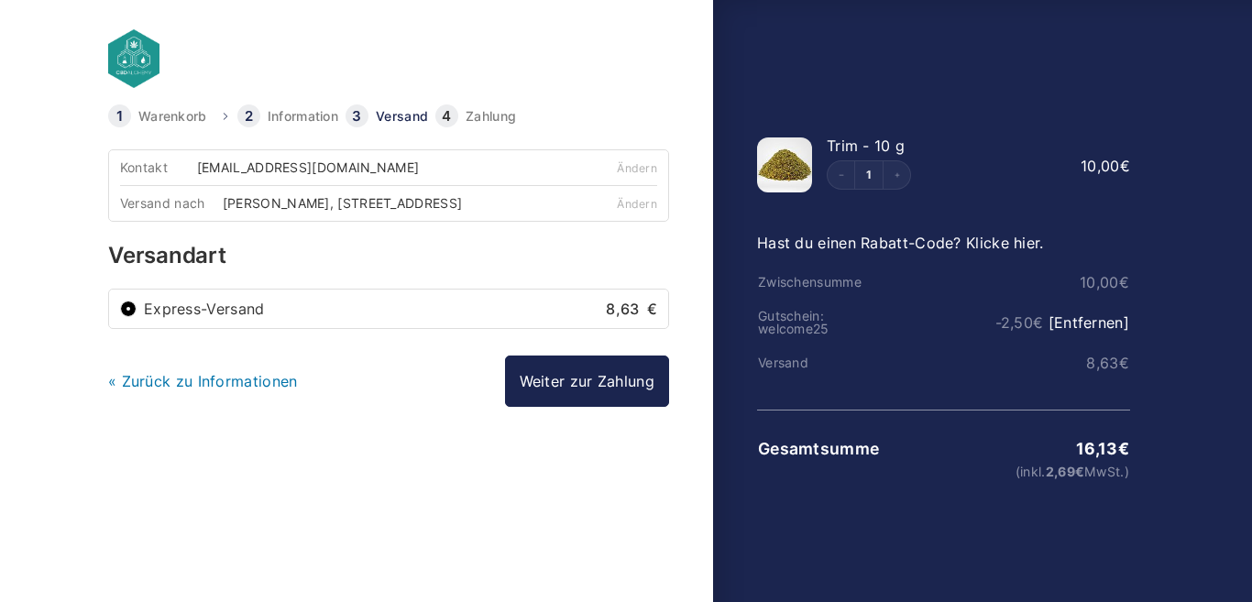
click at [127, 309] on input "Express-Versand 8,63 €" at bounding box center [128, 309] width 17 height 17
click at [302, 310] on label "Express-Versand 8,63 €" at bounding box center [400, 309] width 513 height 15
click at [137, 310] on input "Express-Versand 8,63 €" at bounding box center [128, 309] width 17 height 17
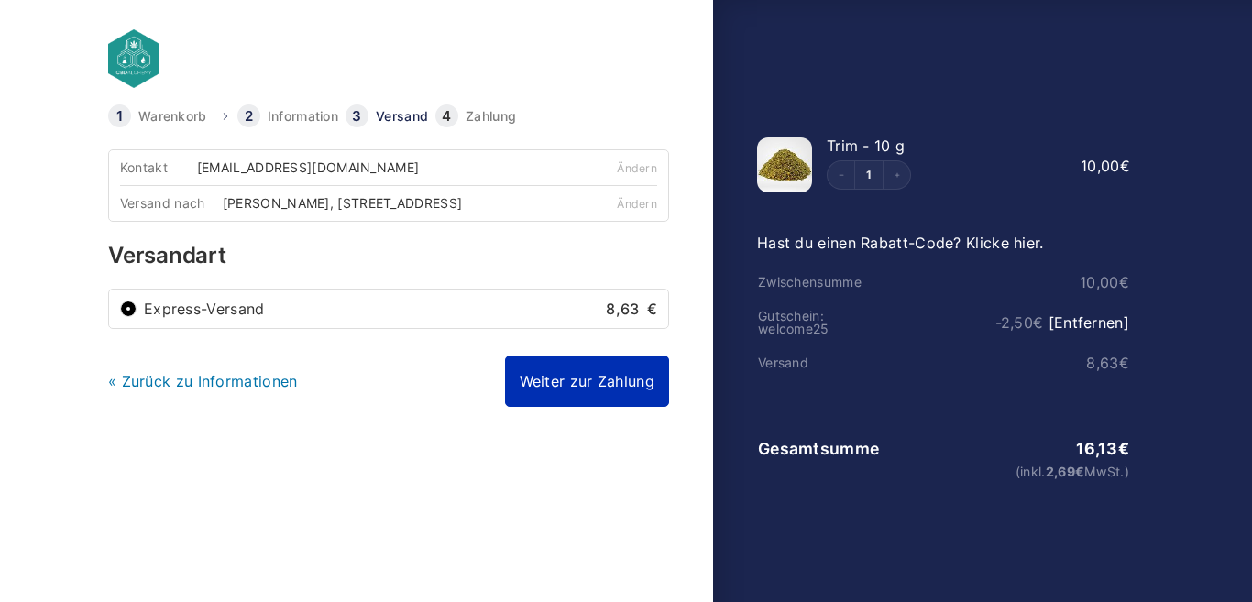
click at [583, 394] on link "Weiter zur Zahlung" at bounding box center [587, 381] width 164 height 51
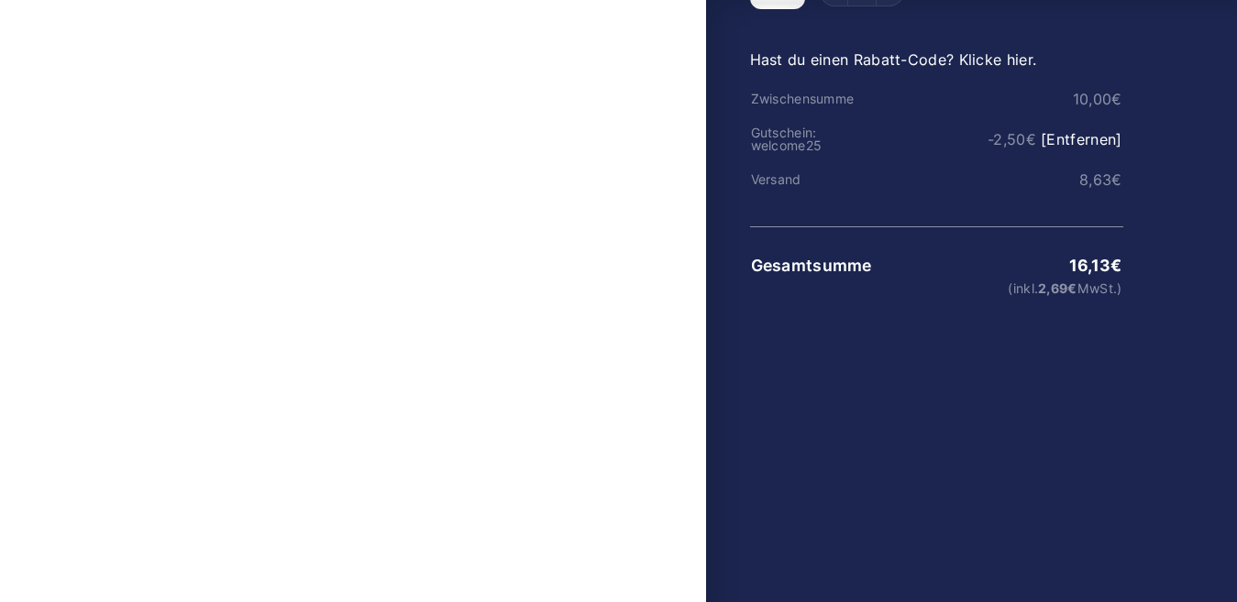
scroll to position [61, 0]
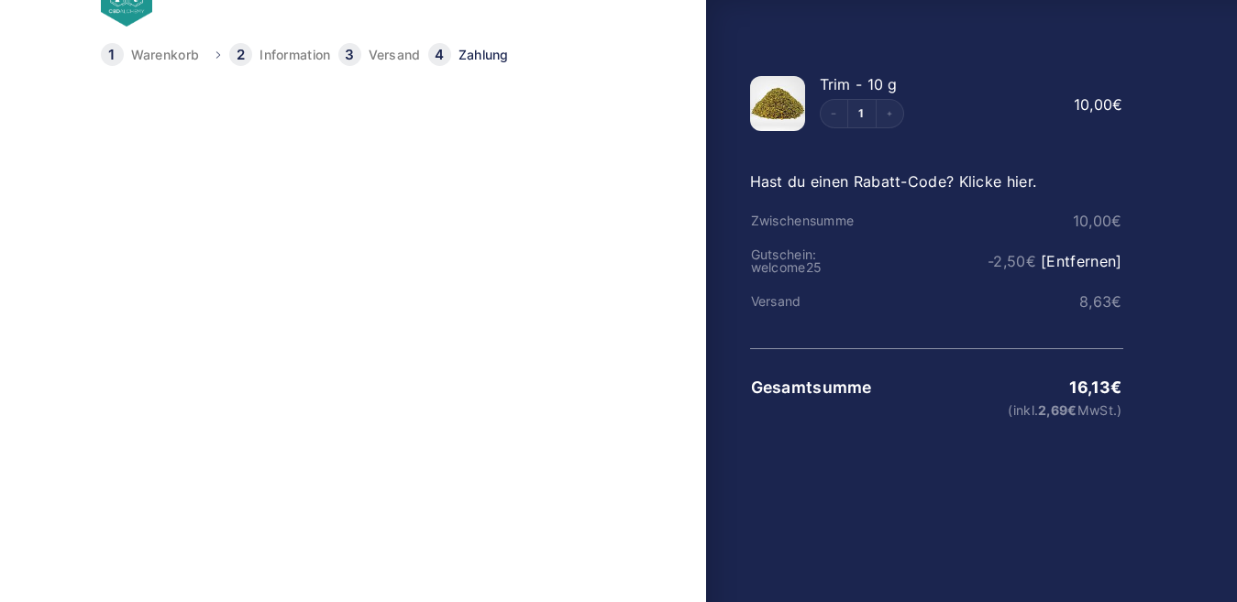
click at [634, 182] on link "Ändern" at bounding box center [630, 178] width 40 height 14
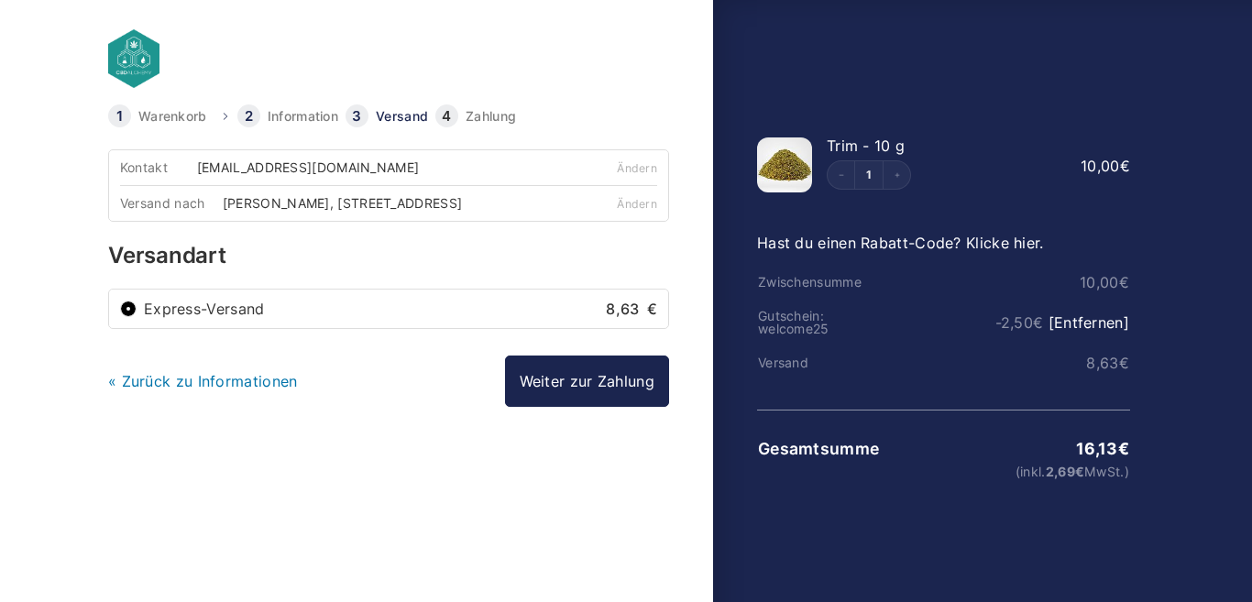
click at [298, 314] on label "Express-Versand 8,63 €" at bounding box center [400, 309] width 513 height 15
click at [137, 314] on input "Express-Versand 8,63 €" at bounding box center [128, 309] width 17 height 17
click at [228, 315] on label "Express-Versand 8,63 €" at bounding box center [400, 309] width 513 height 15
click at [137, 315] on input "Express-Versand 8,63 €" at bounding box center [128, 309] width 17 height 17
click at [225, 380] on link "« Zurück zu Informationen" at bounding box center [203, 381] width 190 height 18
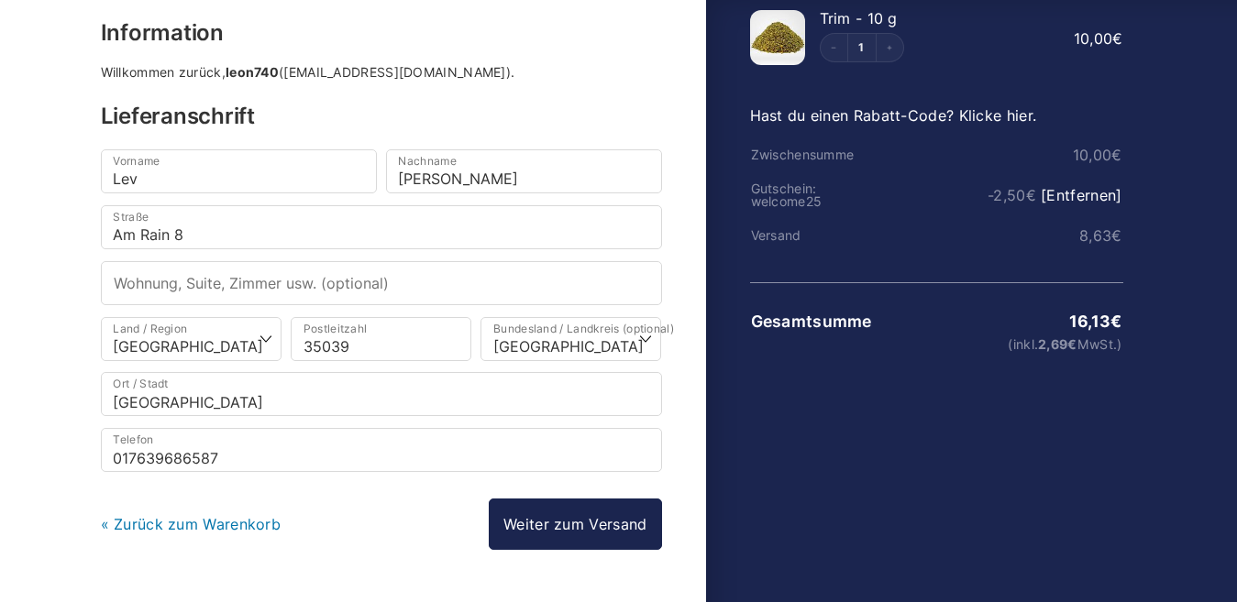
scroll to position [182, 0]
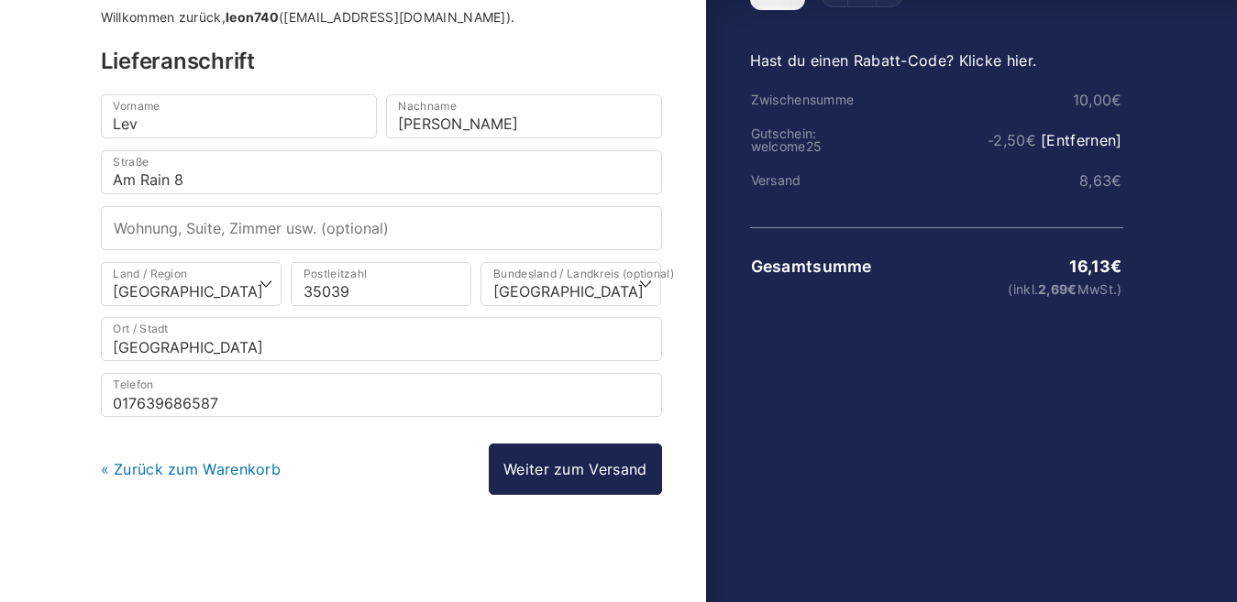
click at [217, 468] on link "« Zurück zum Warenkorb" at bounding box center [191, 469] width 181 height 18
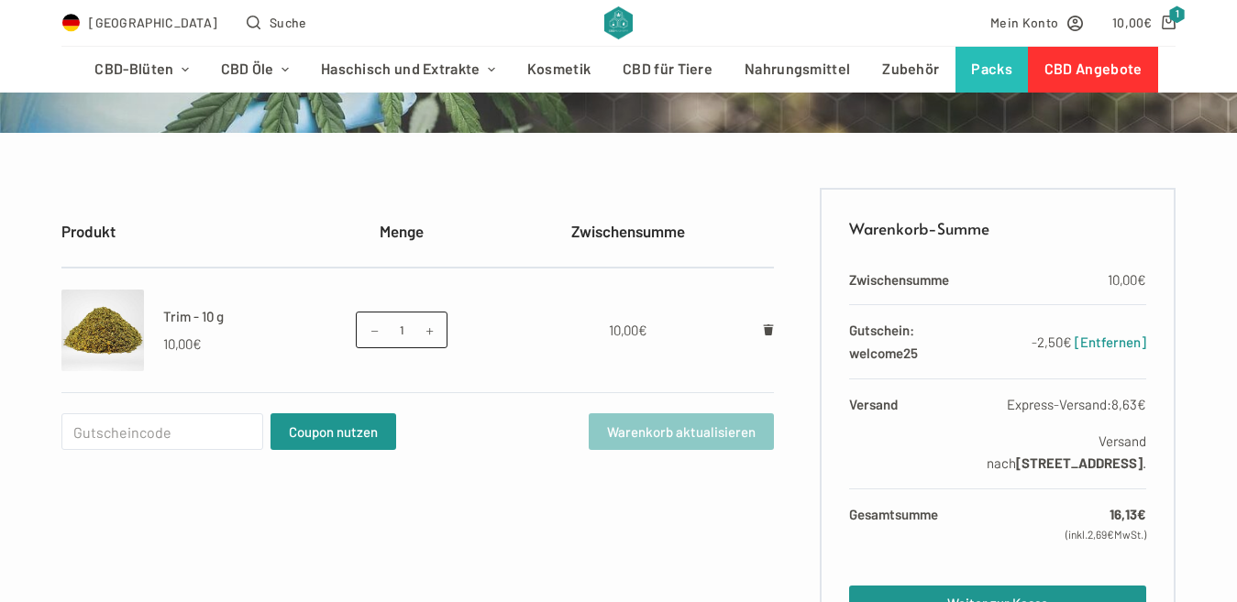
scroll to position [305, 0]
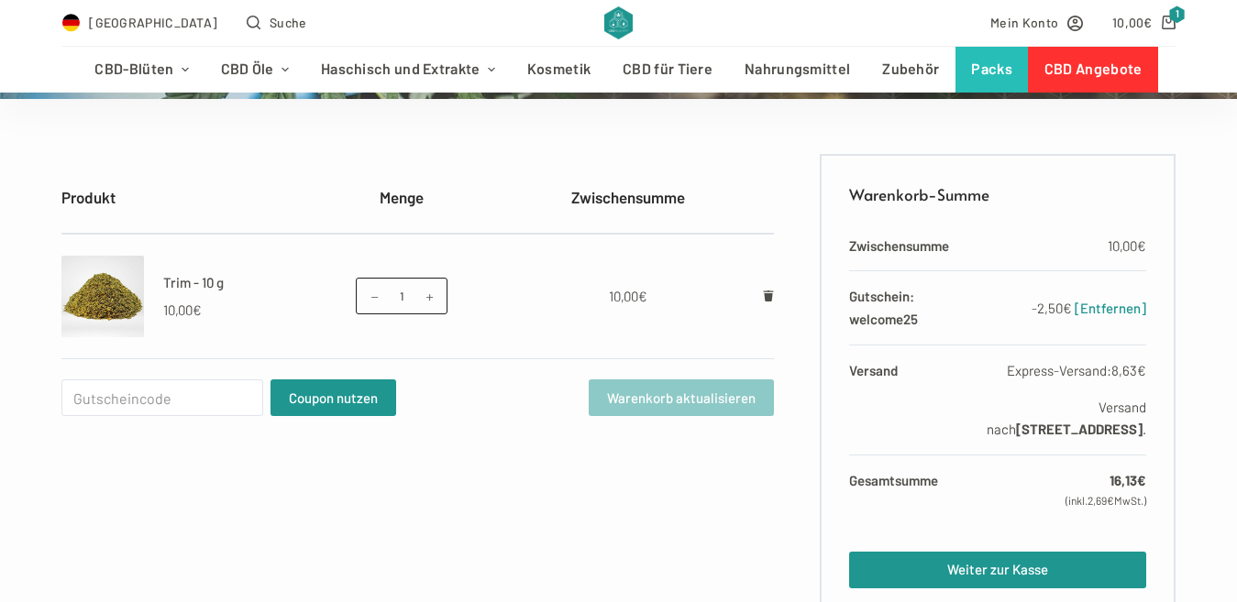
click at [1083, 367] on label "Express-Versand: 8,63 €" at bounding box center [1060, 370] width 171 height 23
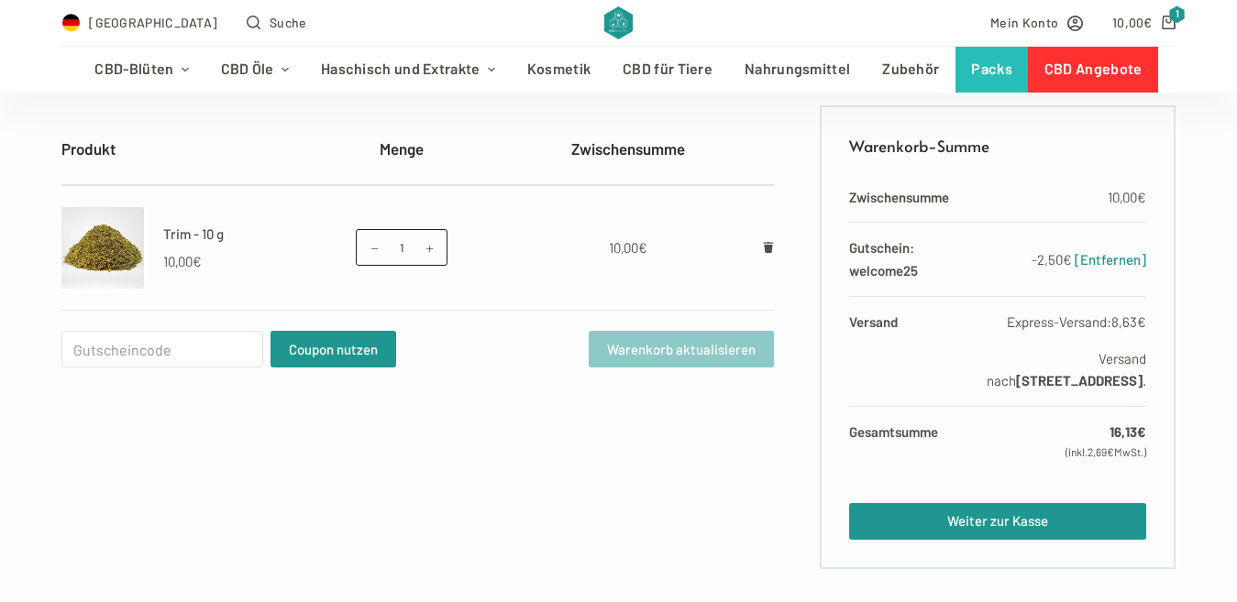
scroll to position [367, 0]
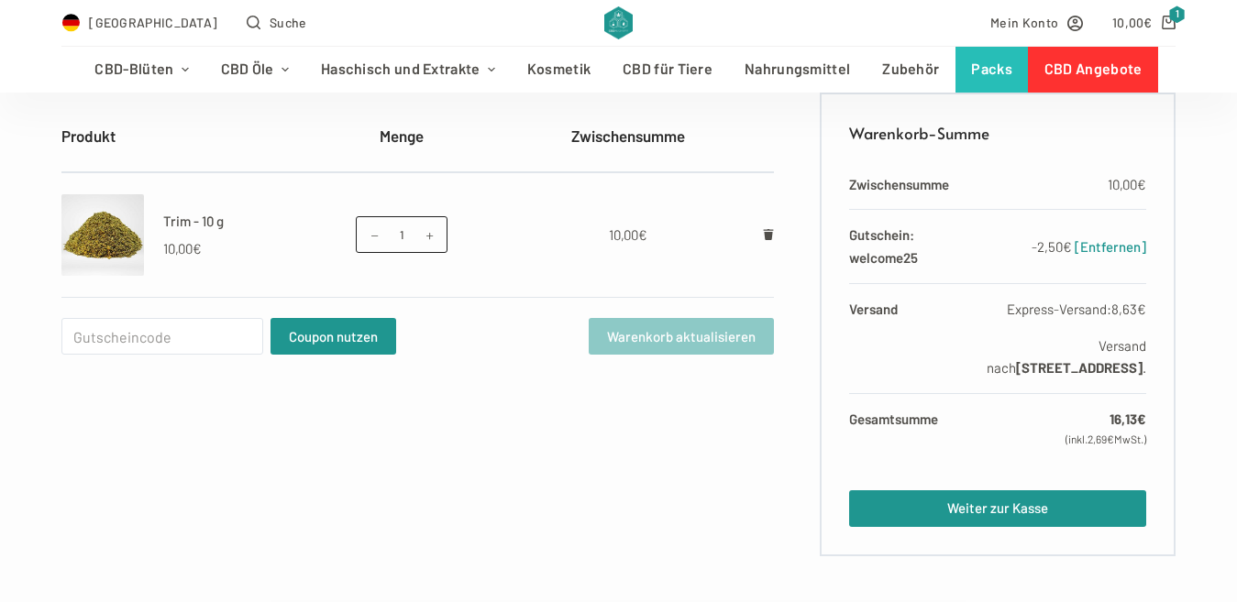
click at [1114, 313] on label "Express-Versand: 8,63 €" at bounding box center [1060, 309] width 171 height 23
click at [873, 316] on th "Versand" at bounding box center [907, 338] width 117 height 110
click at [1124, 313] on bdi "8,63 €" at bounding box center [1128, 309] width 35 height 17
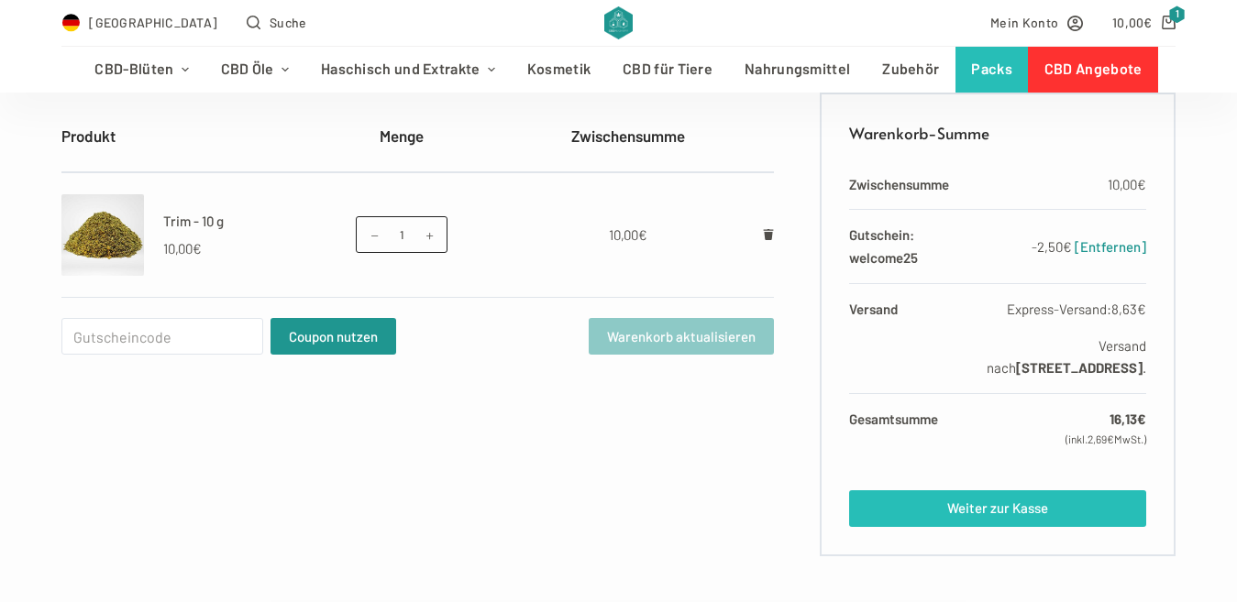
click at [978, 509] on link "Weiter zur Kasse" at bounding box center [997, 508] width 297 height 37
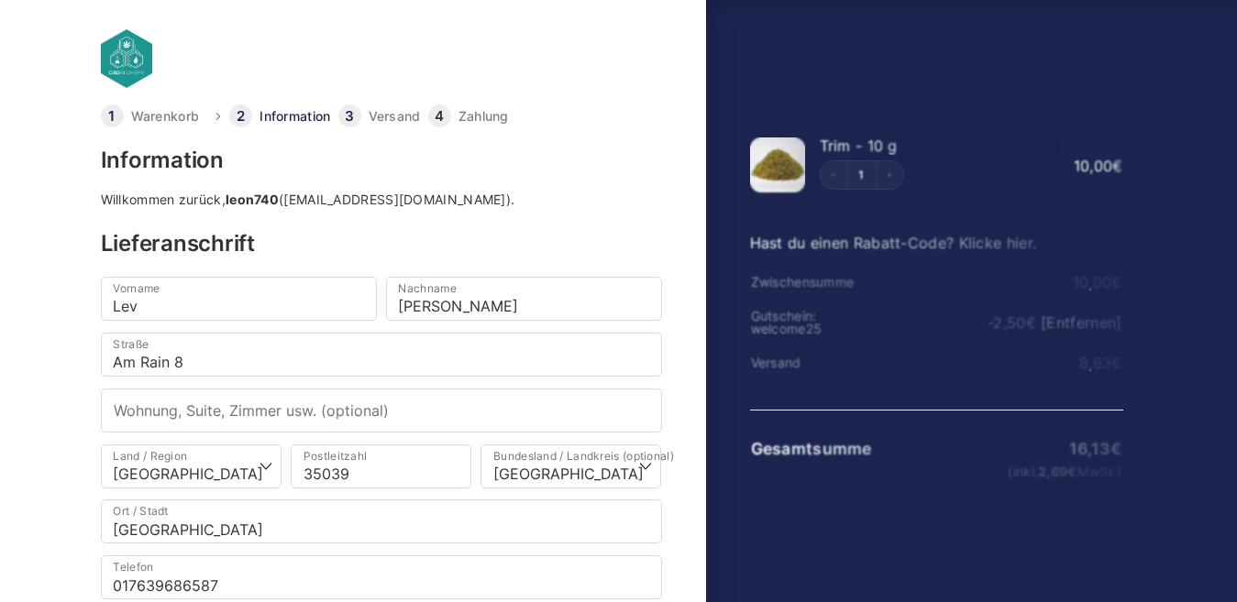
select select "DE-HE"
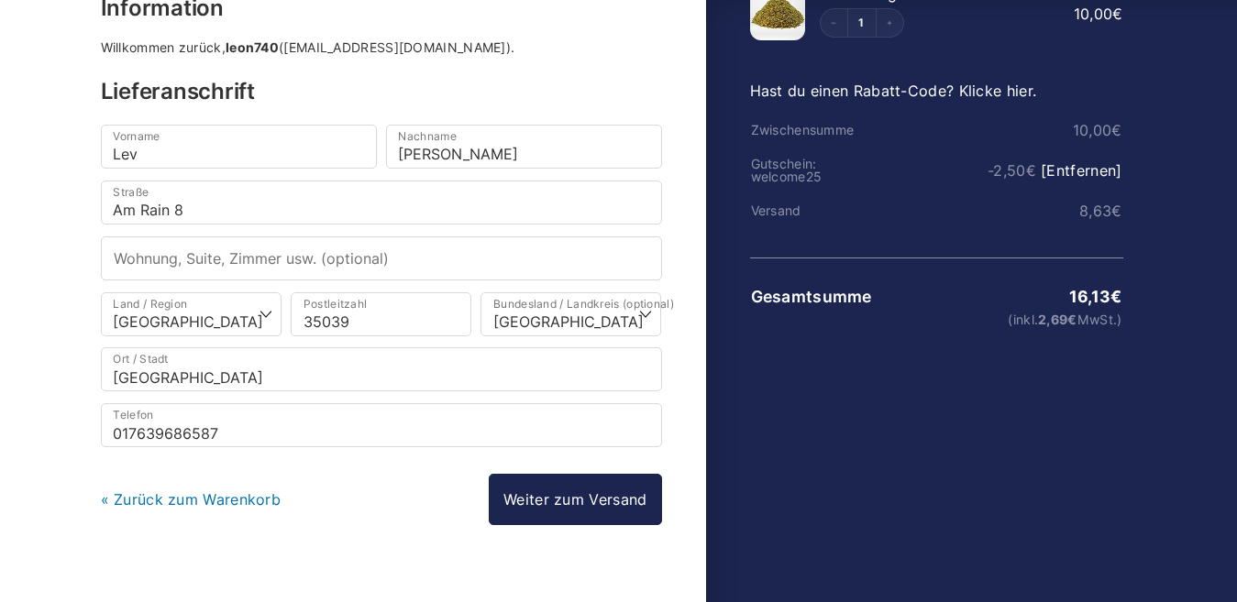
scroll to position [153, 0]
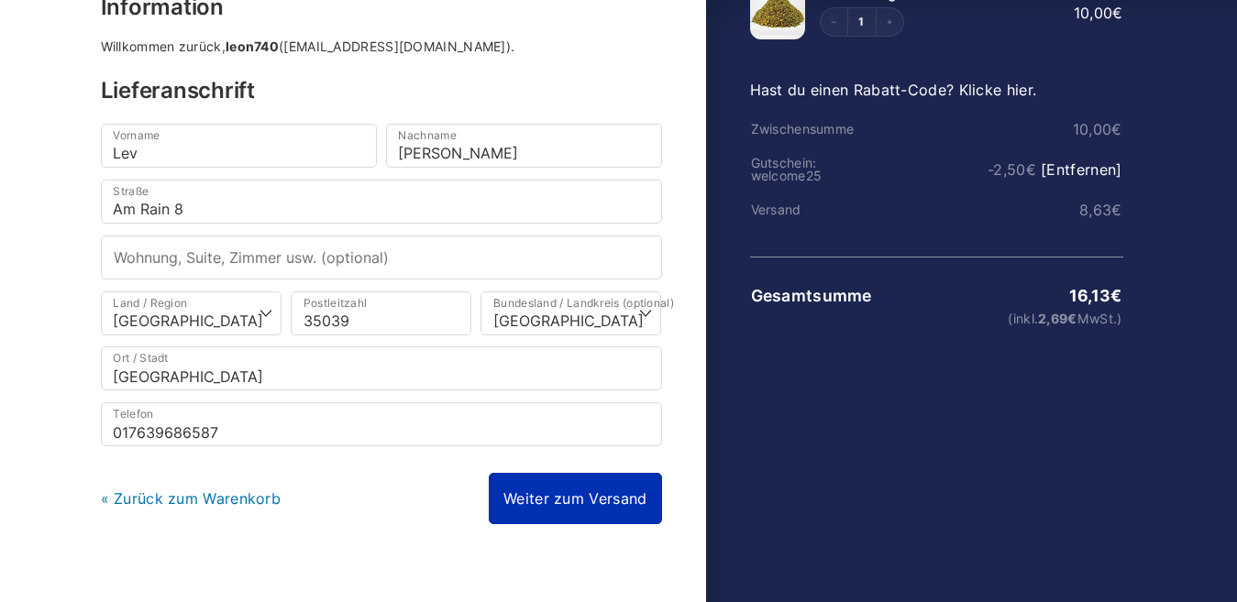
click at [609, 497] on link "Weiter zum Versand" at bounding box center [575, 498] width 172 height 51
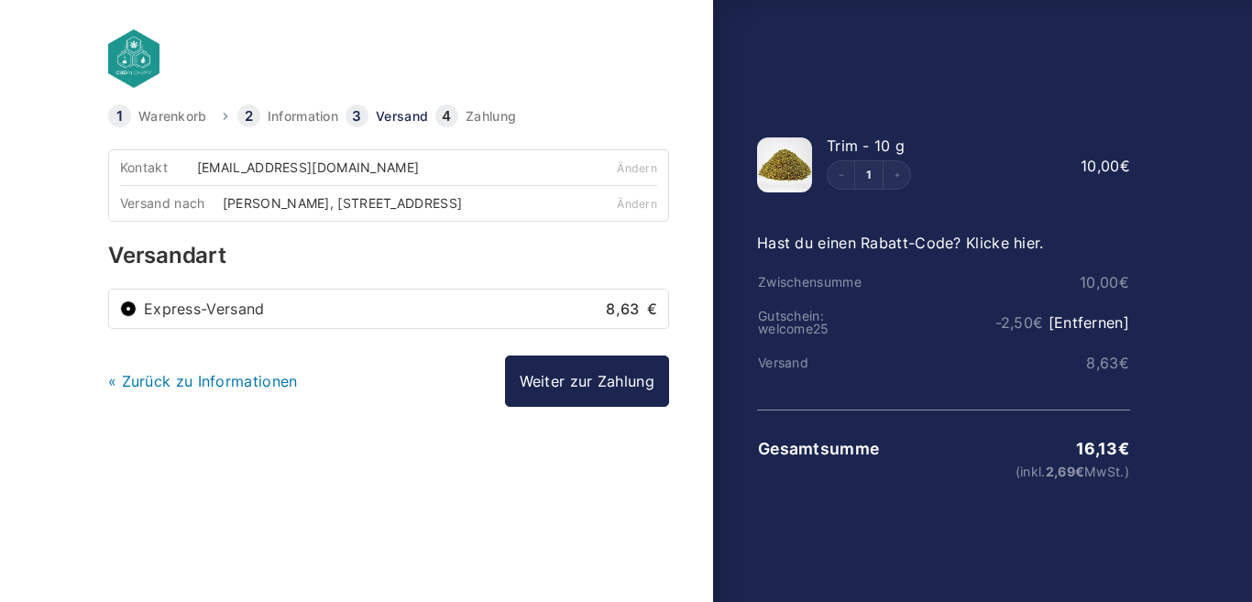
click at [553, 312] on label "Express-Versand 8,63 €" at bounding box center [400, 309] width 513 height 15
click at [137, 312] on input "Express-Versand 8,63 €" at bounding box center [128, 309] width 17 height 17
click at [553, 312] on label "Express-Versand 8,63 €" at bounding box center [400, 309] width 513 height 15
click at [137, 312] on input "Express-Versand 8,63 €" at bounding box center [128, 309] width 17 height 17
click at [282, 300] on li "Express-Versand 8,63 €" at bounding box center [388, 309] width 559 height 39
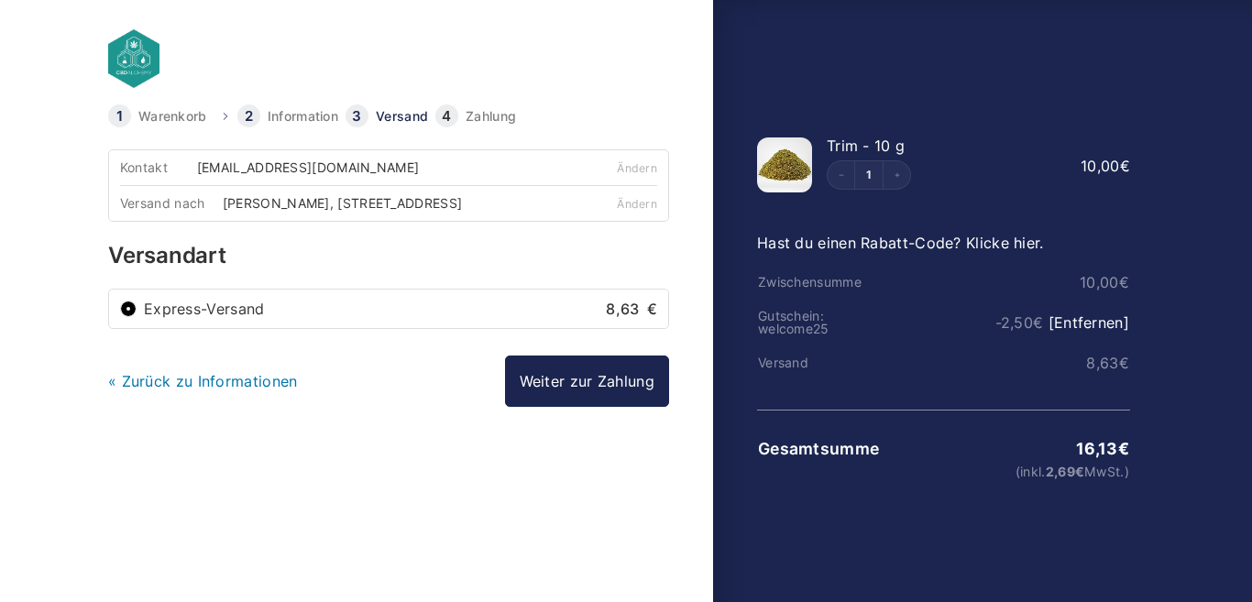
click at [158, 306] on label "Express-Versand 8,63 €" at bounding box center [400, 309] width 513 height 15
click at [137, 306] on input "Express-Versand 8,63 €" at bounding box center [128, 309] width 17 height 17
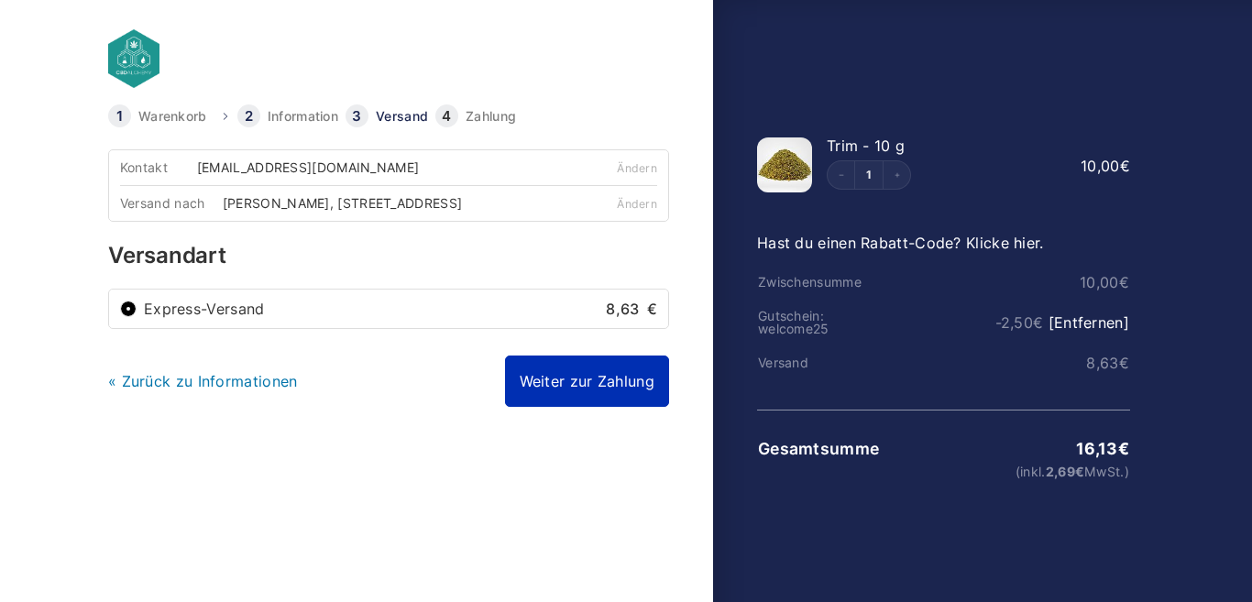
click at [613, 401] on link "Weiter zur Zahlung" at bounding box center [587, 381] width 164 height 51
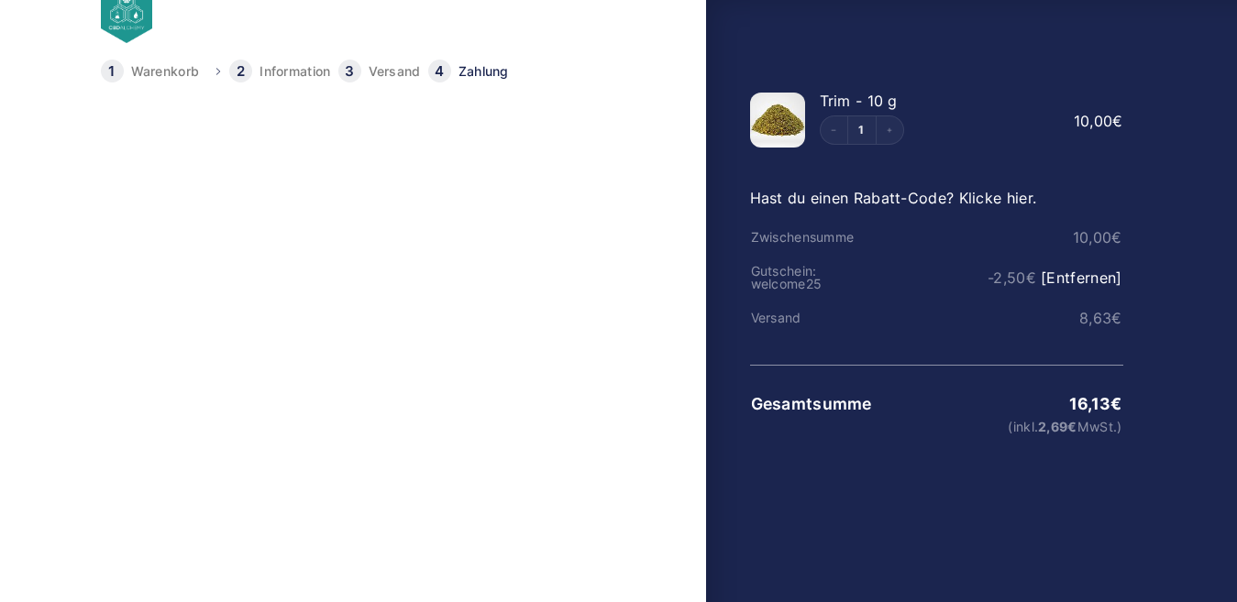
scroll to position [122, 0]
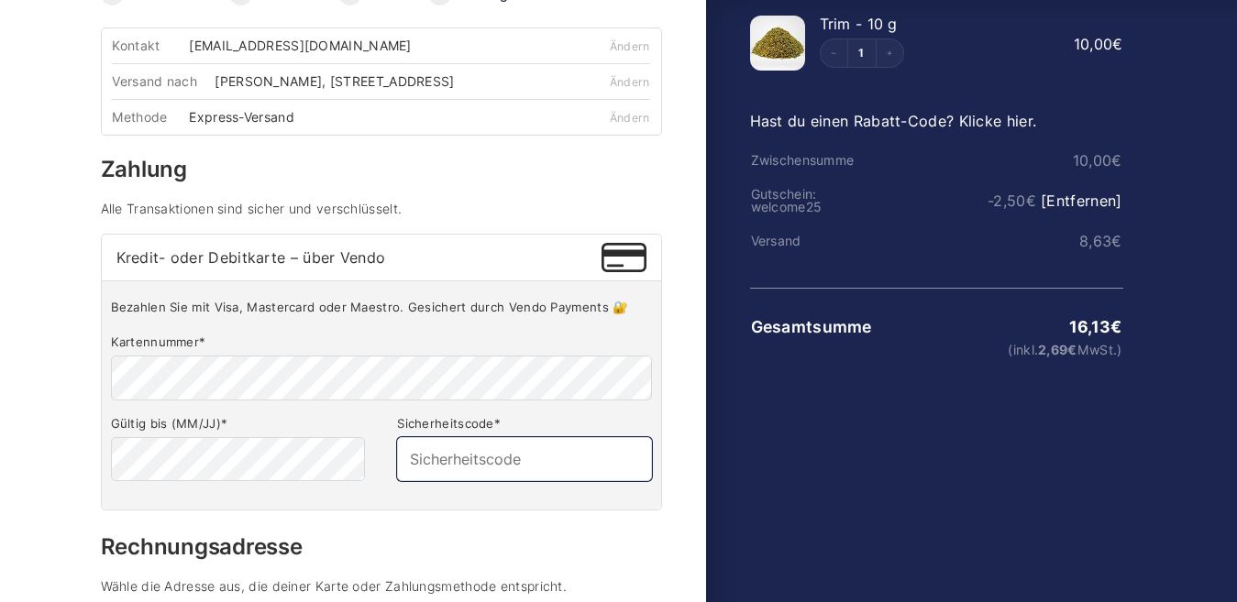
click at [501, 471] on input "Sicherheitscode *" at bounding box center [524, 459] width 254 height 44
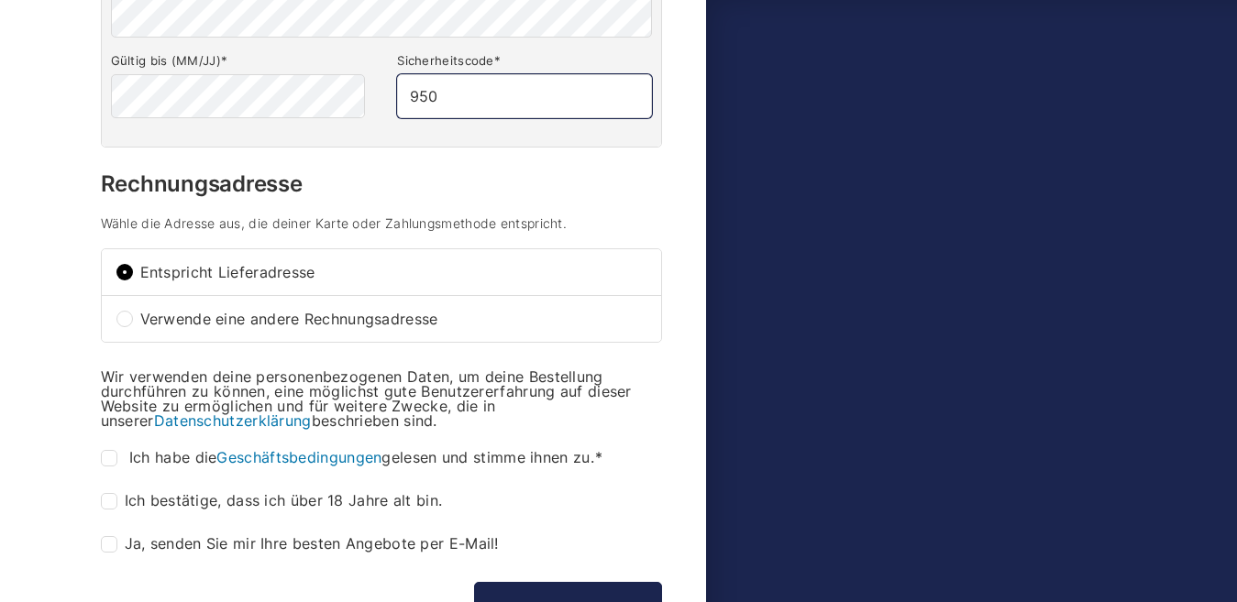
scroll to position [550, 0]
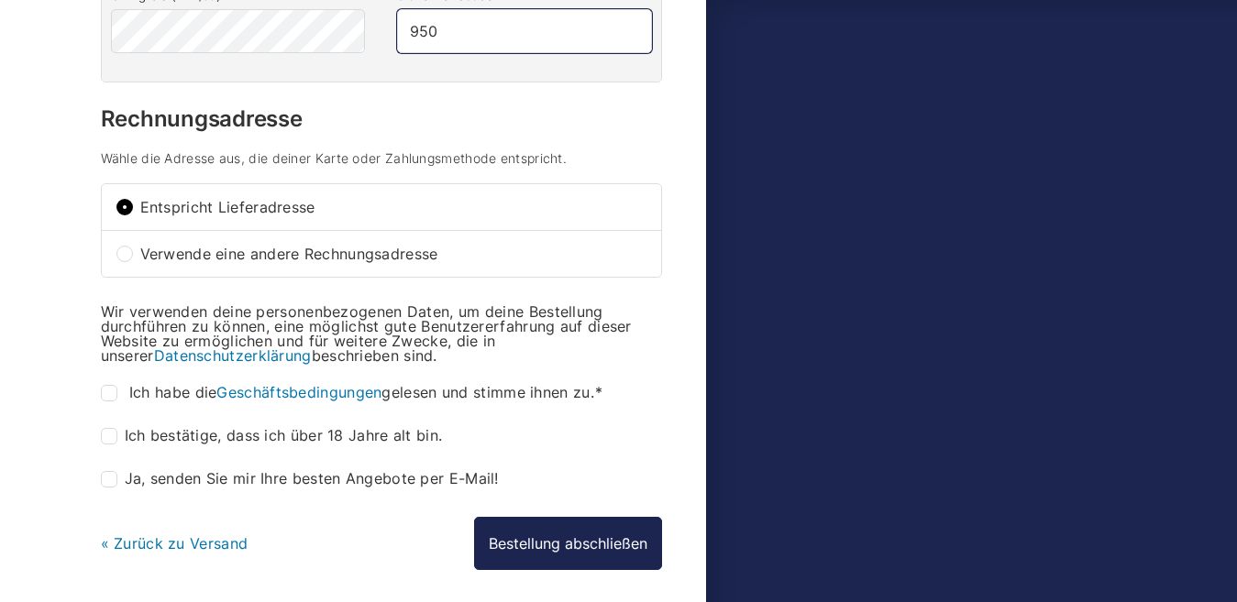
type input "950"
click at [119, 388] on label "Ich habe die Geschäftsbedingungen gelesen und stimme ihnen zu. *" at bounding box center [354, 393] width 507 height 17
click at [117, 388] on input "Ich habe die Geschäftsbedingungen gelesen und stimme ihnen zu. *" at bounding box center [109, 393] width 17 height 17
checkbox input "true"
click at [107, 435] on input "Ich bestätige, dass ich über 18 Jahre alt bin. *" at bounding box center [109, 436] width 17 height 17
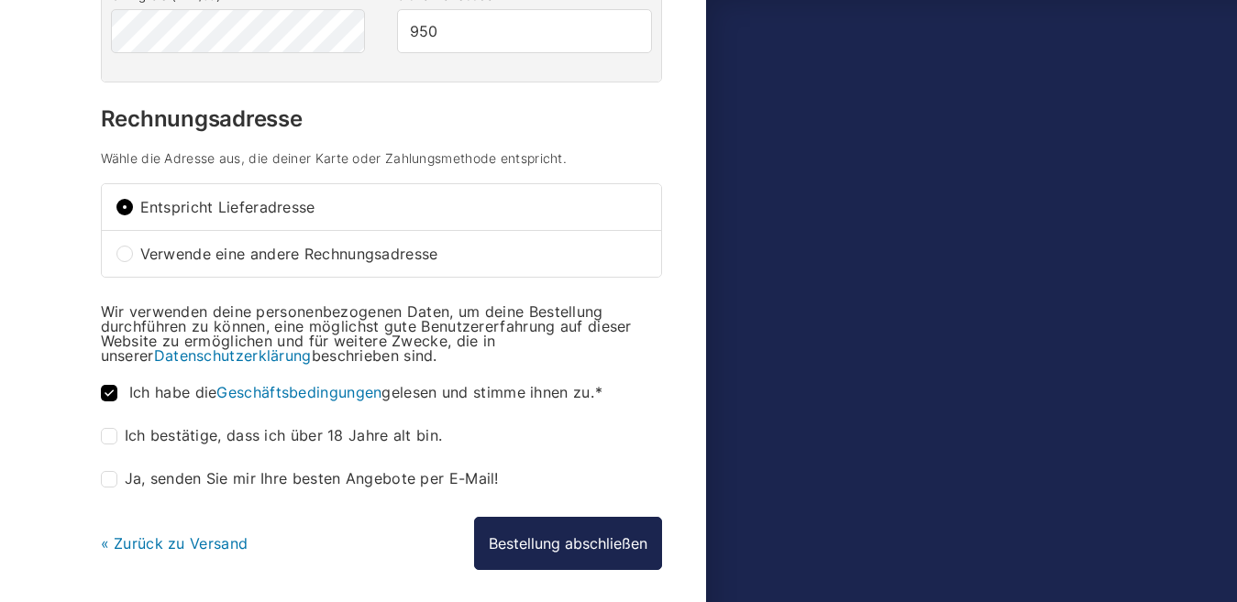
checkbox input "true"
click at [112, 485] on input "Ja, senden Sie mir Ihre besten Angebote per E-Mail! (optional)" at bounding box center [109, 479] width 17 height 17
checkbox input "true"
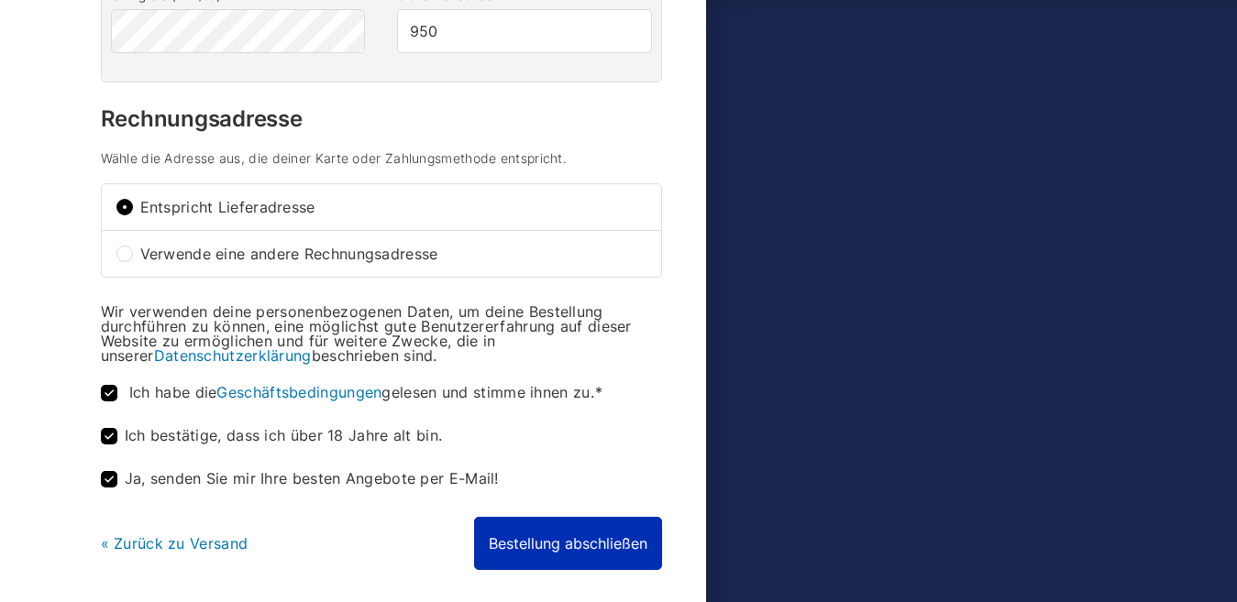
click at [620, 551] on button "Bestellung abschließen" at bounding box center [568, 543] width 188 height 53
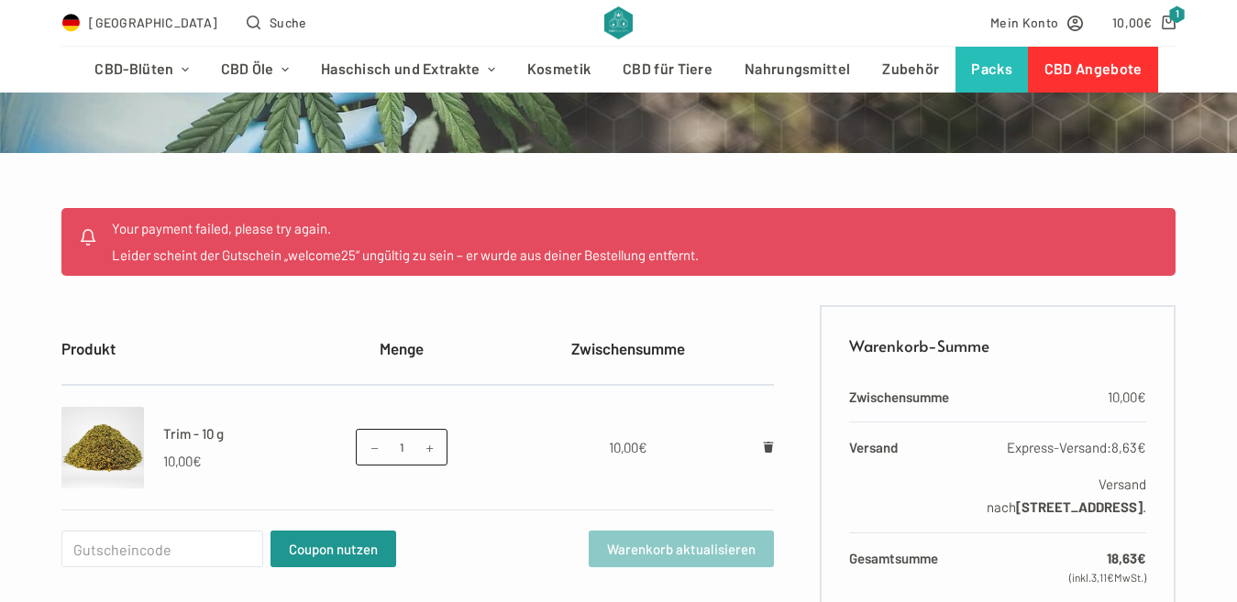
scroll to position [275, 0]
